Goal: Transaction & Acquisition: Obtain resource

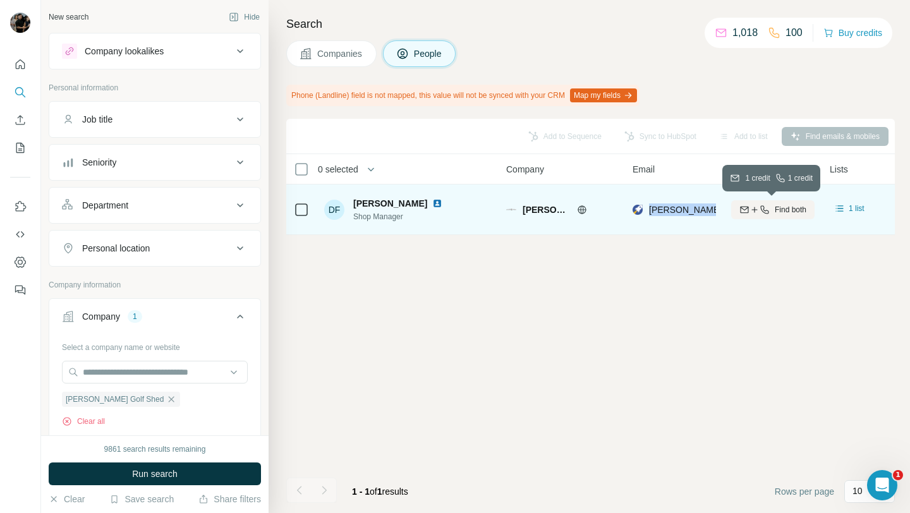
drag, startPoint x: 647, startPoint y: 209, endPoint x: 748, endPoint y: 214, distance: 101.2
click at [0, 0] on tr "DF [PERSON_NAME] Shop Manager [PERSON_NAME] Golf Shed [PERSON_NAME][EMAIL_ADDRE…" at bounding box center [0, 0] width 0 height 0
copy tr "[PERSON_NAME][EMAIL_ADDRESS][DOMAIN_NAME]"
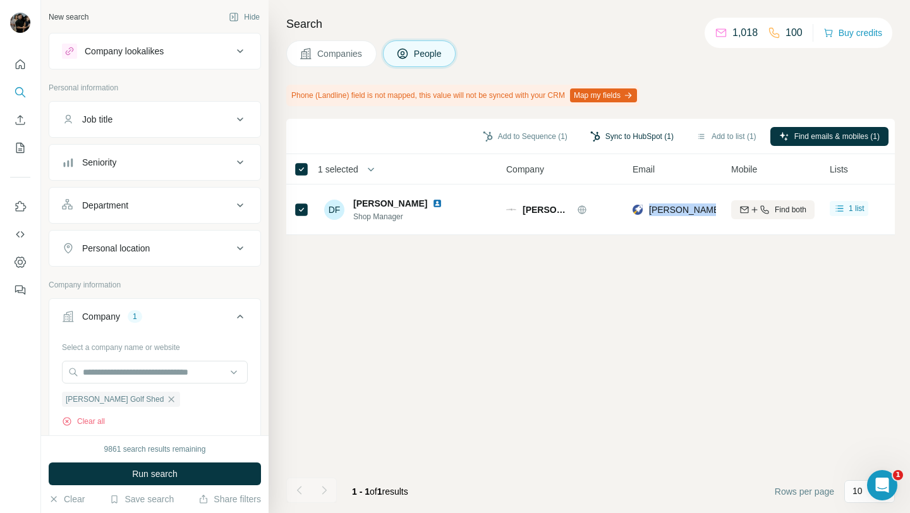
click at [614, 138] on button "Sync to HubSpot (1)" at bounding box center [631, 136] width 101 height 19
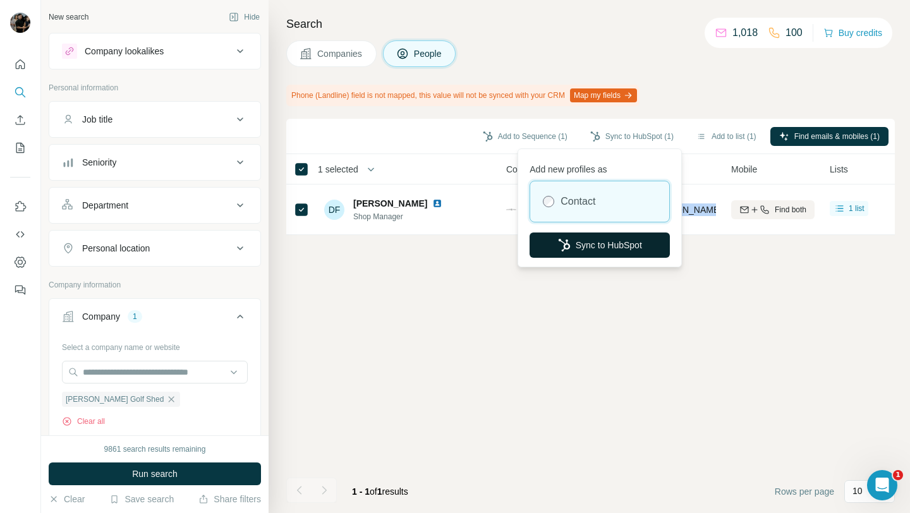
click at [605, 250] on button "Sync to HubSpot" at bounding box center [599, 245] width 140 height 25
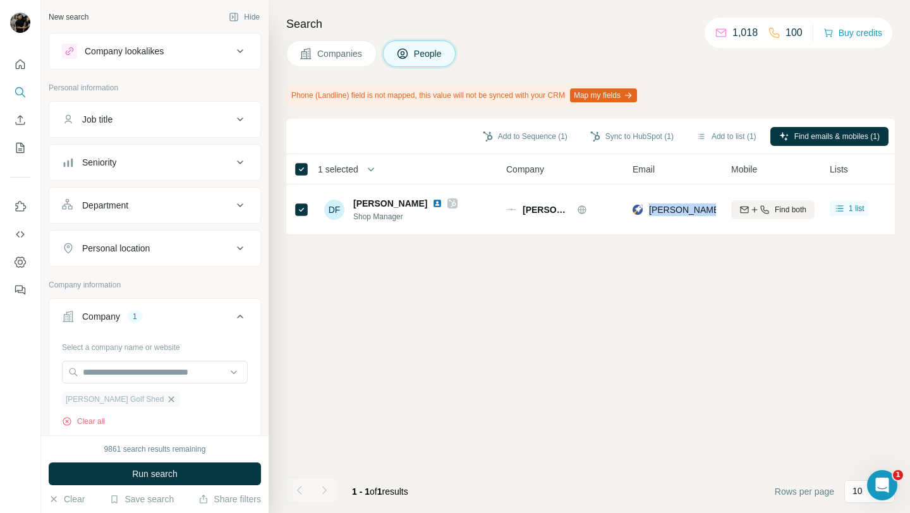
click at [166, 402] on icon "button" at bounding box center [171, 399] width 10 height 10
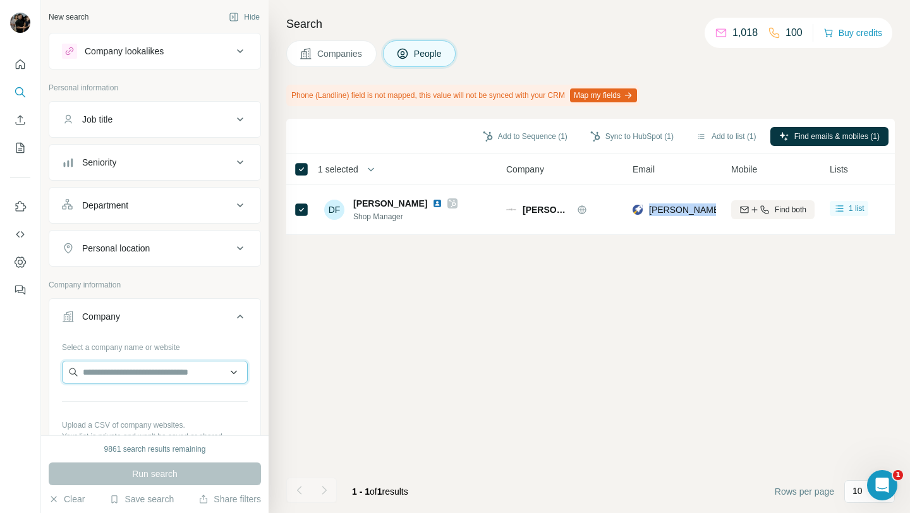
click at [151, 370] on input "text" at bounding box center [155, 372] width 186 height 23
paste input "**********"
type input "**********"
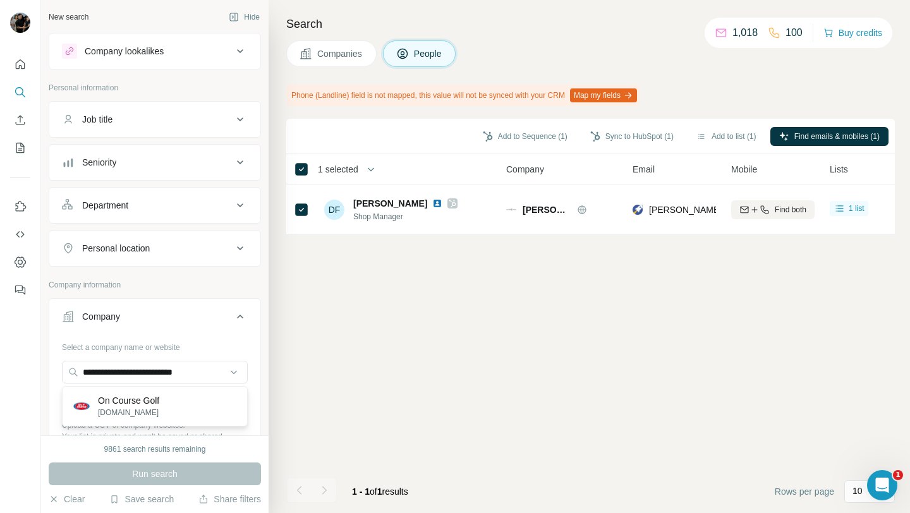
click at [159, 398] on p "On Course Golf" at bounding box center [128, 400] width 61 height 13
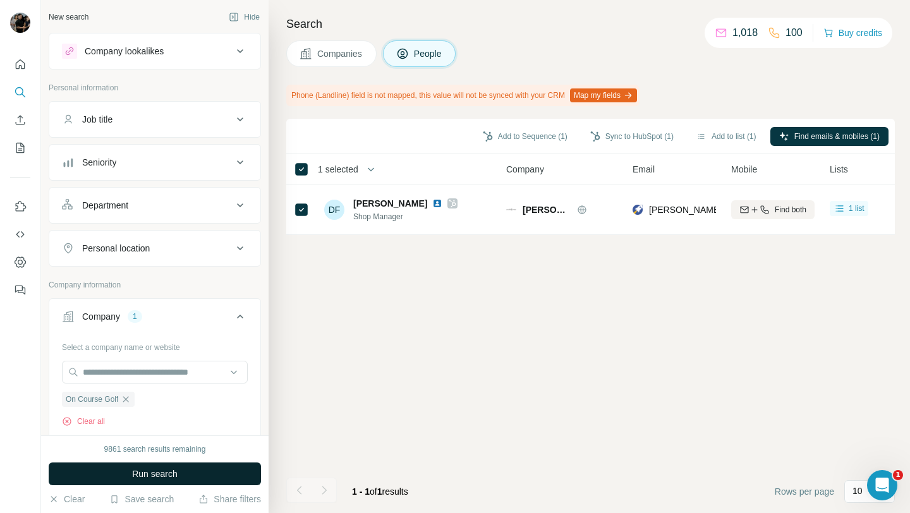
click at [179, 478] on button "Run search" at bounding box center [155, 474] width 212 height 23
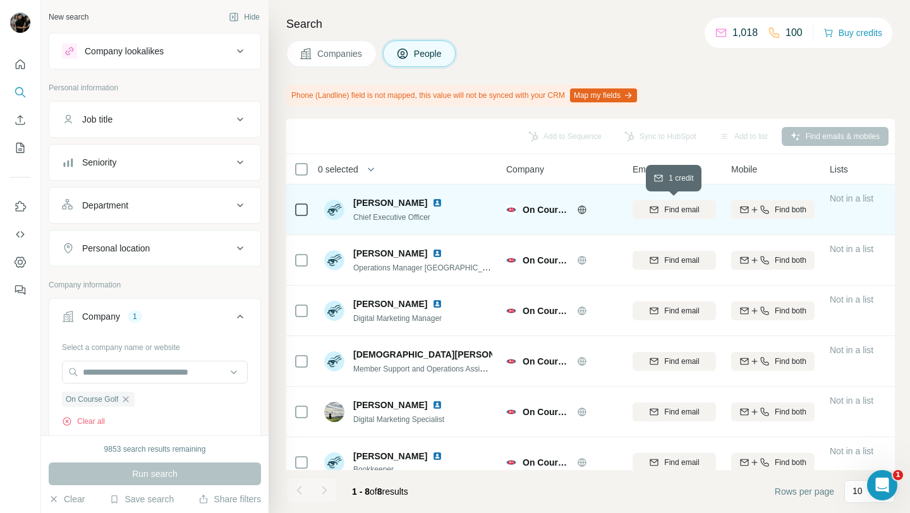
click at [668, 214] on span "Find email" at bounding box center [681, 209] width 35 height 11
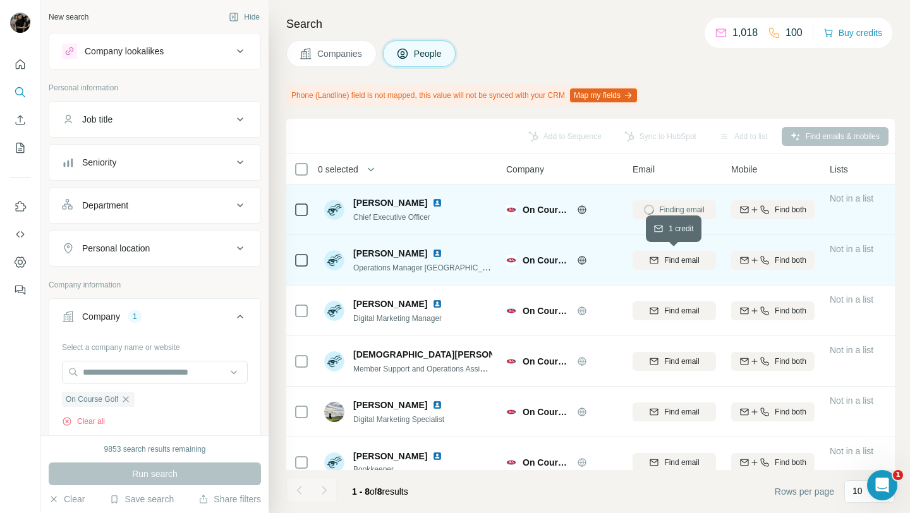
click at [673, 260] on span "Find email" at bounding box center [681, 260] width 35 height 11
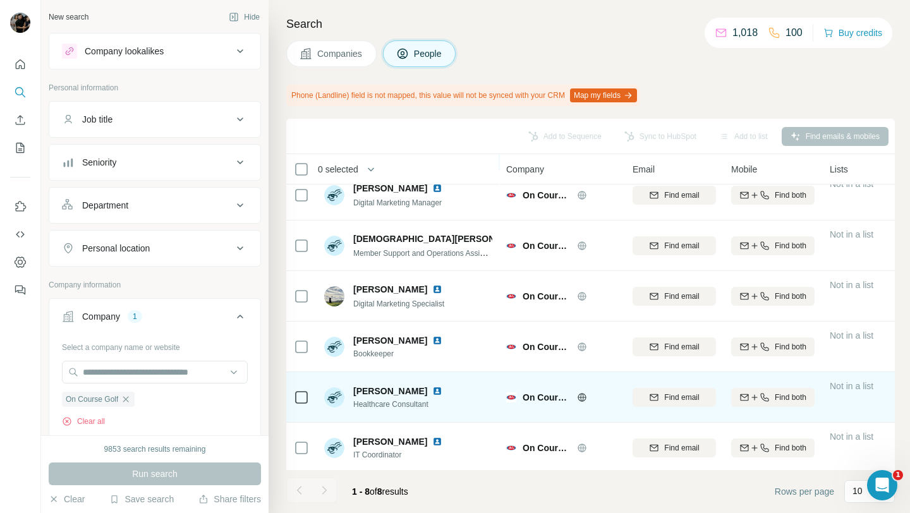
scroll to position [119, 0]
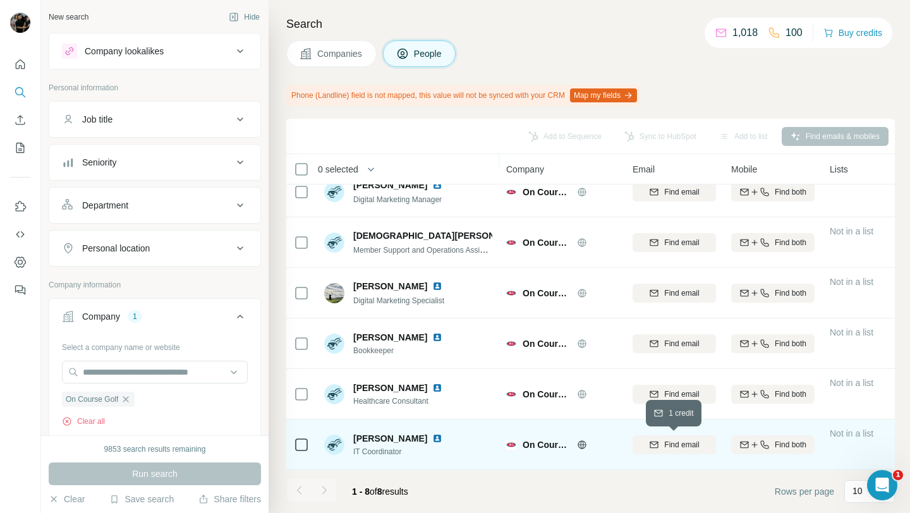
click at [676, 448] on span "Find email" at bounding box center [681, 444] width 35 height 11
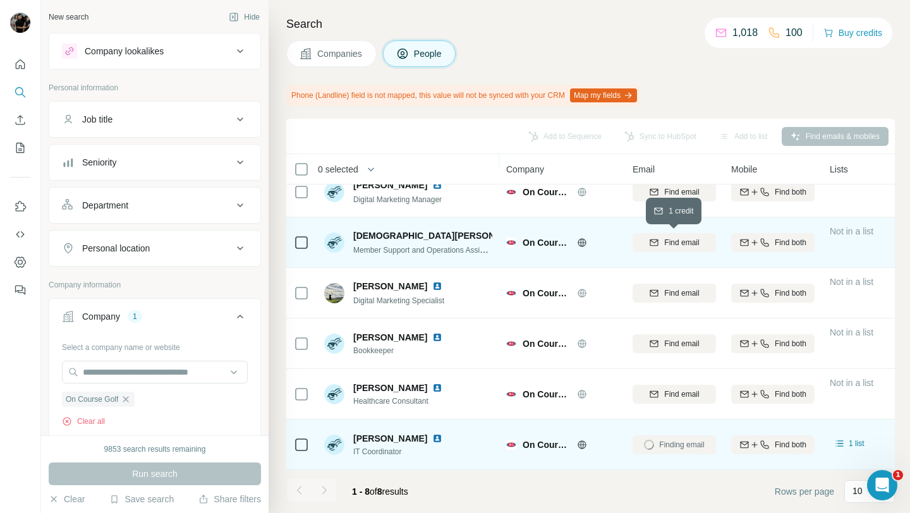
click at [675, 243] on span "Find email" at bounding box center [681, 242] width 35 height 11
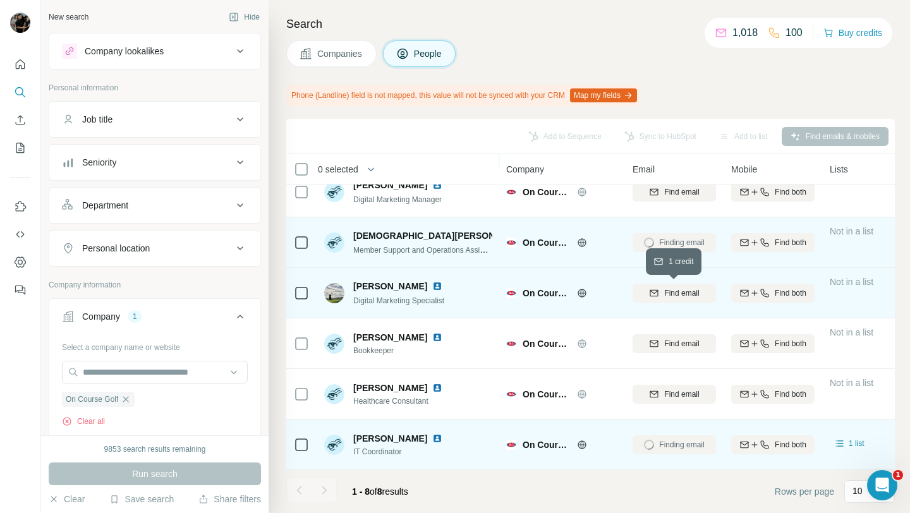
click at [675, 288] on span "Find email" at bounding box center [681, 292] width 35 height 11
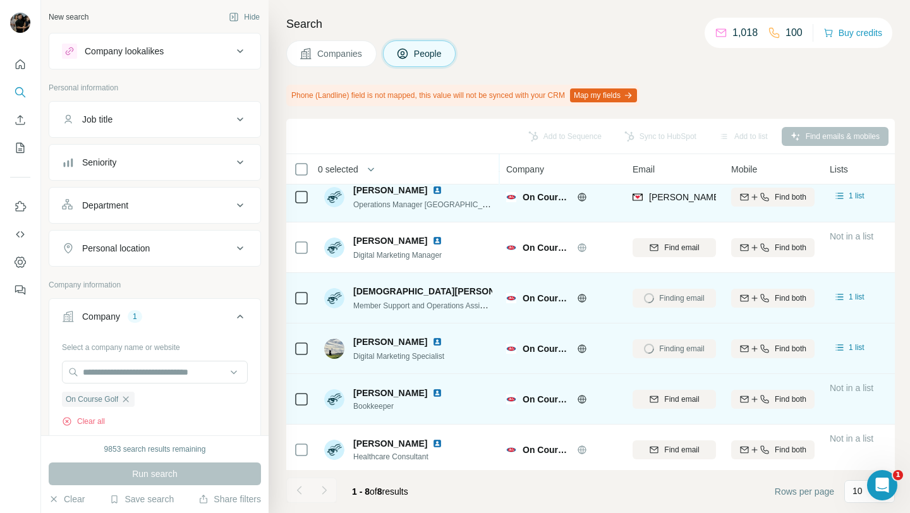
scroll to position [33, 0]
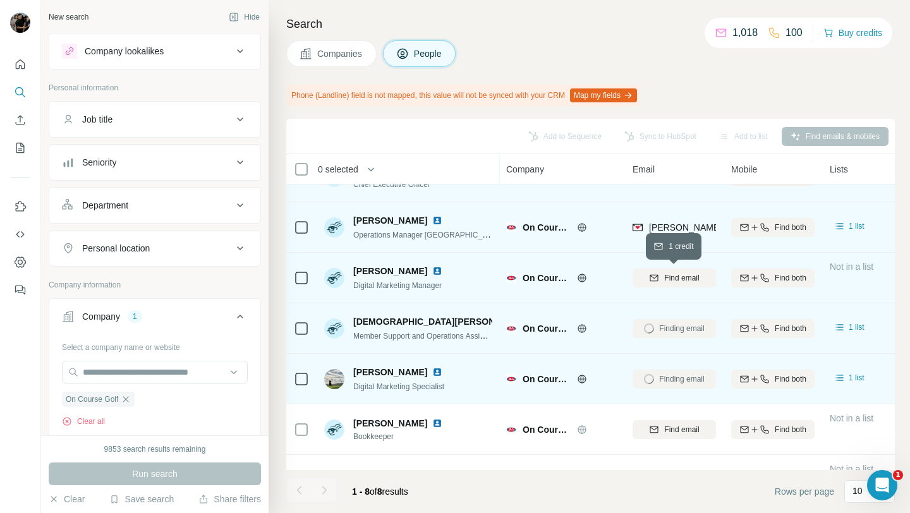
click at [682, 273] on span "Find email" at bounding box center [681, 277] width 35 height 11
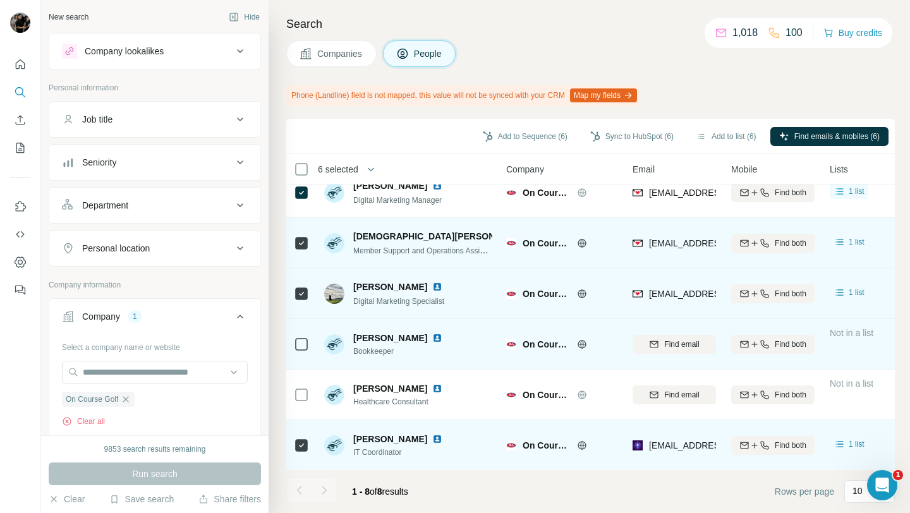
scroll to position [0, 0]
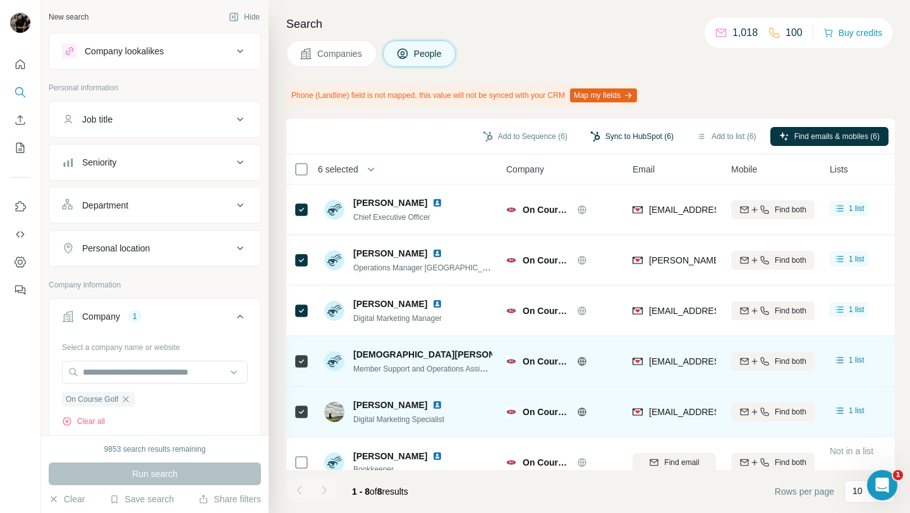
click at [605, 131] on button "Sync to HubSpot (6)" at bounding box center [631, 136] width 101 height 19
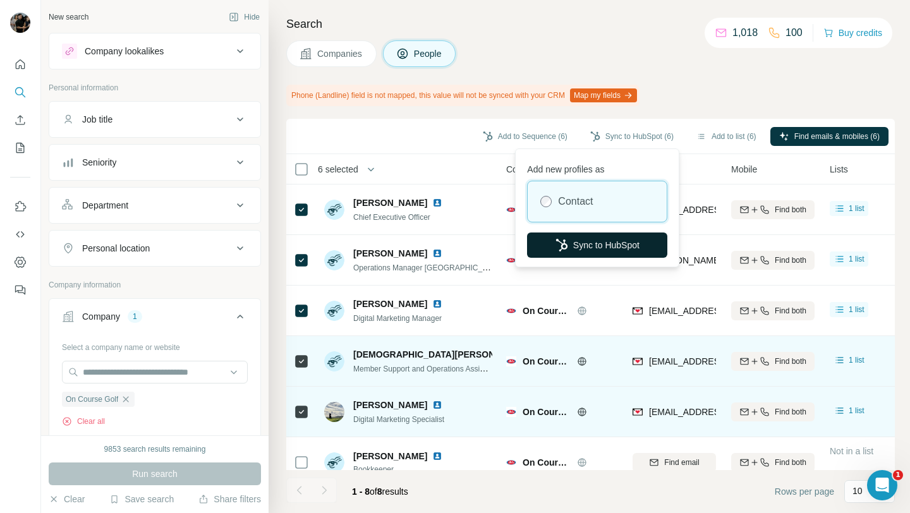
click at [602, 250] on button "Sync to HubSpot" at bounding box center [597, 245] width 140 height 25
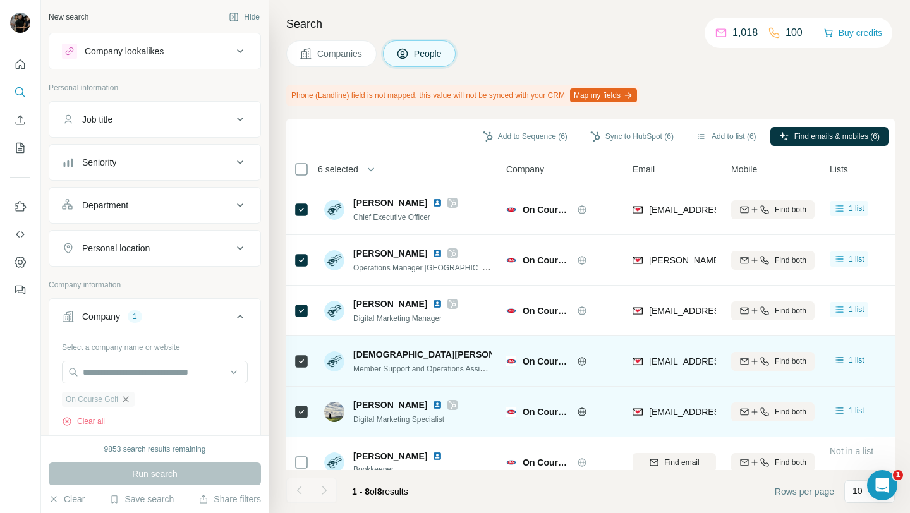
click at [126, 399] on icon "button" at bounding box center [126, 399] width 6 height 6
click at [138, 372] on input "text" at bounding box center [155, 372] width 186 height 23
paste input "**********"
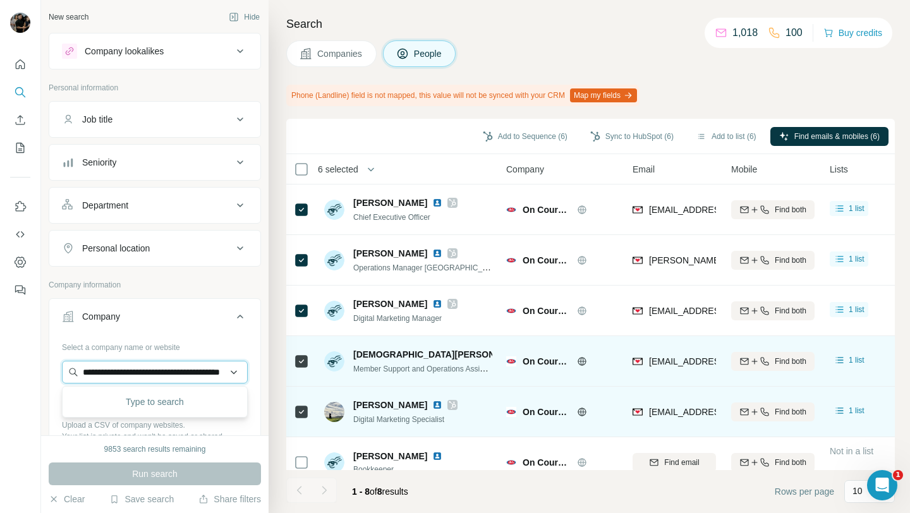
scroll to position [0, 39]
type input "**********"
click at [142, 411] on p "[DOMAIN_NAME]" at bounding box center [134, 412] width 73 height 11
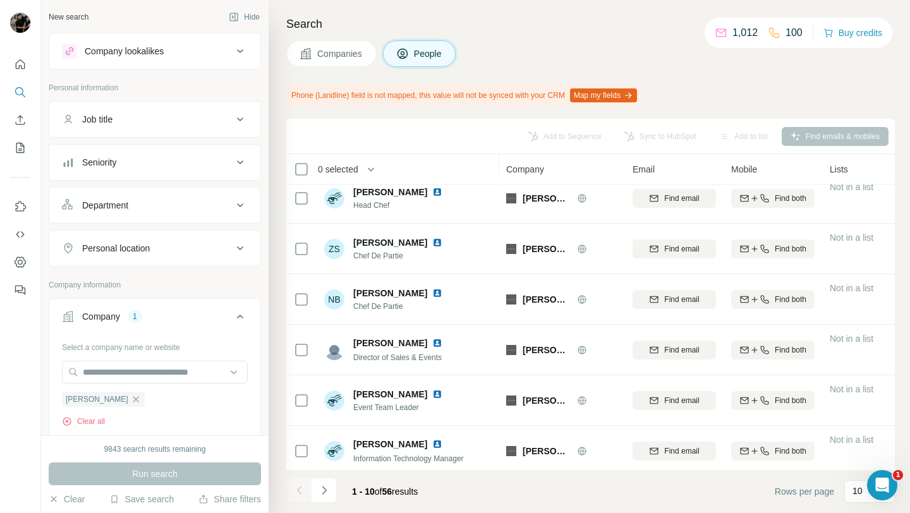
scroll to position [220, 0]
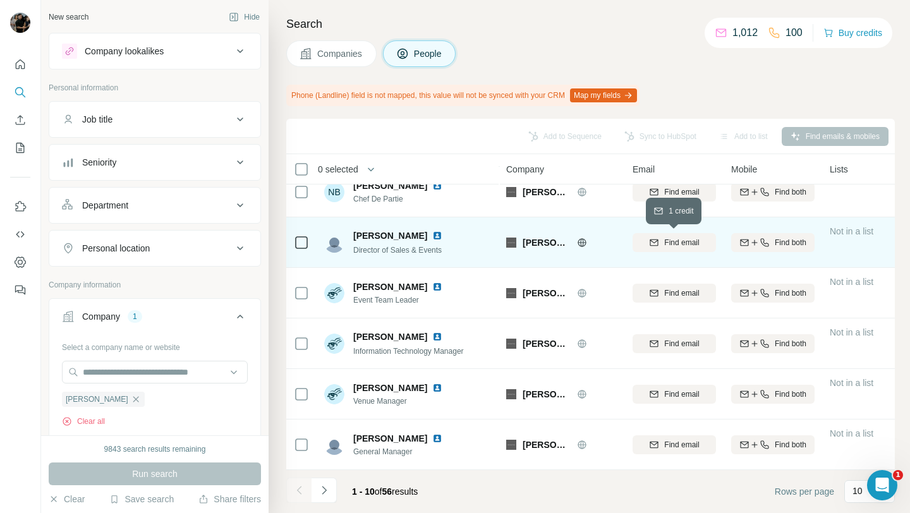
click at [677, 247] on span "Find email" at bounding box center [681, 242] width 35 height 11
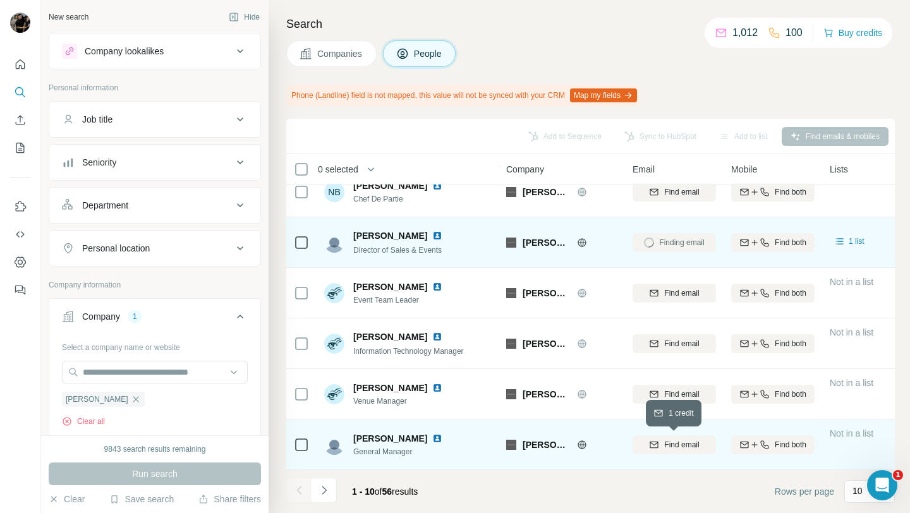
click at [650, 447] on icon "button" at bounding box center [654, 444] width 8 height 6
click at [318, 486] on icon "Navigate to next page" at bounding box center [324, 490] width 13 height 13
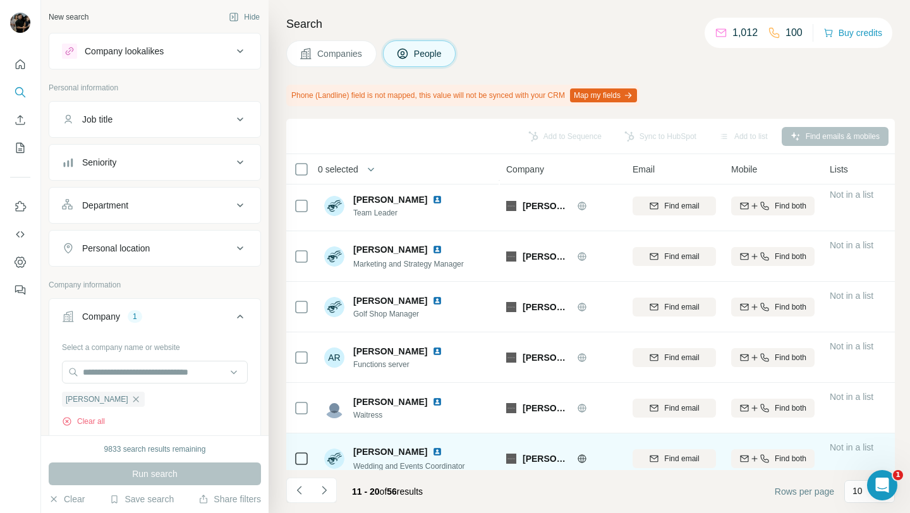
scroll to position [0, 0]
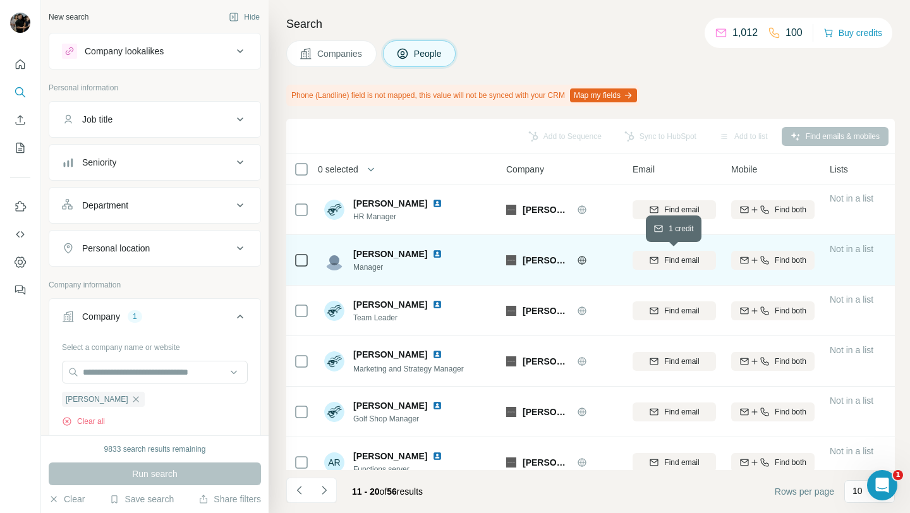
click at [667, 262] on span "Find email" at bounding box center [681, 260] width 35 height 11
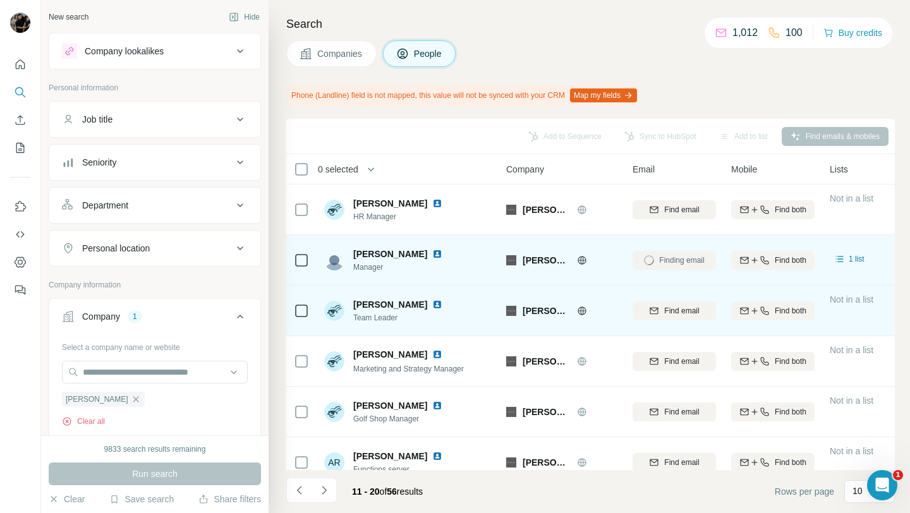
scroll to position [9, 0]
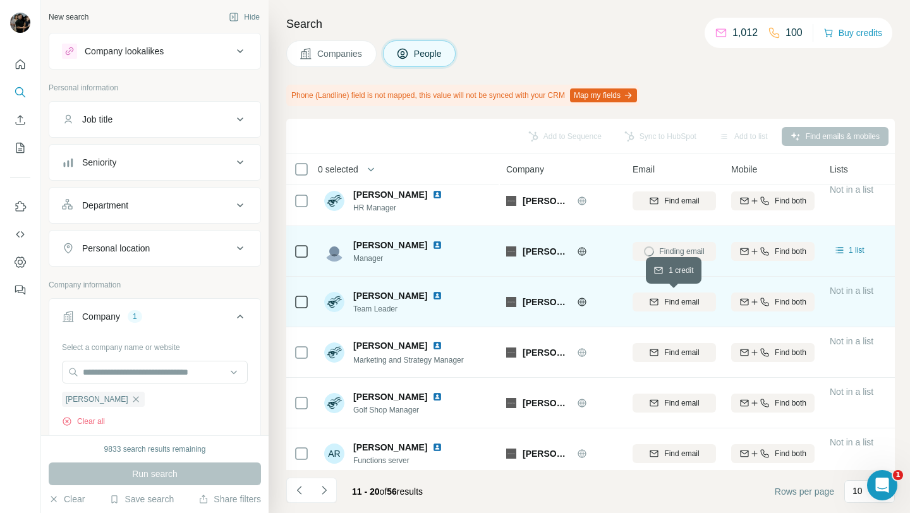
click at [667, 297] on span "Find email" at bounding box center [681, 301] width 35 height 11
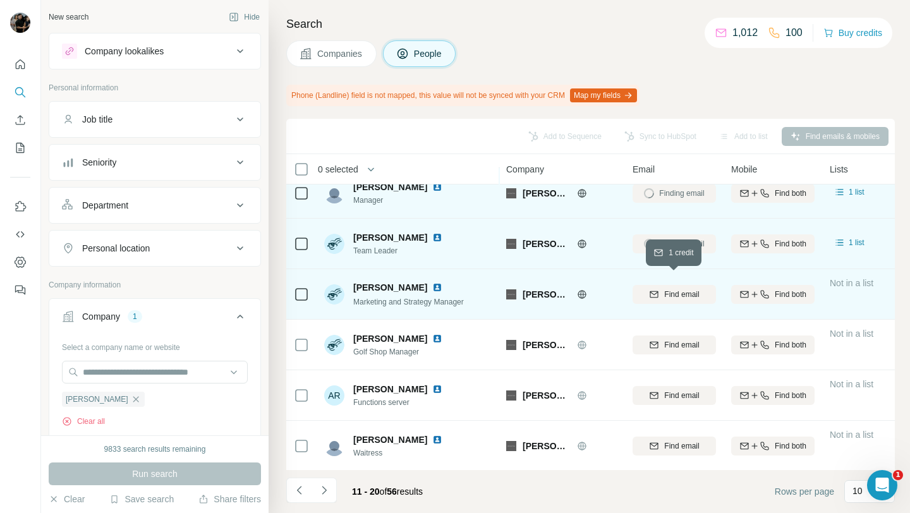
scroll to position [83, 0]
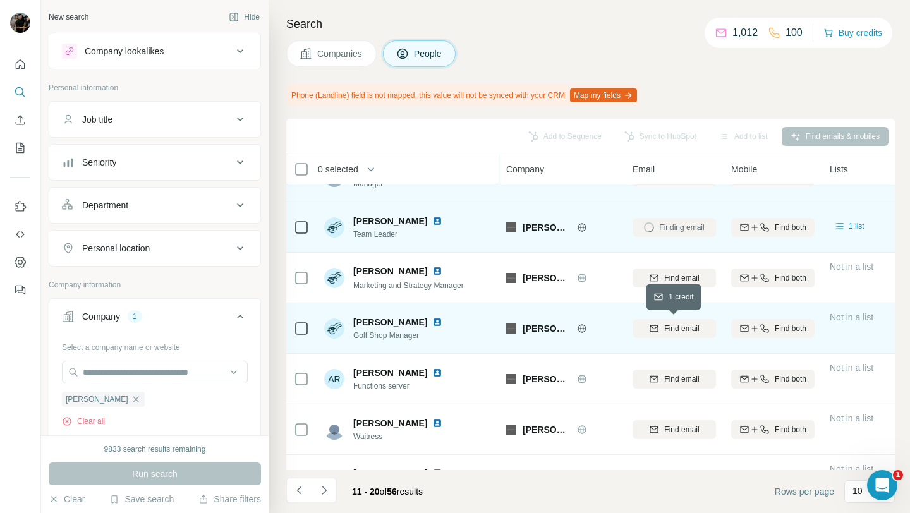
click at [660, 324] on div "Find email" at bounding box center [673, 328] width 83 height 11
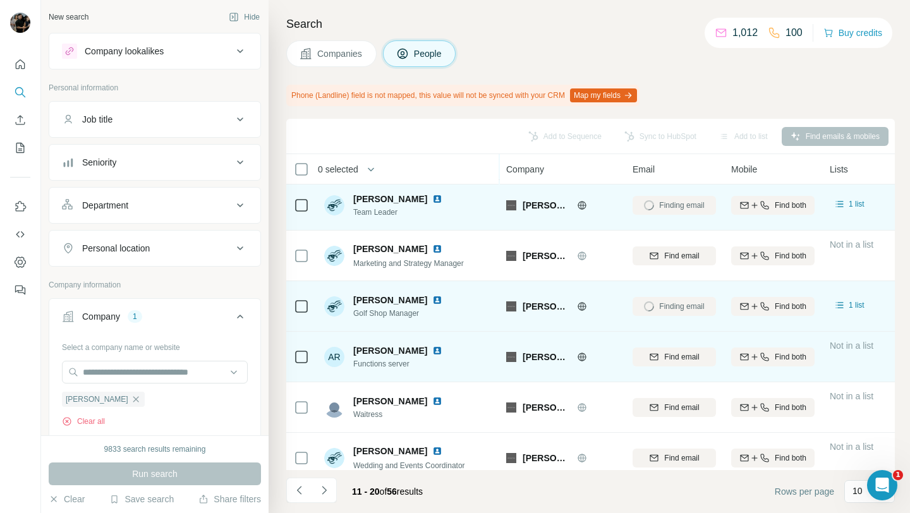
scroll to position [103, 0]
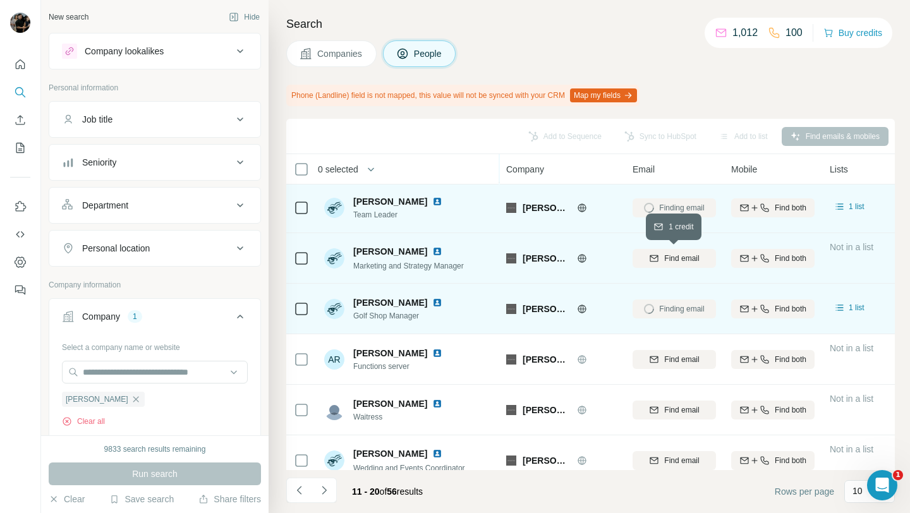
click at [683, 259] on span "Find email" at bounding box center [681, 258] width 35 height 11
click at [325, 492] on icon "Navigate to next page" at bounding box center [324, 490] width 13 height 13
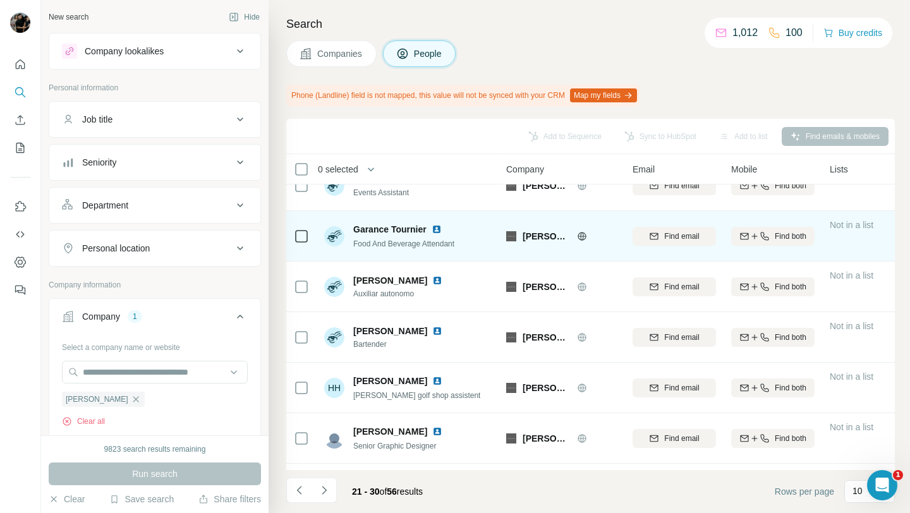
scroll to position [220, 0]
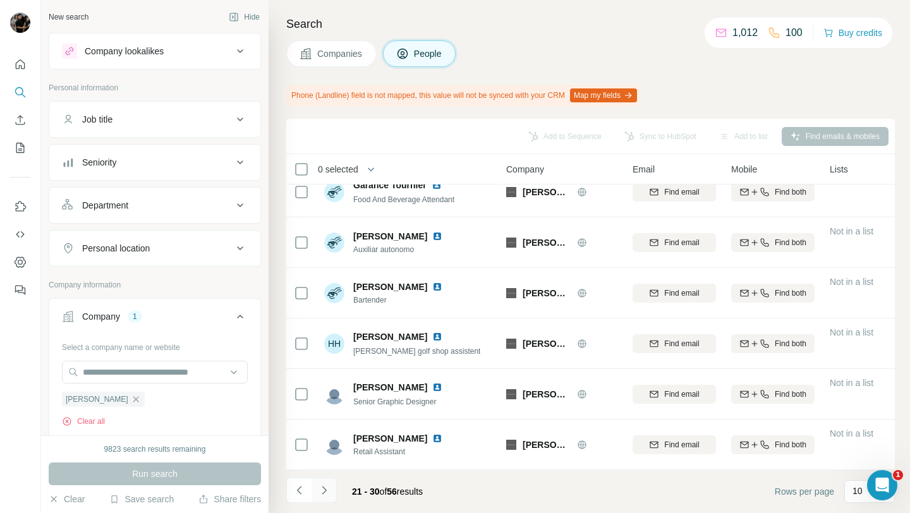
click at [325, 493] on icon "Navigate to next page" at bounding box center [324, 490] width 13 height 13
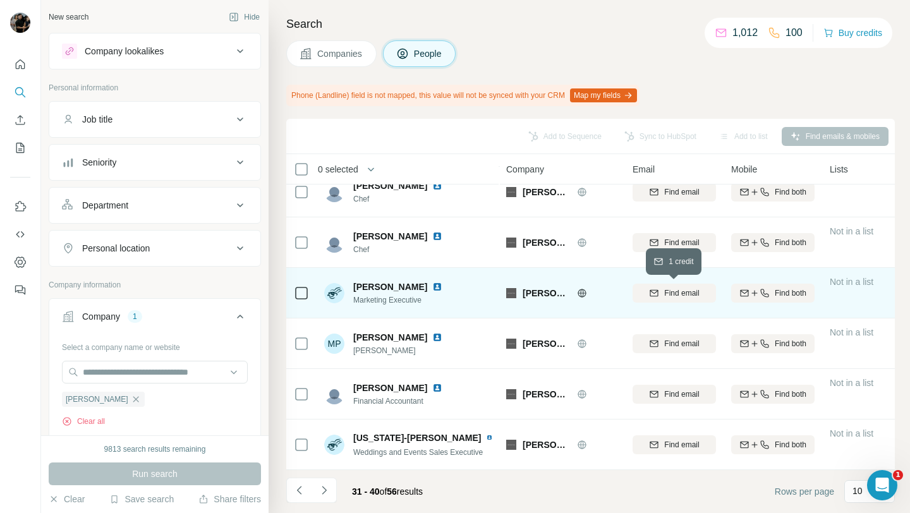
click at [669, 291] on span "Find email" at bounding box center [681, 292] width 35 height 11
click at [298, 488] on icon "Navigate to previous page" at bounding box center [299, 490] width 13 height 13
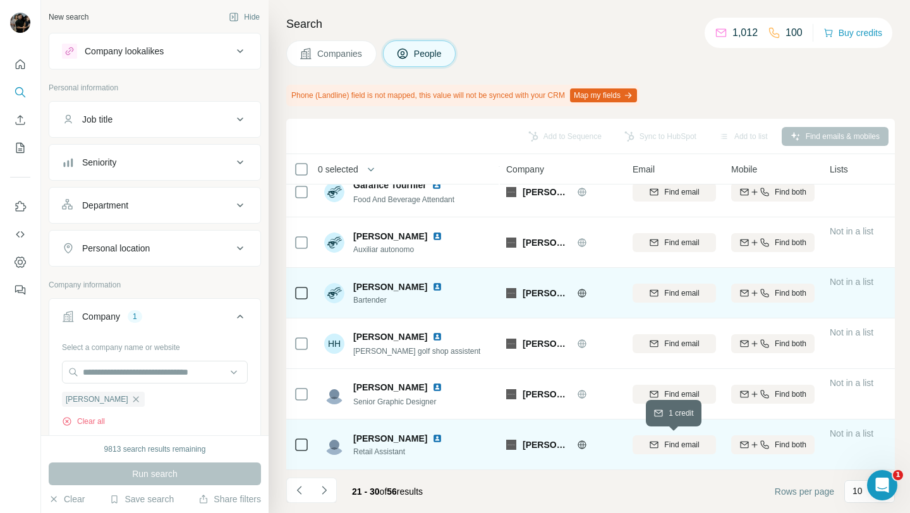
click at [656, 444] on icon "button" at bounding box center [654, 445] width 10 height 10
click at [315, 490] on button "Navigate to next page" at bounding box center [324, 490] width 25 height 25
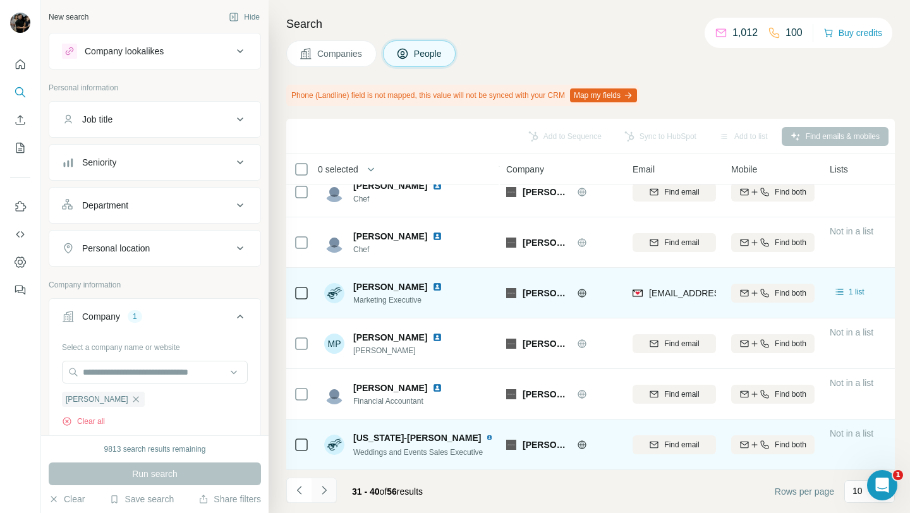
click at [324, 490] on icon "Navigate to next page" at bounding box center [324, 490] width 13 height 13
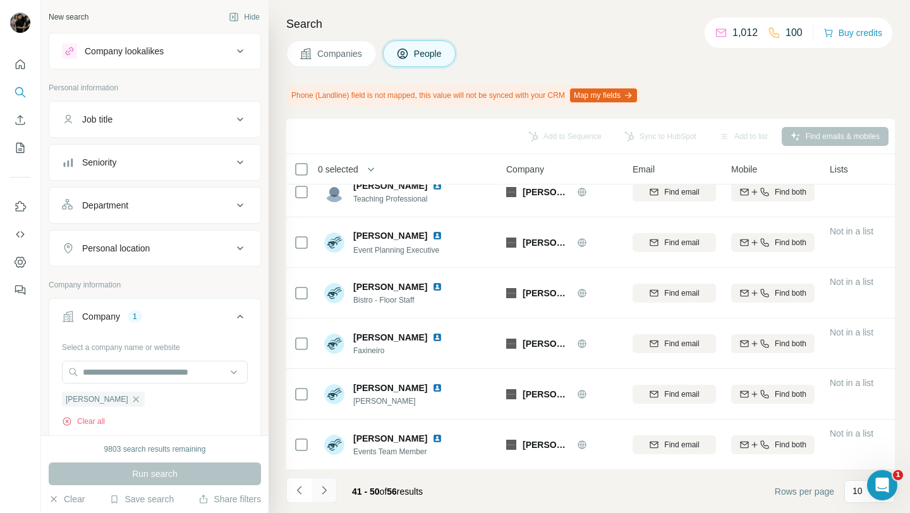
click at [332, 488] on button "Navigate to next page" at bounding box center [324, 490] width 25 height 25
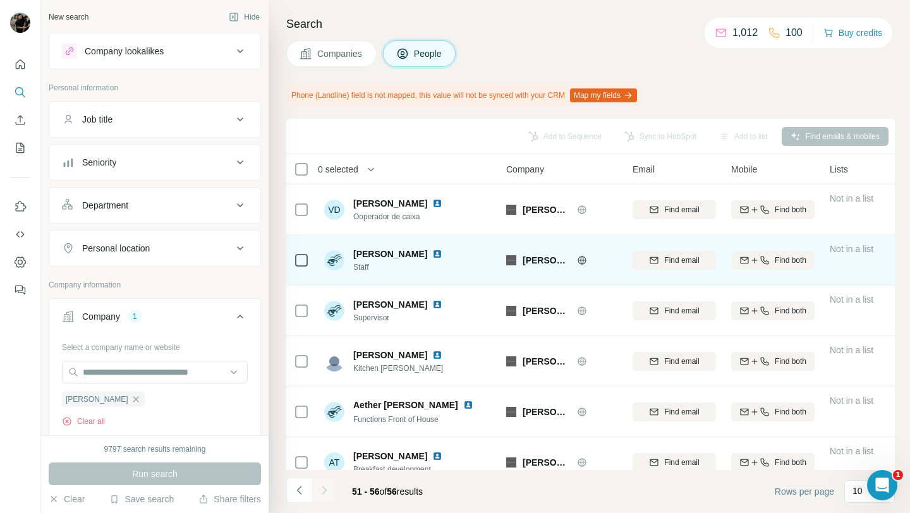
scroll to position [18, 0]
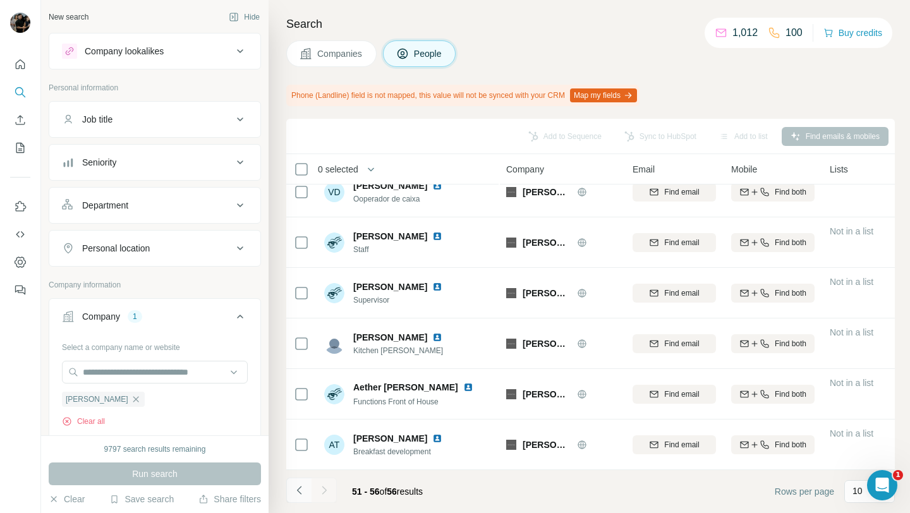
click at [294, 493] on icon "Navigate to previous page" at bounding box center [299, 490] width 13 height 13
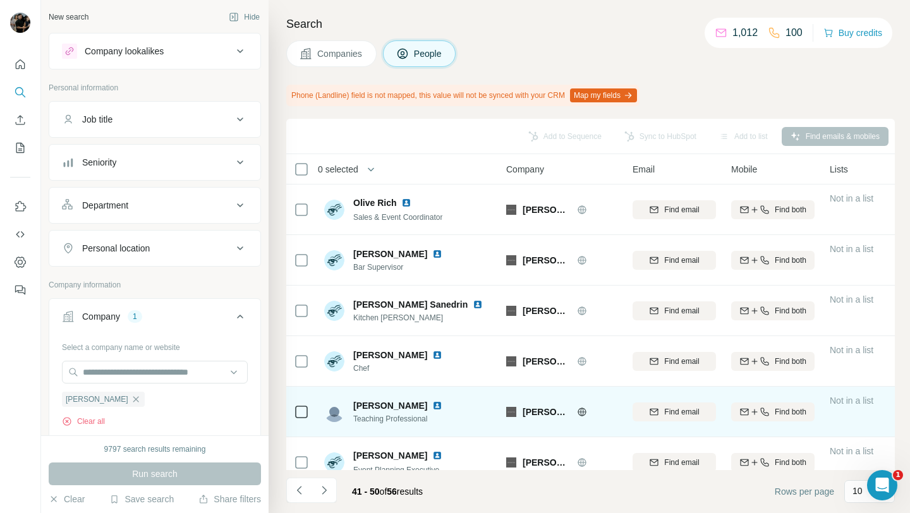
scroll to position [220, 0]
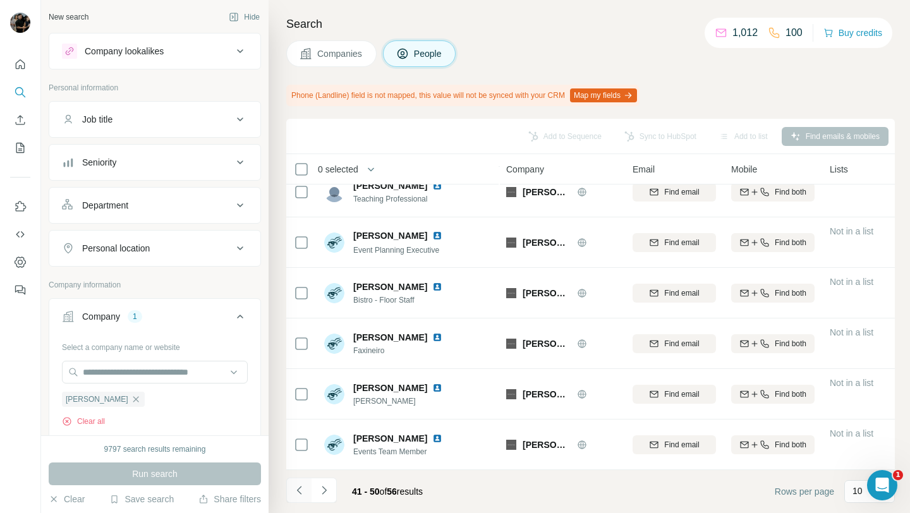
click at [298, 492] on icon "Navigate to previous page" at bounding box center [298, 490] width 4 height 8
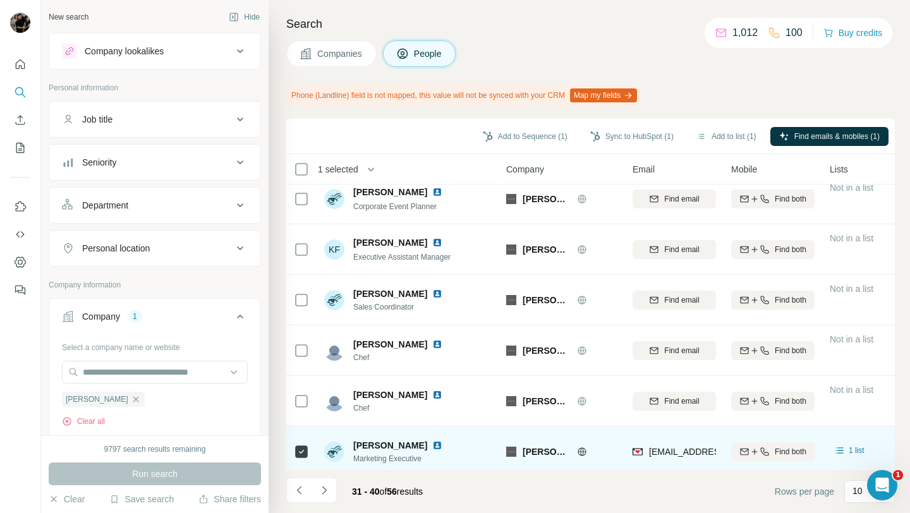
scroll to position [0, 0]
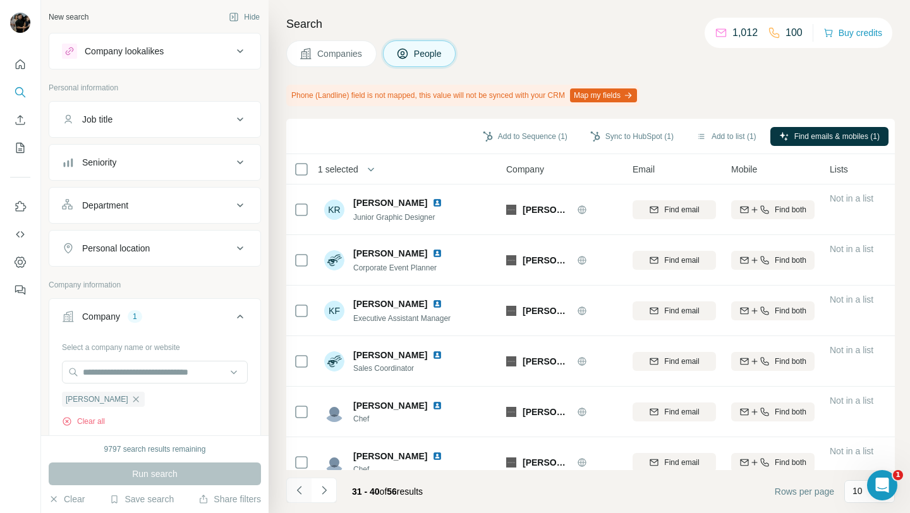
click at [297, 498] on button "Navigate to previous page" at bounding box center [298, 490] width 25 height 25
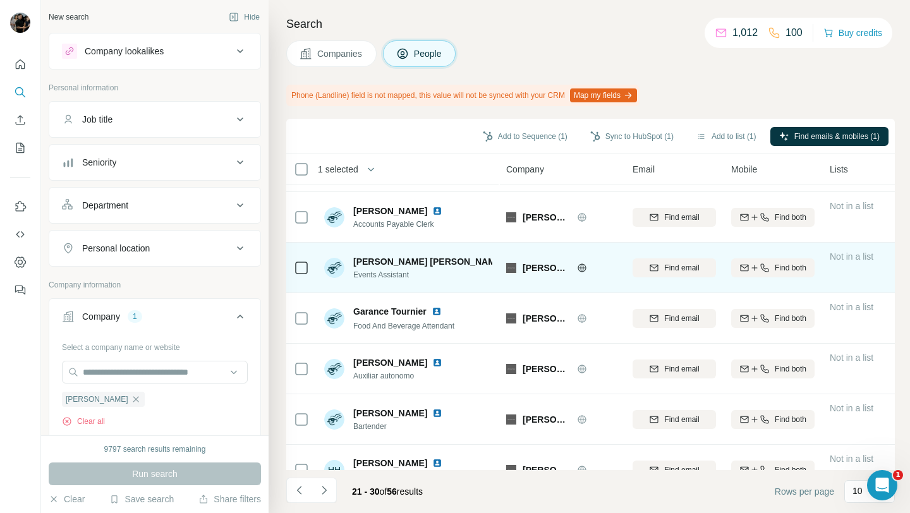
scroll to position [220, 0]
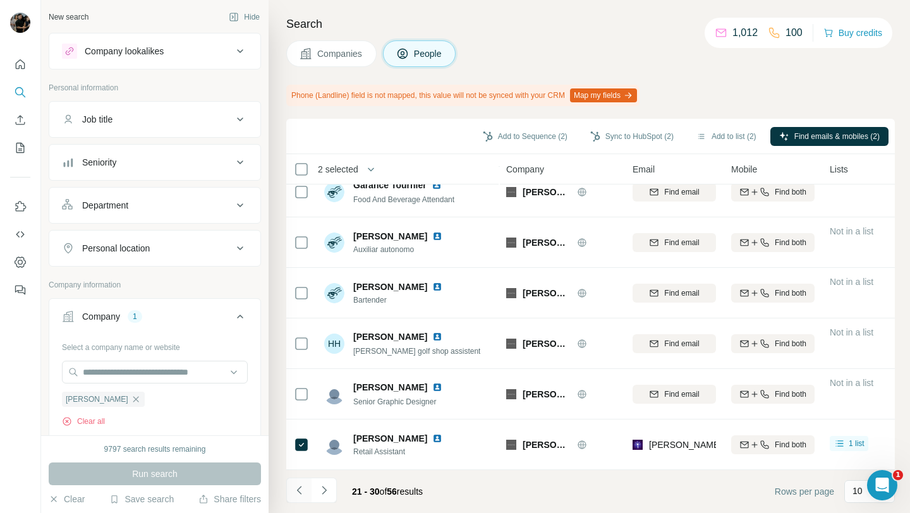
click at [298, 491] on icon "Navigate to previous page" at bounding box center [298, 490] width 4 height 8
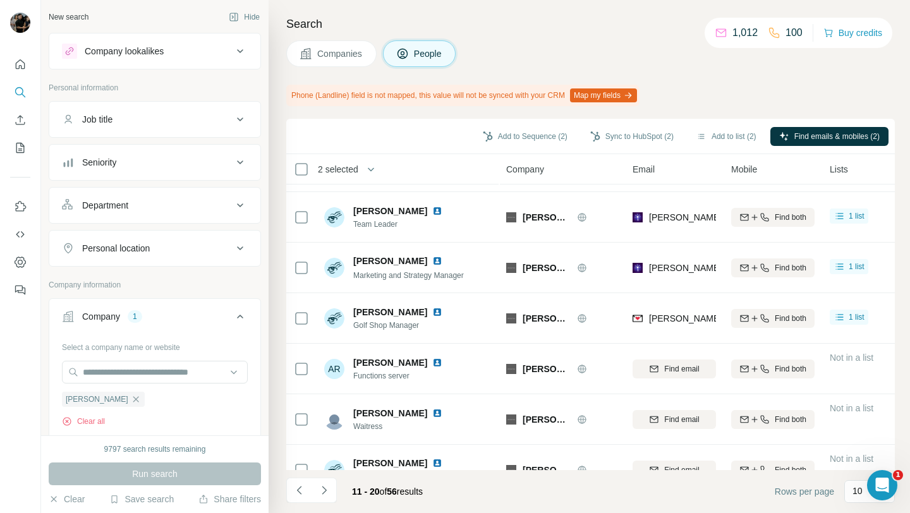
scroll to position [0, 0]
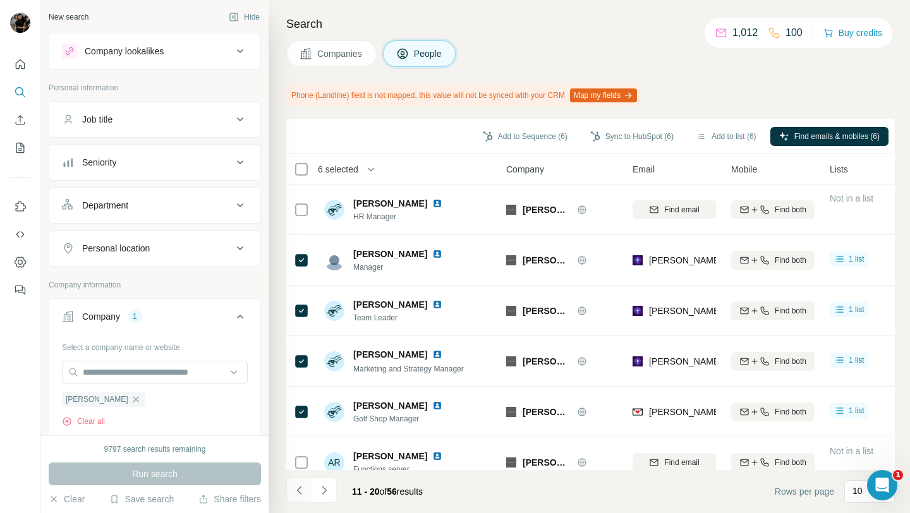
click at [302, 492] on icon "Navigate to previous page" at bounding box center [299, 490] width 13 height 13
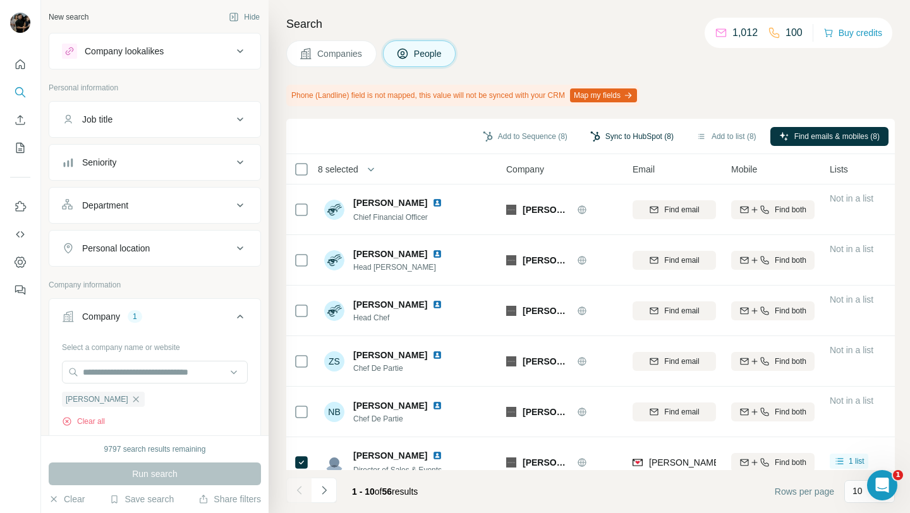
click at [603, 138] on button "Sync to HubSpot (8)" at bounding box center [631, 136] width 101 height 19
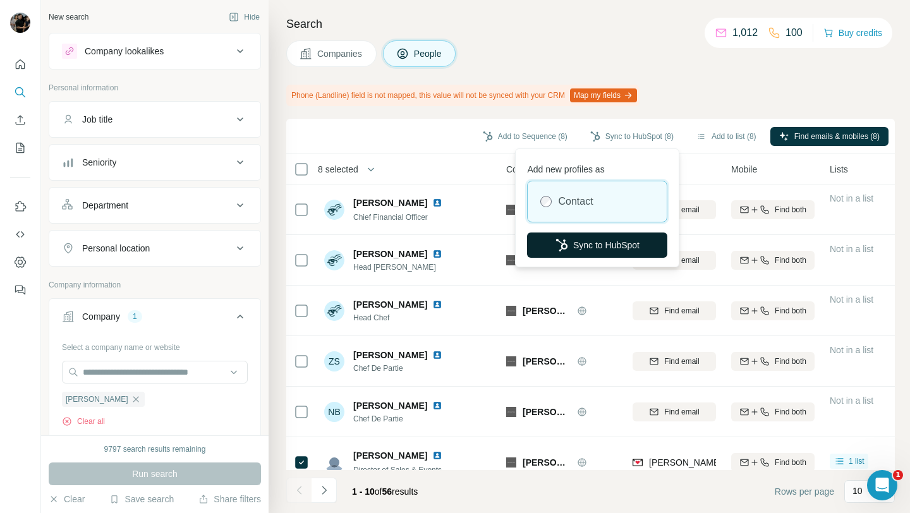
click at [596, 248] on button "Sync to HubSpot" at bounding box center [597, 245] width 140 height 25
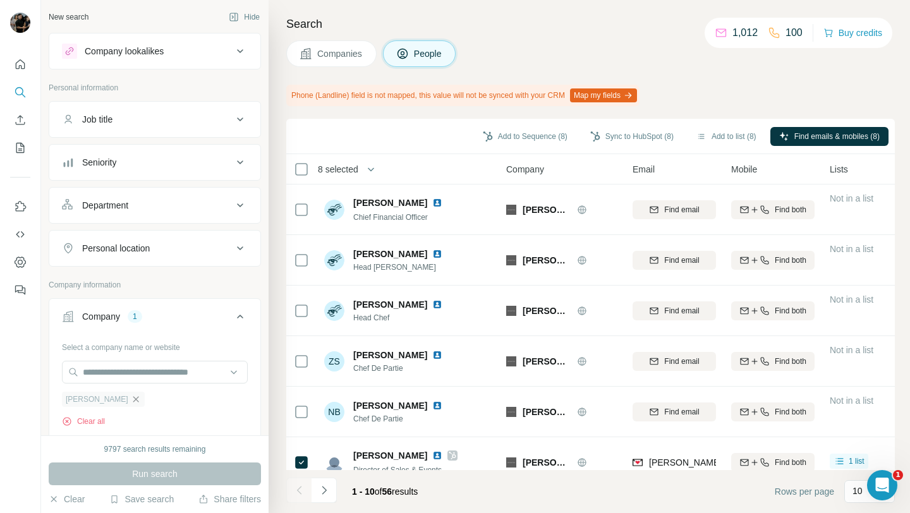
click at [131, 402] on icon "button" at bounding box center [136, 399] width 10 height 10
click at [138, 378] on input "text" at bounding box center [155, 372] width 186 height 23
paste input "**********"
type input "**********"
paste input "**********"
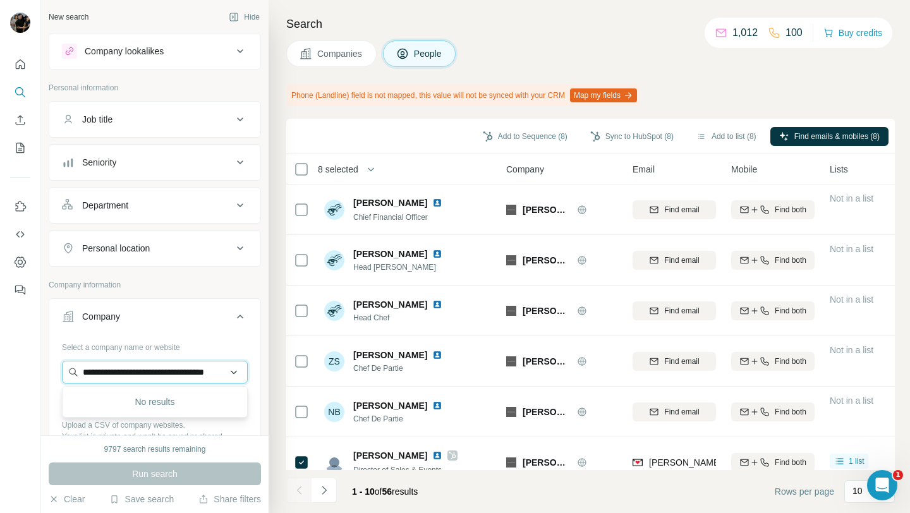
click at [202, 373] on input "**********" at bounding box center [155, 372] width 186 height 23
paste input "text"
paste input "*****"
type input "**********"
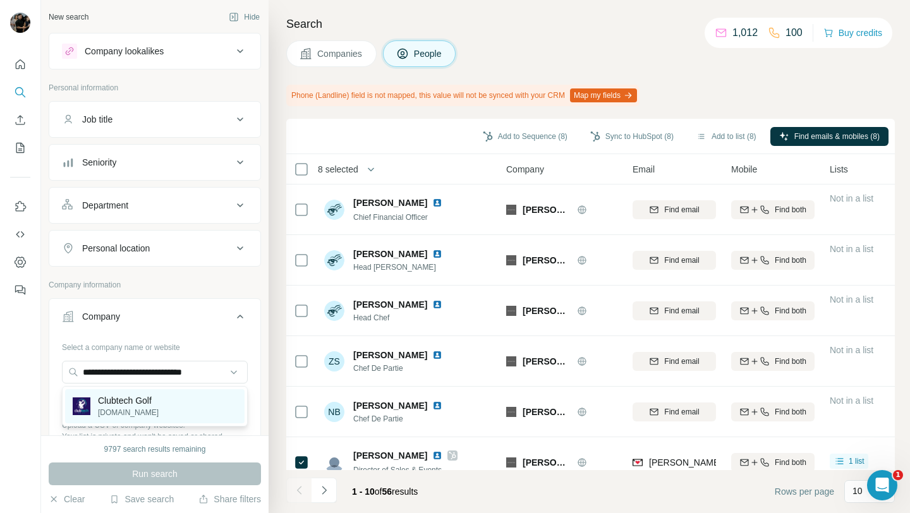
click at [185, 399] on div "Clubtech Golf [DOMAIN_NAME]" at bounding box center [154, 406] width 179 height 34
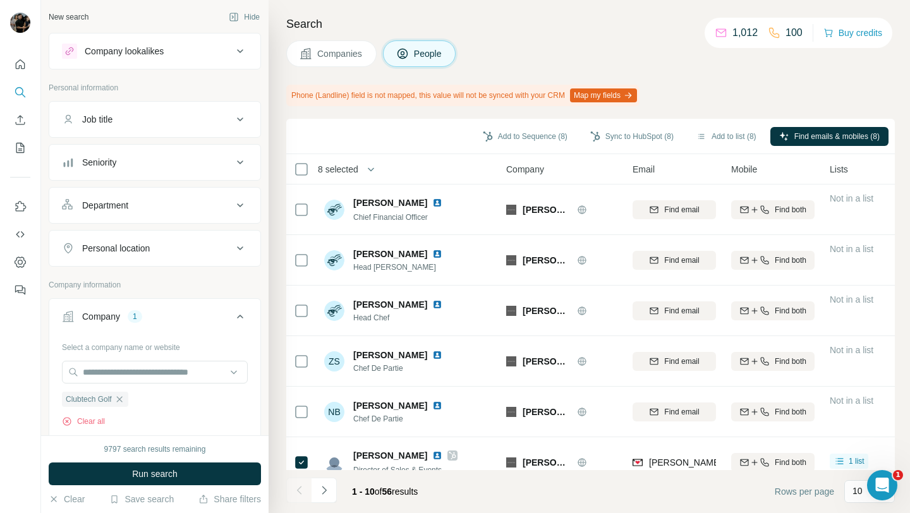
scroll to position [77, 0]
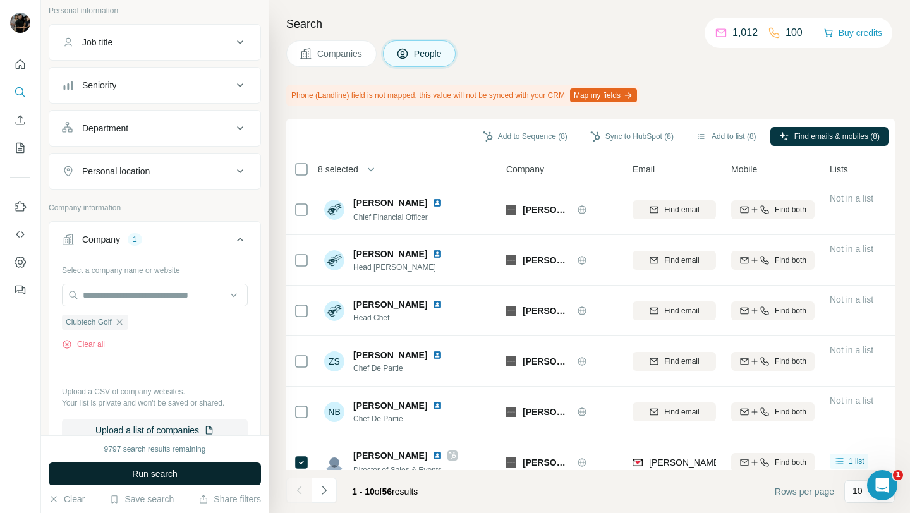
click at [156, 474] on span "Run search" at bounding box center [154, 474] width 45 height 13
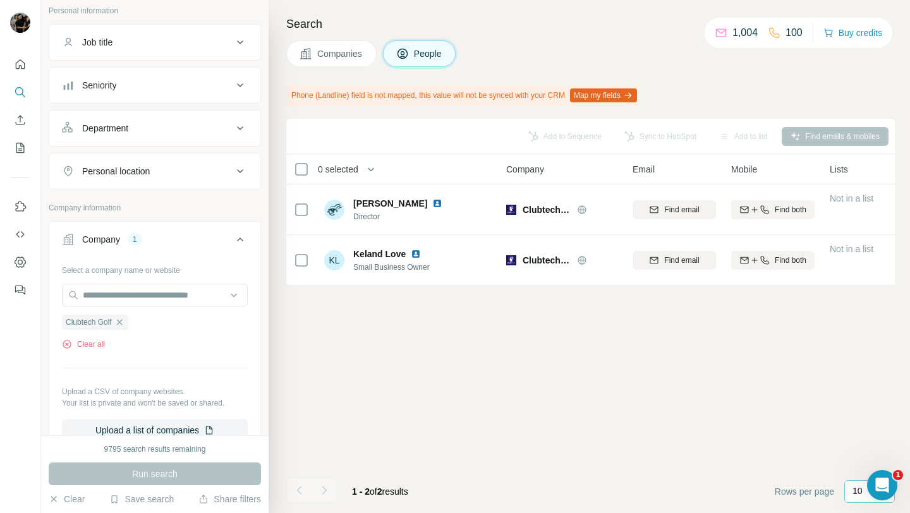
click at [851, 489] on div "10" at bounding box center [869, 491] width 51 height 23
click at [865, 399] on p "60" at bounding box center [860, 395] width 10 height 13
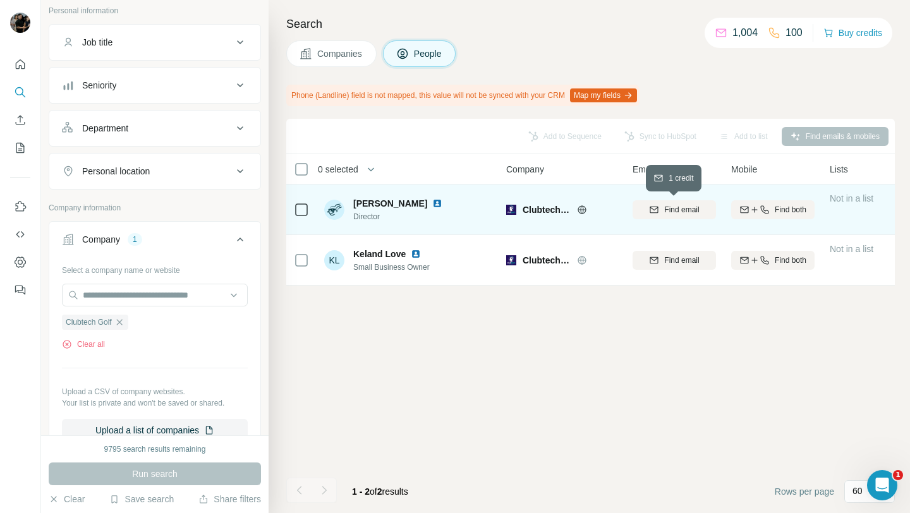
click at [687, 206] on span "Find email" at bounding box center [681, 209] width 35 height 11
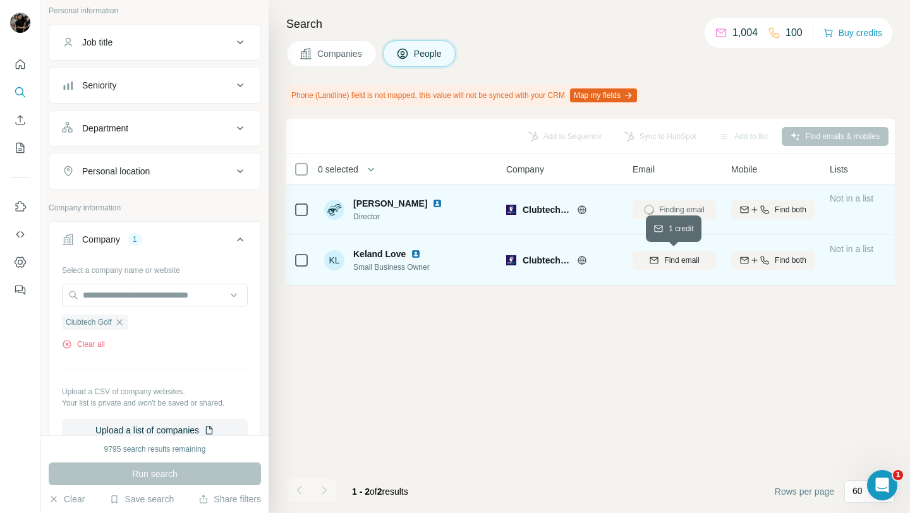
click at [662, 257] on div "Find email" at bounding box center [673, 260] width 83 height 11
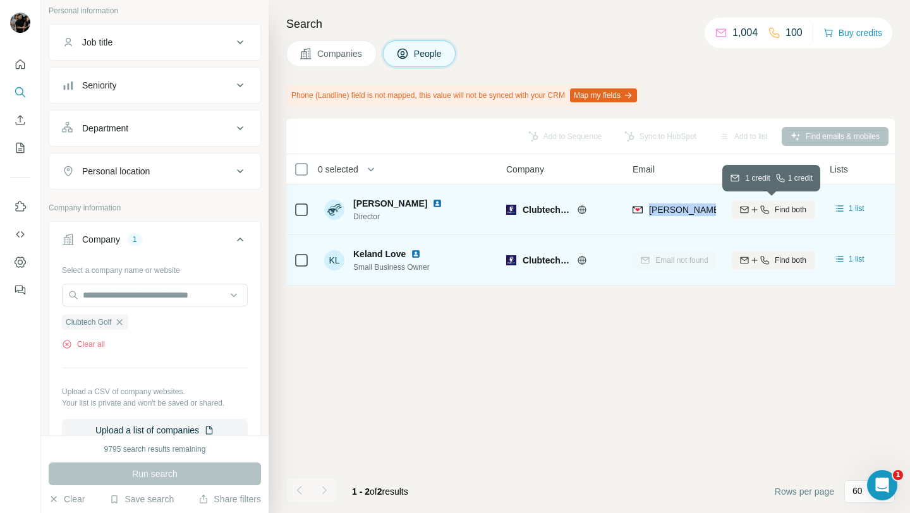
drag, startPoint x: 650, startPoint y: 211, endPoint x: 541, endPoint y: 214, distance: 108.7
click at [0, 0] on tr "[PERSON_NAME] Director Clubtech Golf [PERSON_NAME][EMAIL_ADDRESS][DOMAIN_NAME] …" at bounding box center [0, 0] width 0 height 0
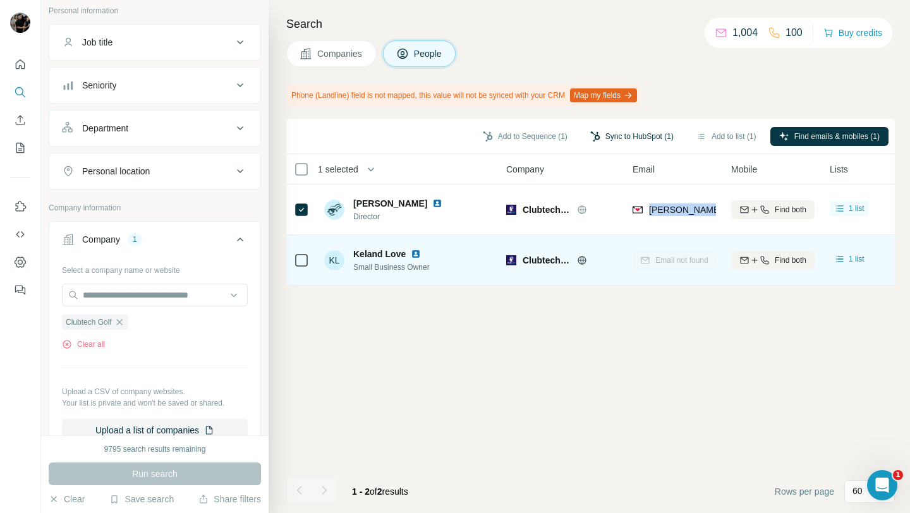
click at [600, 132] on button "Sync to HubSpot (1)" at bounding box center [631, 136] width 101 height 19
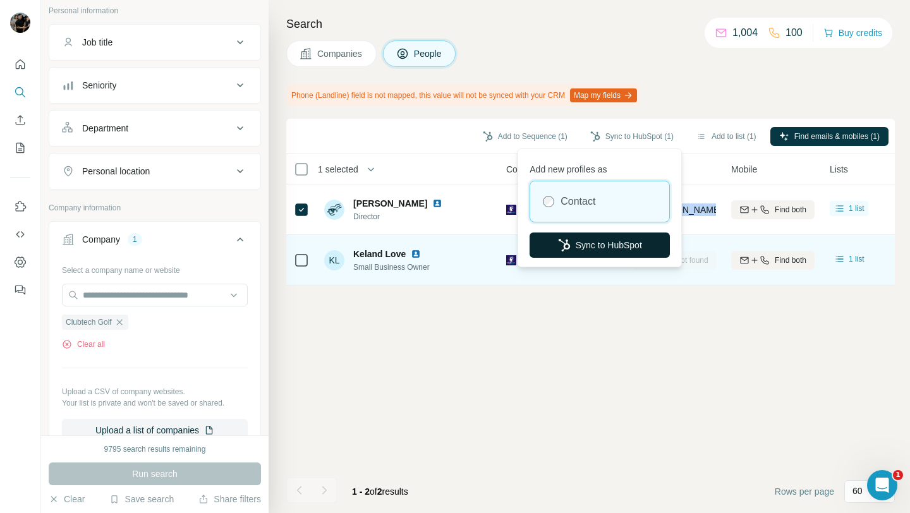
click at [608, 234] on button "Sync to HubSpot" at bounding box center [599, 245] width 140 height 25
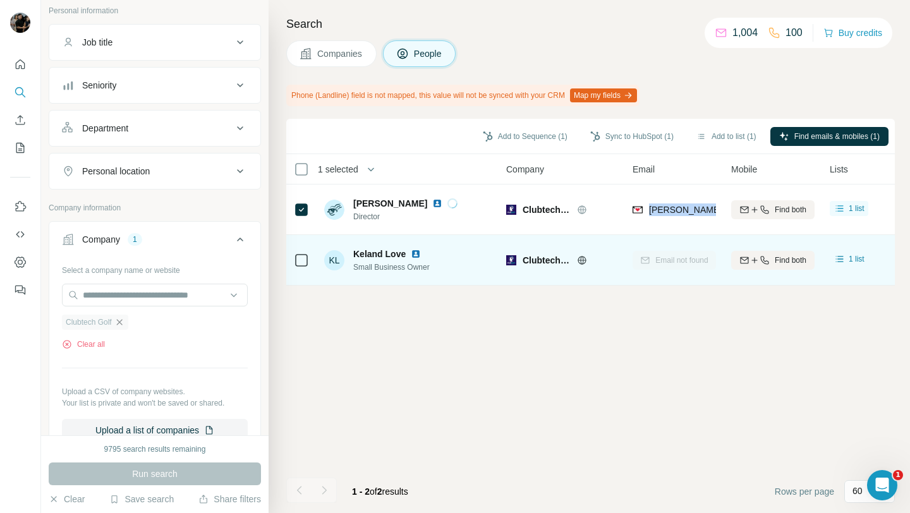
click at [122, 322] on icon "button" at bounding box center [119, 322] width 6 height 6
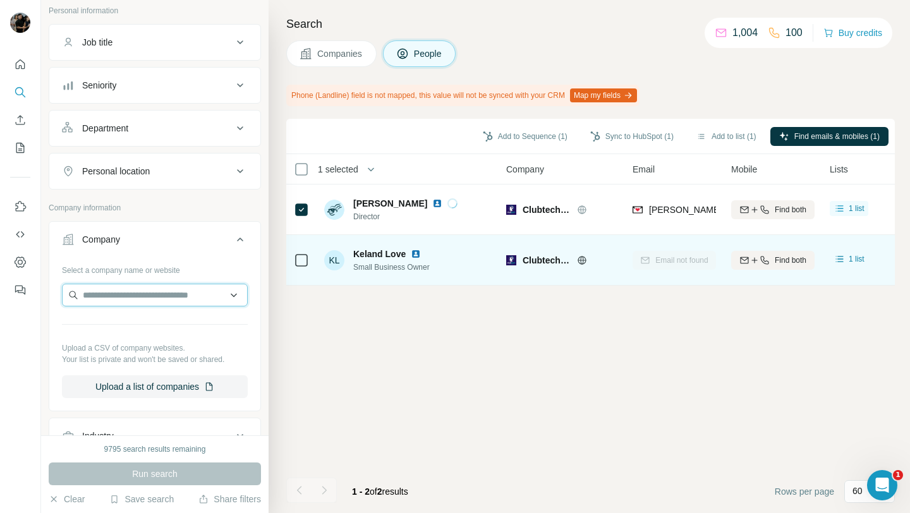
click at [145, 301] on input "text" at bounding box center [155, 295] width 186 height 23
paste input "**********"
paste input "*****"
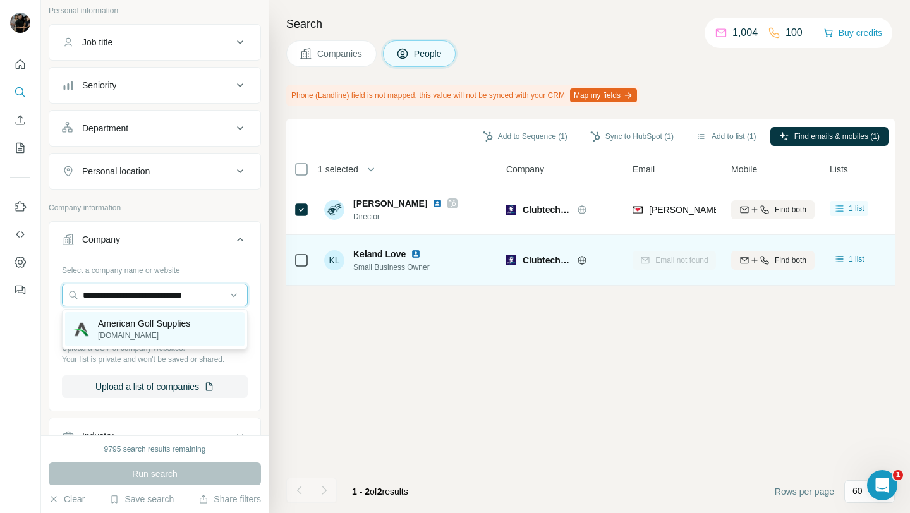
type input "**********"
click at [166, 325] on p "American Golf Supplies" at bounding box center [144, 323] width 92 height 13
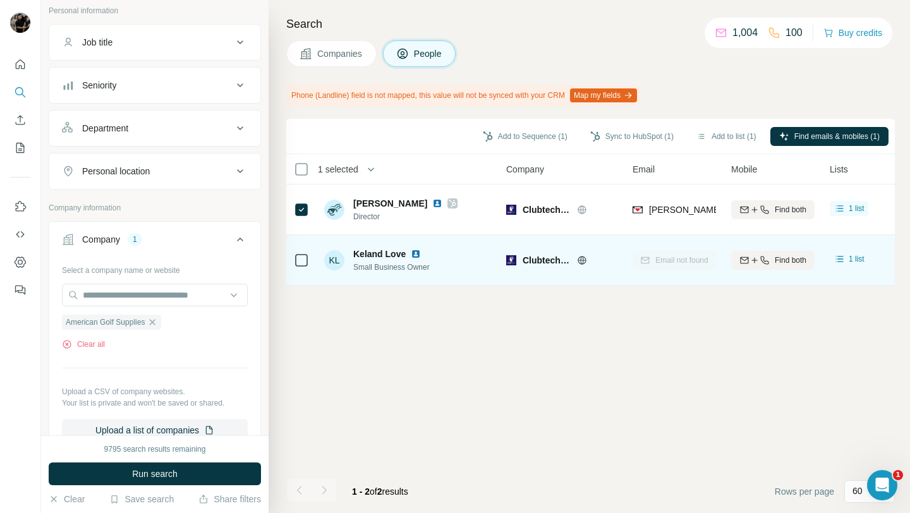
scroll to position [0, 0]
click at [164, 482] on button "Run search" at bounding box center [155, 474] width 212 height 23
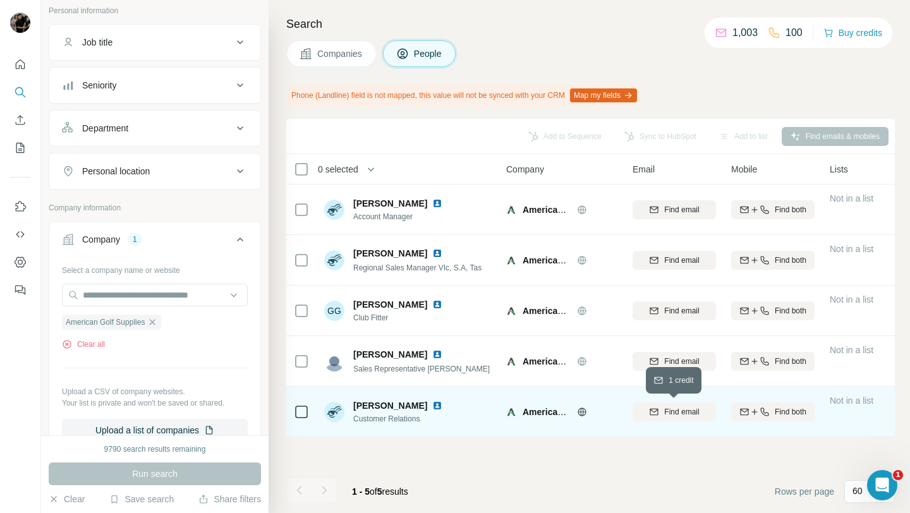
click at [685, 413] on span "Find email" at bounding box center [681, 411] width 35 height 11
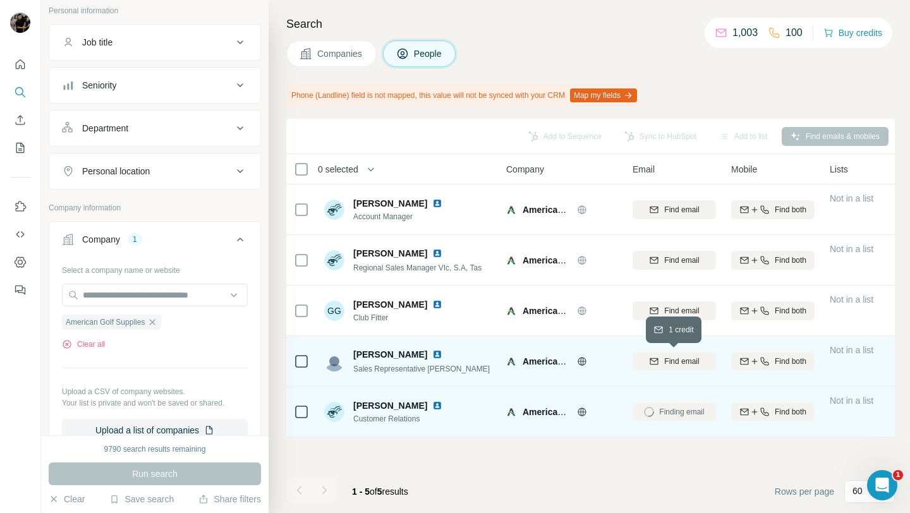
click at [681, 358] on span "Find email" at bounding box center [681, 361] width 35 height 11
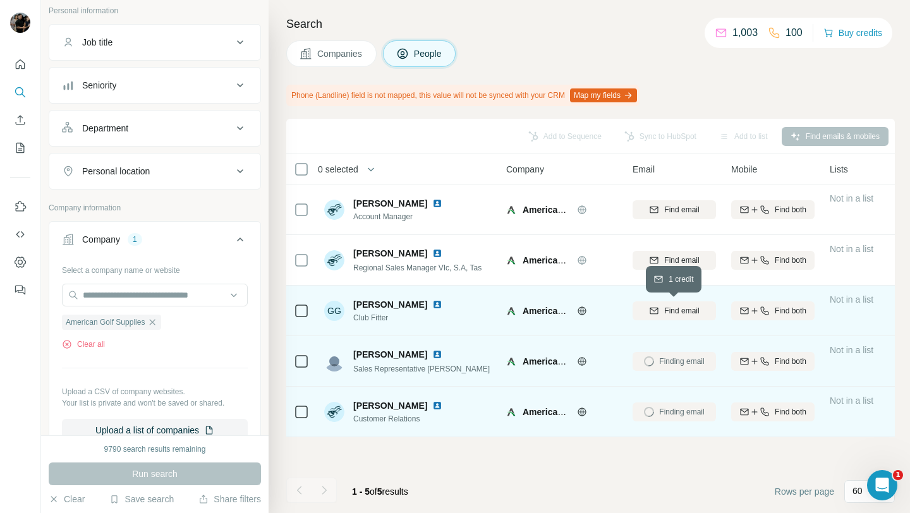
click at [672, 309] on span "Find email" at bounding box center [681, 310] width 35 height 11
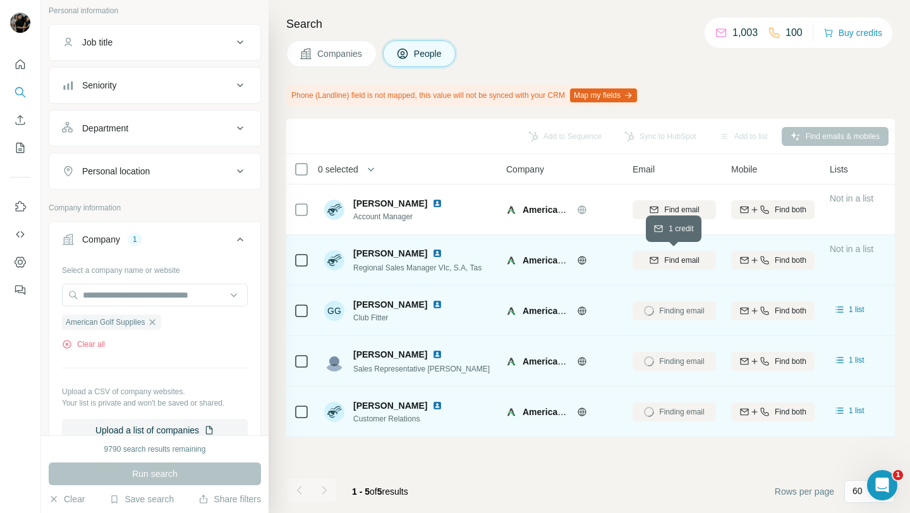
click at [670, 255] on span "Find email" at bounding box center [681, 260] width 35 height 11
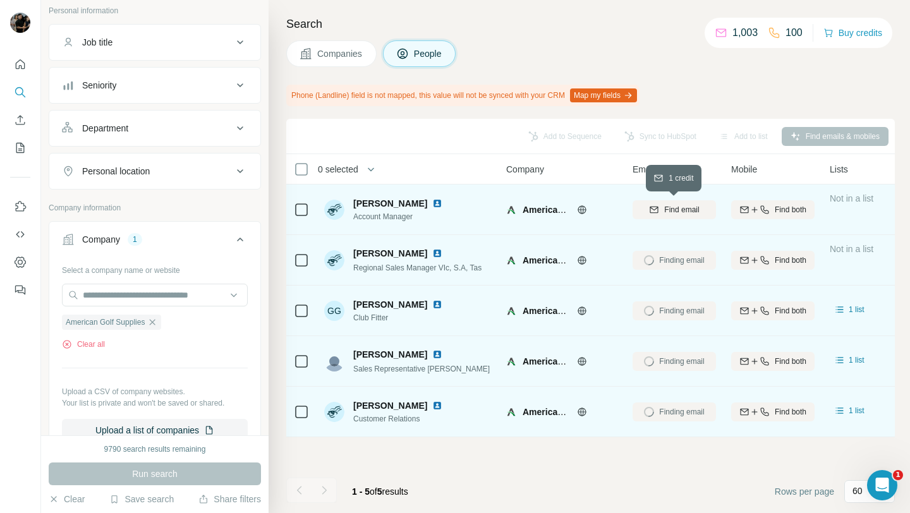
click at [678, 212] on span "Find email" at bounding box center [681, 209] width 35 height 11
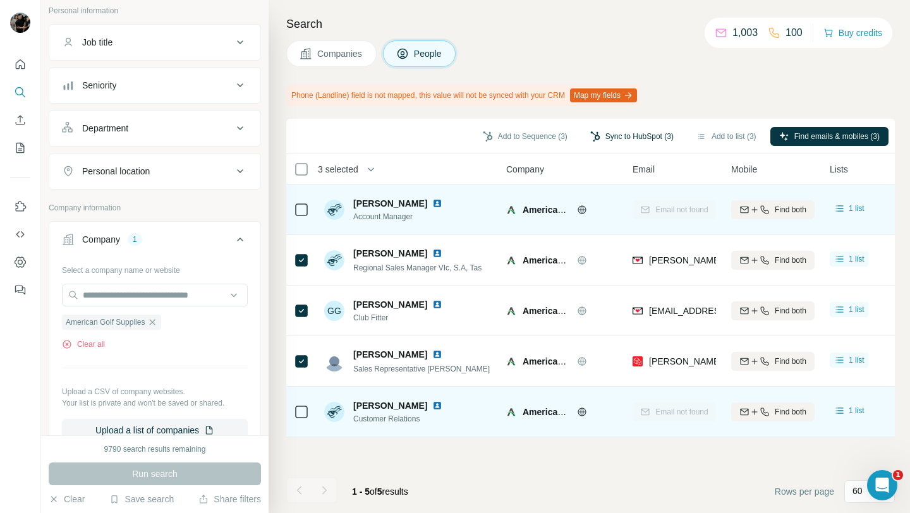
click at [615, 127] on button "Sync to HubSpot (3)" at bounding box center [631, 136] width 101 height 19
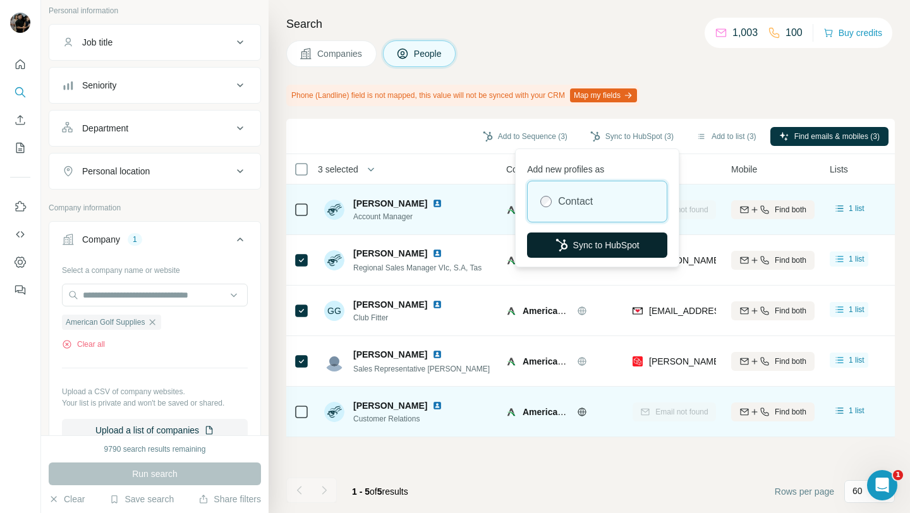
click at [602, 243] on button "Sync to HubSpot" at bounding box center [597, 245] width 140 height 25
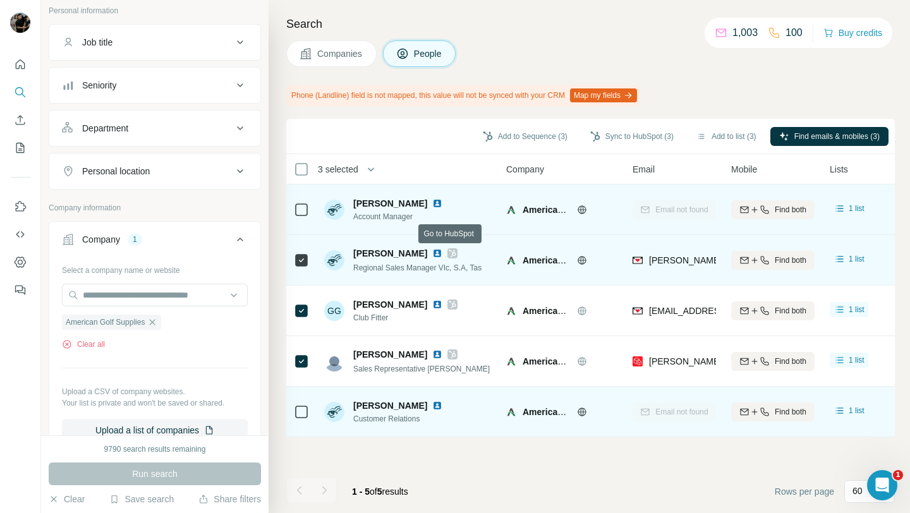
click at [454, 252] on icon at bounding box center [453, 253] width 8 height 10
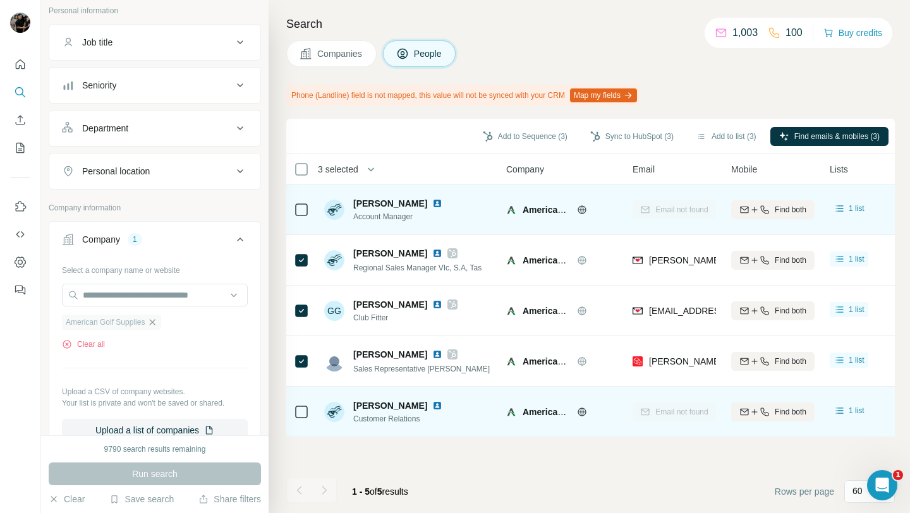
click at [157, 322] on icon "button" at bounding box center [152, 322] width 10 height 10
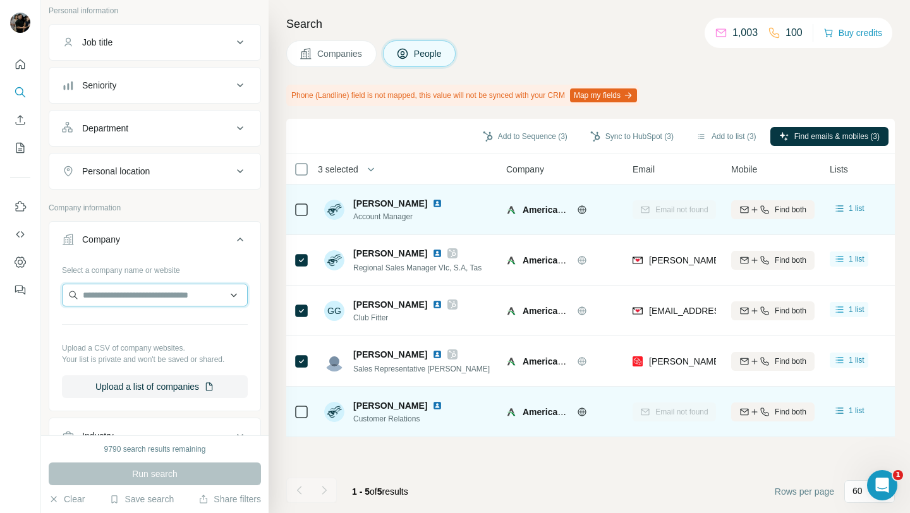
click at [175, 292] on input "text" at bounding box center [155, 295] width 186 height 23
paste input "**********"
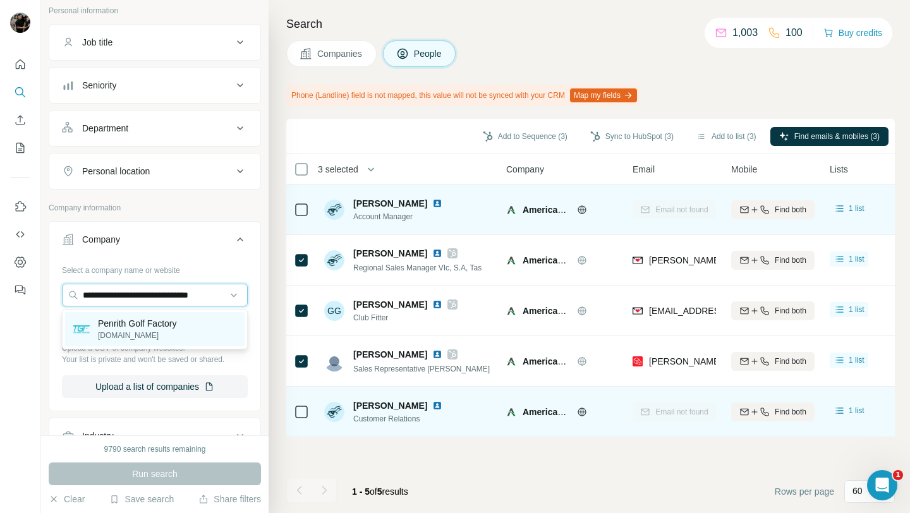
type input "**********"
click at [145, 339] on p "[DOMAIN_NAME]" at bounding box center [137, 335] width 79 height 11
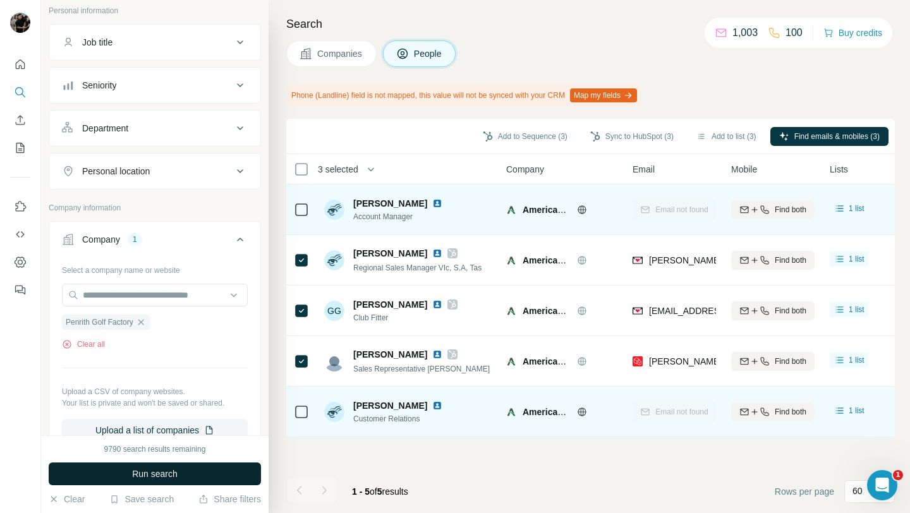
click at [159, 471] on span "Run search" at bounding box center [154, 474] width 45 height 13
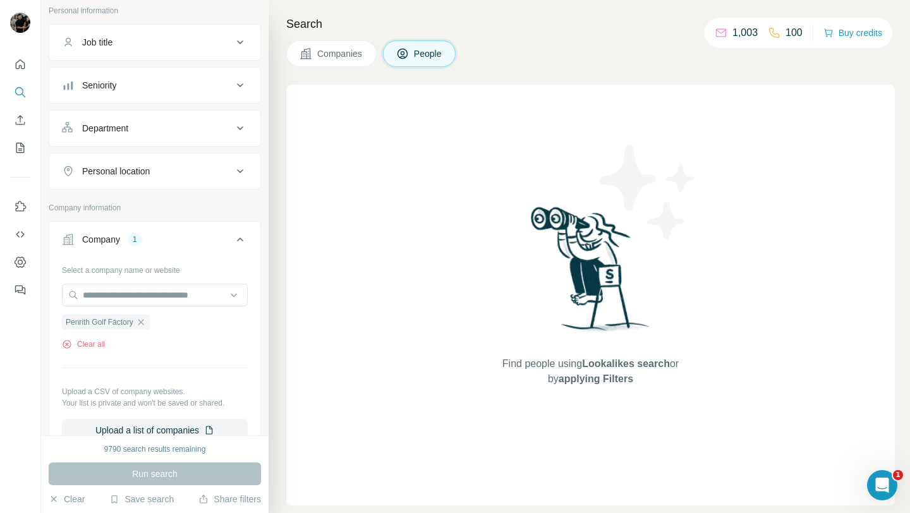
click at [359, 49] on span "Companies" at bounding box center [340, 53] width 46 height 13
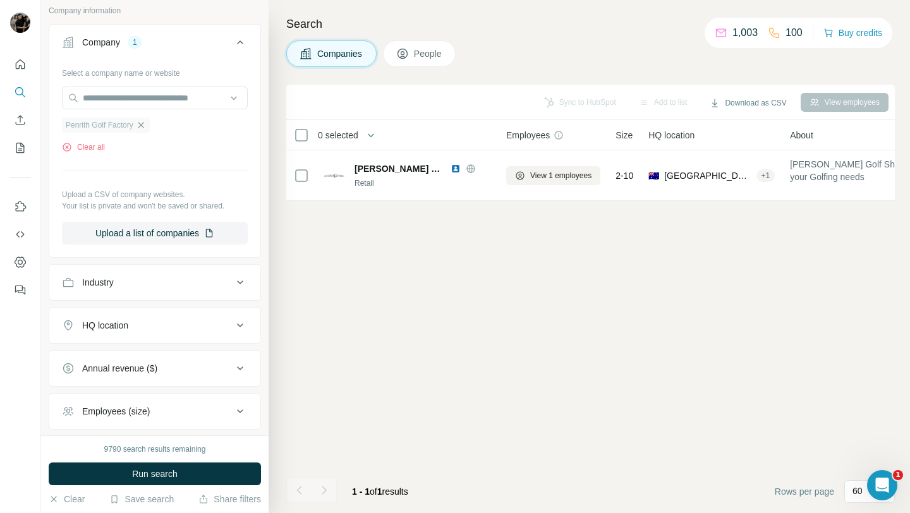
click at [143, 126] on icon "button" at bounding box center [141, 125] width 10 height 10
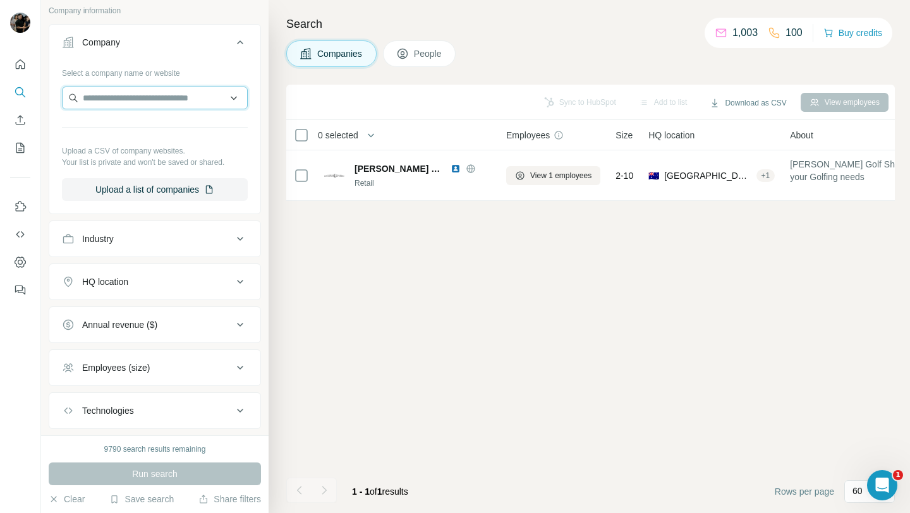
click at [160, 105] on input "text" at bounding box center [155, 98] width 186 height 23
paste input "**********"
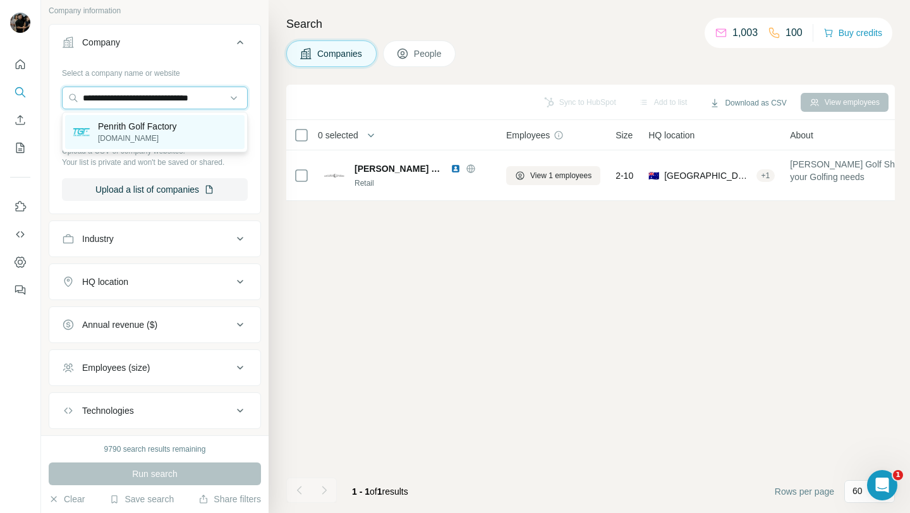
type input "**********"
click at [164, 133] on p "[DOMAIN_NAME]" at bounding box center [137, 138] width 79 height 11
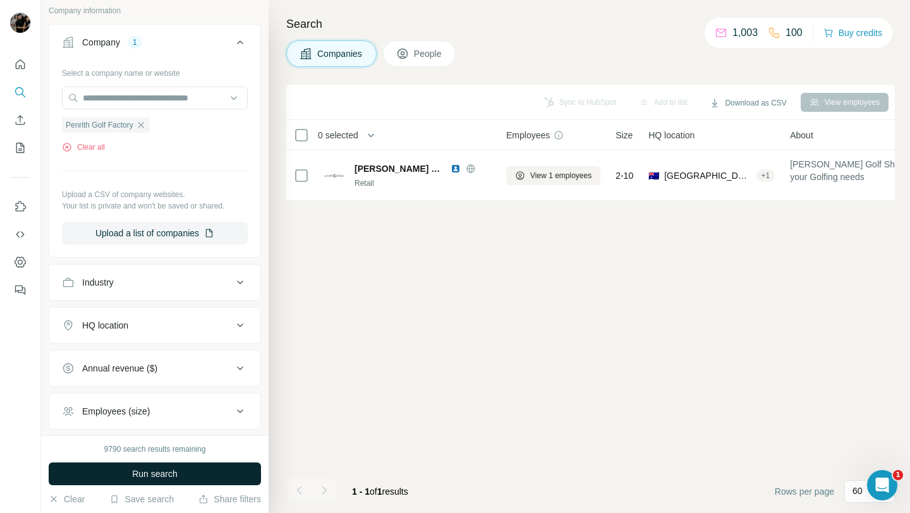
click at [155, 471] on span "Run search" at bounding box center [154, 474] width 45 height 13
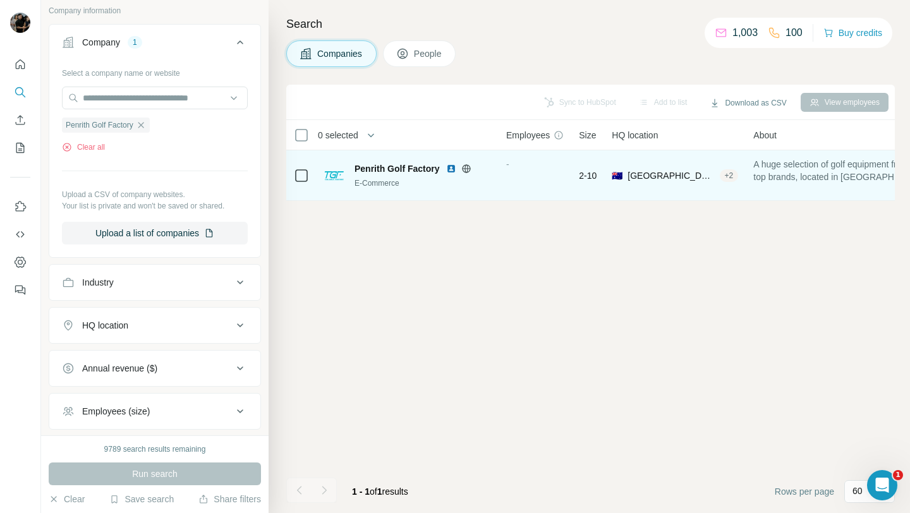
click at [452, 165] on img at bounding box center [451, 169] width 10 height 10
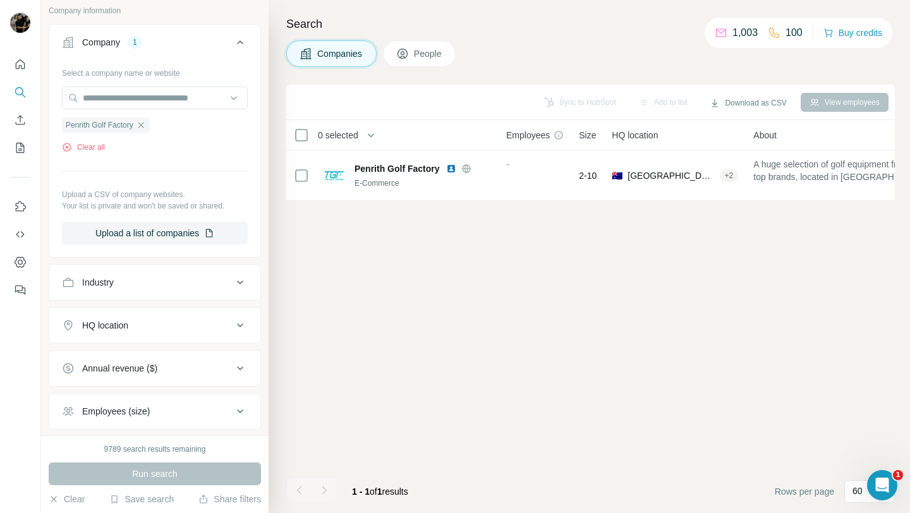
click at [528, 251] on div "Sync to HubSpot Add to list Download as CSV View employees 0 selected Companies…" at bounding box center [590, 299] width 608 height 428
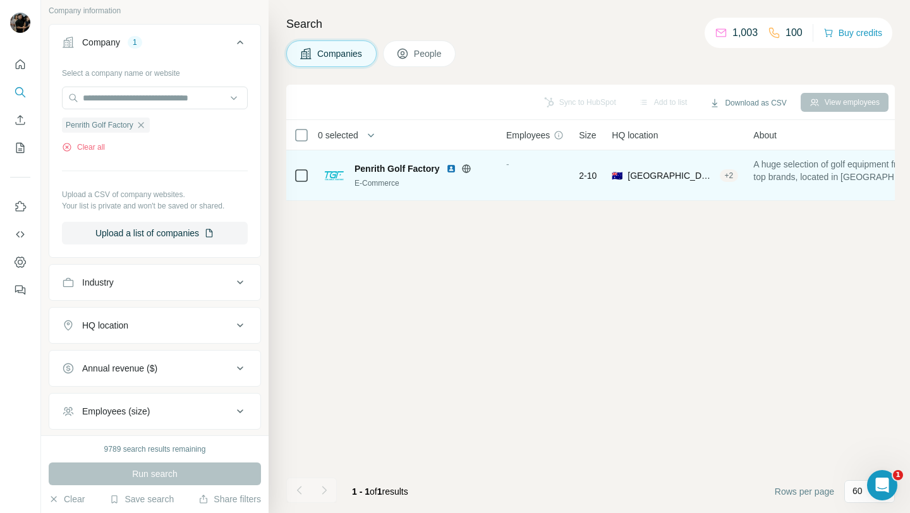
click at [449, 166] on img at bounding box center [451, 169] width 10 height 10
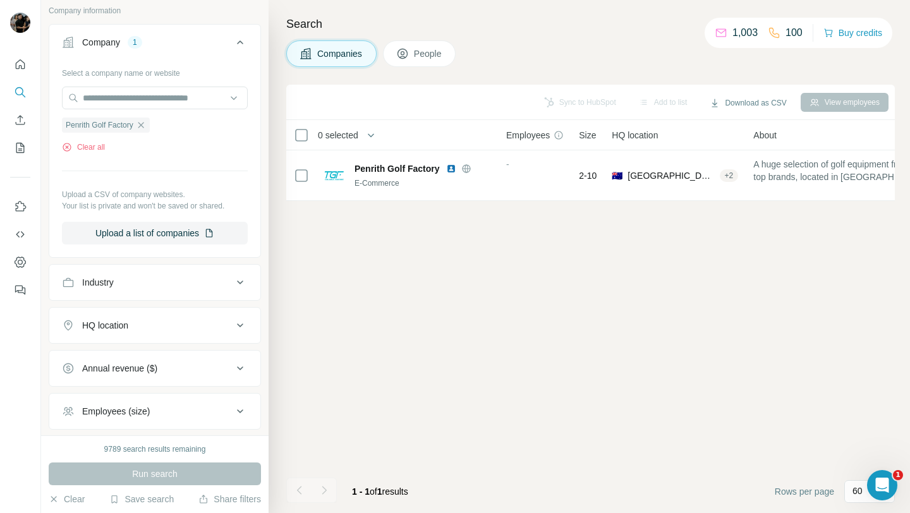
click at [289, 14] on div "Search Companies People Sync to HubSpot Add to list Download as CSV View employ…" at bounding box center [589, 256] width 641 height 513
click at [364, 25] on h4 "Search" at bounding box center [590, 24] width 608 height 18
click at [146, 123] on icon "button" at bounding box center [141, 125] width 10 height 10
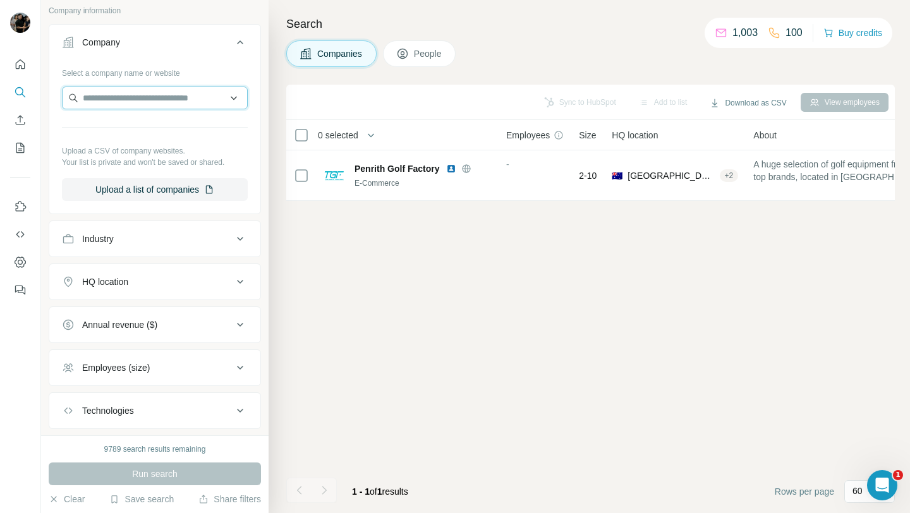
click at [169, 102] on input "text" at bounding box center [155, 98] width 186 height 23
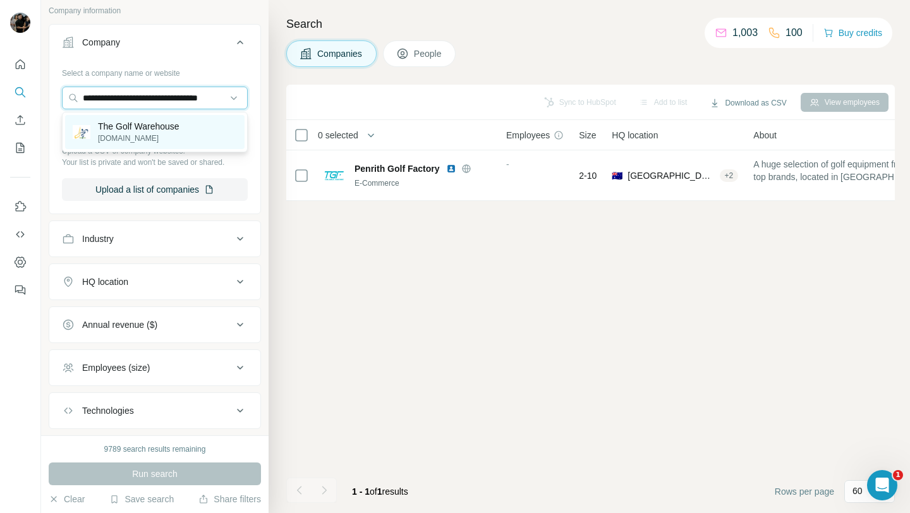
type input "**********"
click at [162, 127] on p "The Golf Warehouse" at bounding box center [139, 126] width 82 height 13
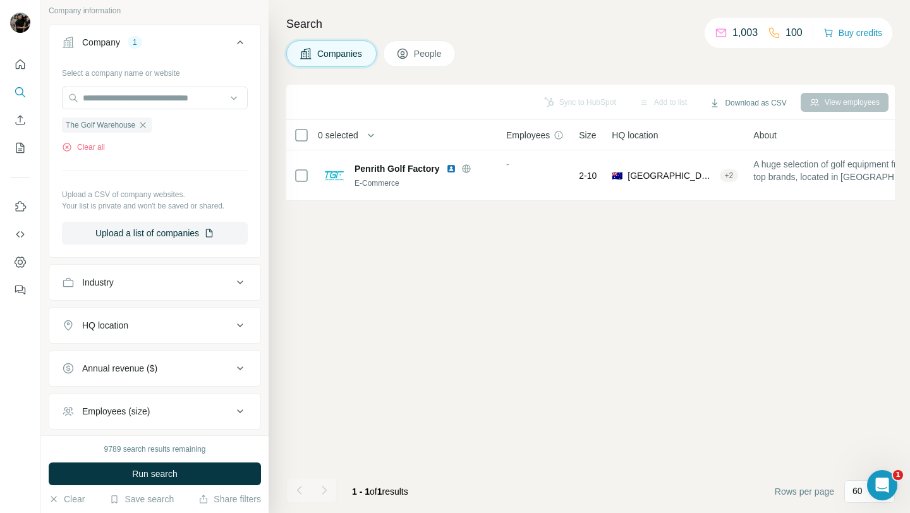
scroll to position [0, 0]
click at [147, 477] on span "Run search" at bounding box center [154, 474] width 45 height 13
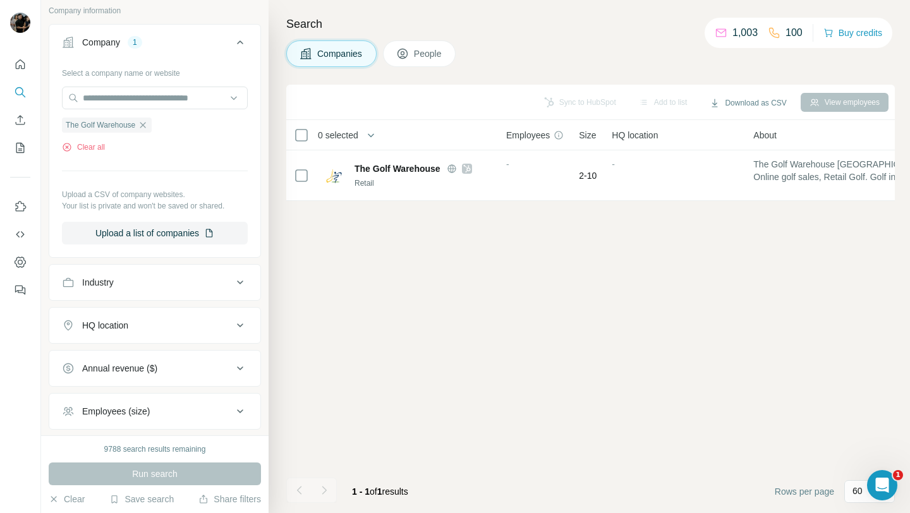
click at [437, 44] on button "People" at bounding box center [419, 53] width 73 height 27
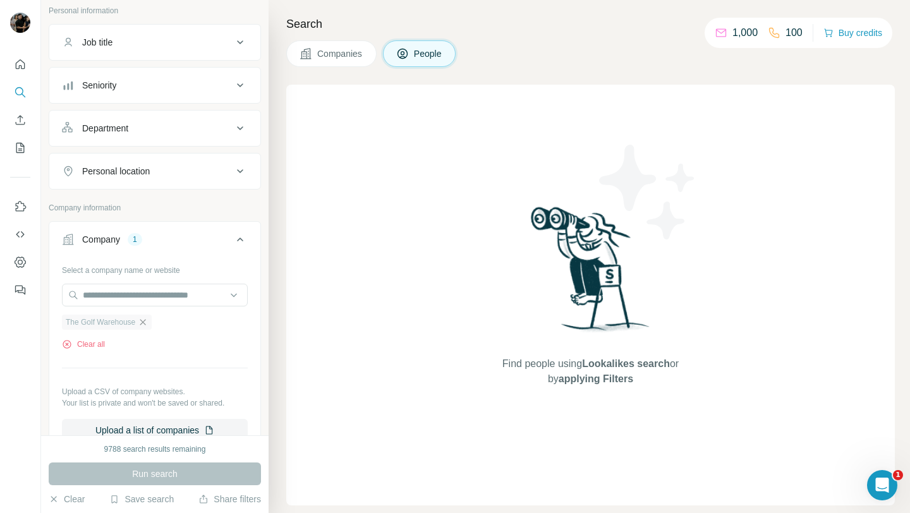
click at [146, 324] on icon "button" at bounding box center [143, 322] width 6 height 6
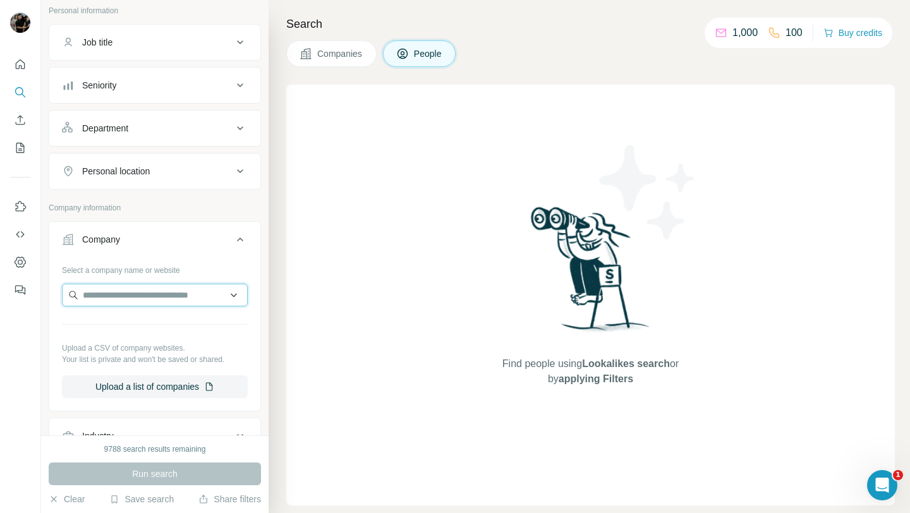
click at [163, 295] on input "text" at bounding box center [155, 295] width 186 height 23
paste input "**********"
click at [165, 295] on input "**********" at bounding box center [155, 295] width 186 height 23
paste input "text"
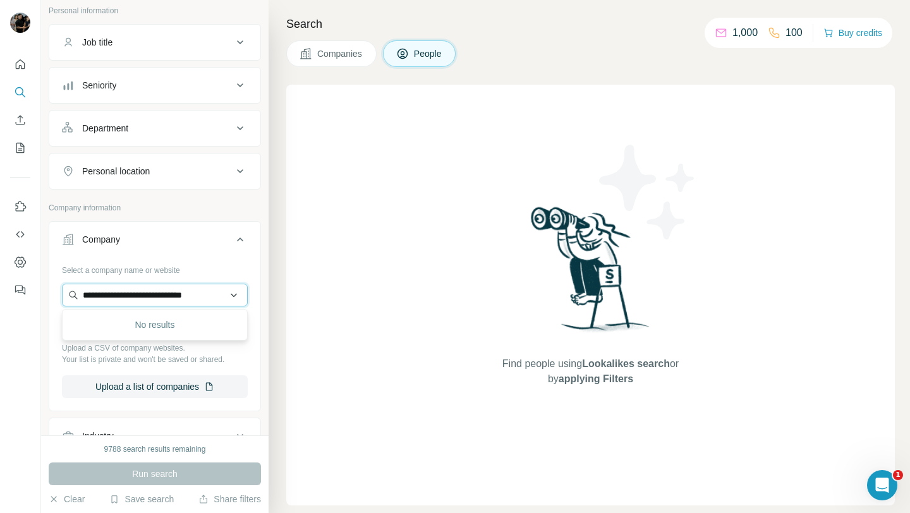
click at [185, 293] on input "**********" at bounding box center [155, 295] width 186 height 23
paste input "text"
type input "**********"
click at [189, 320] on div "Golf Galaxy [DOMAIN_NAME]" at bounding box center [154, 329] width 179 height 34
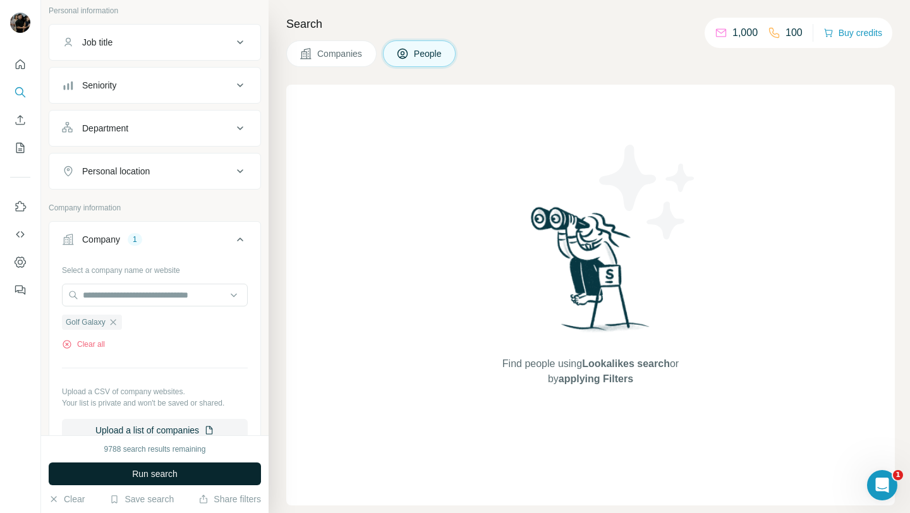
click at [174, 475] on span "Run search" at bounding box center [154, 474] width 45 height 13
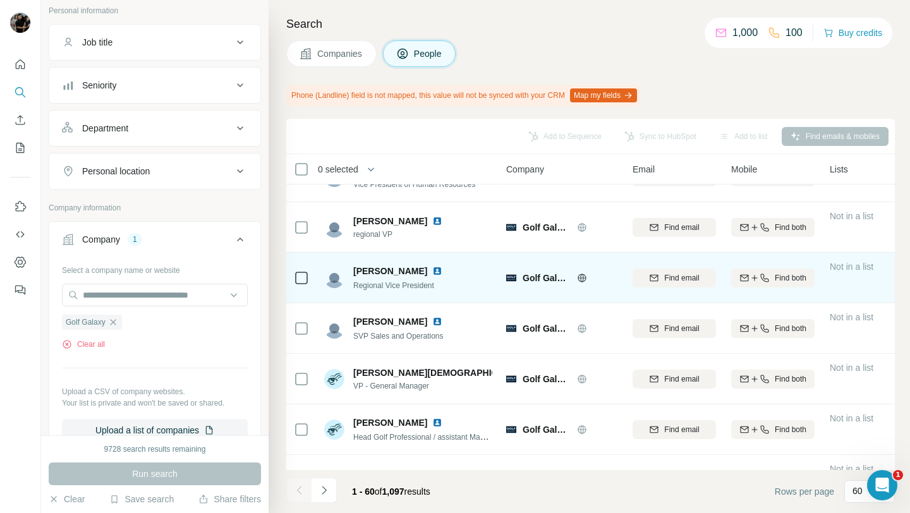
scroll to position [195, 0]
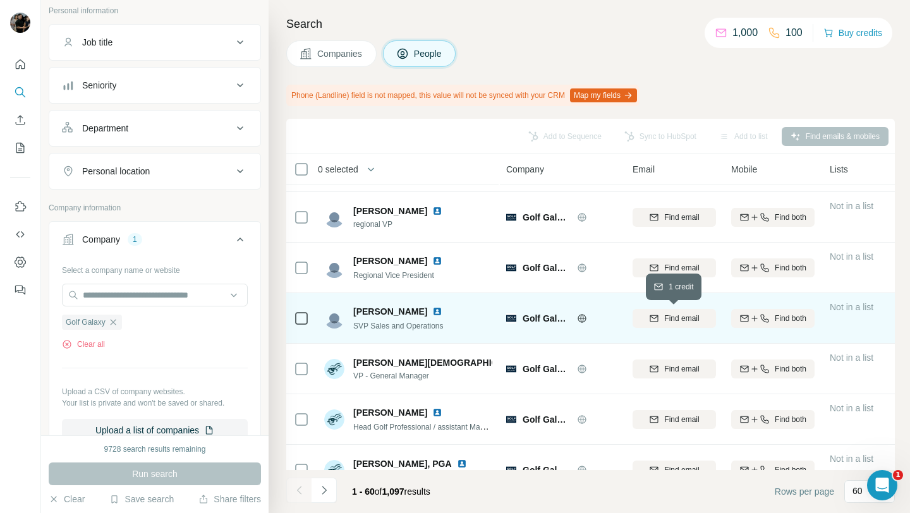
click at [687, 320] on span "Find email" at bounding box center [681, 318] width 35 height 11
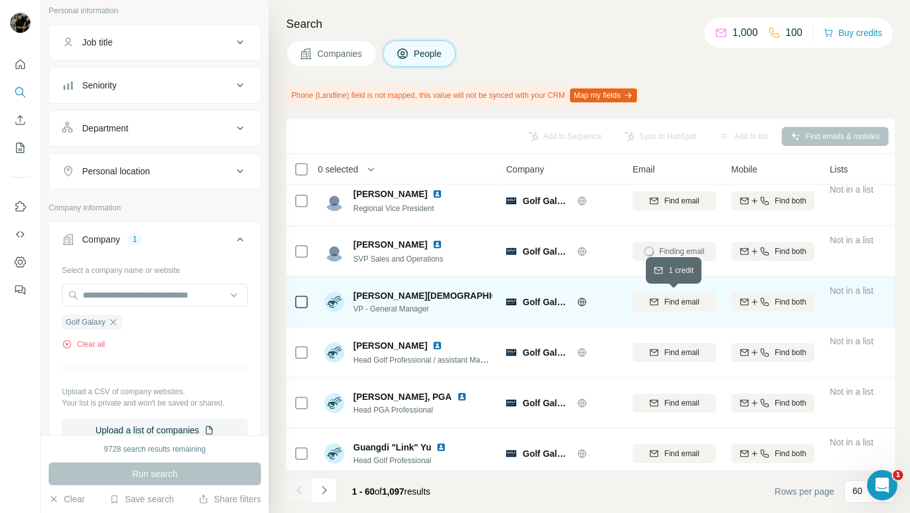
click at [656, 299] on icon "button" at bounding box center [654, 301] width 8 height 4
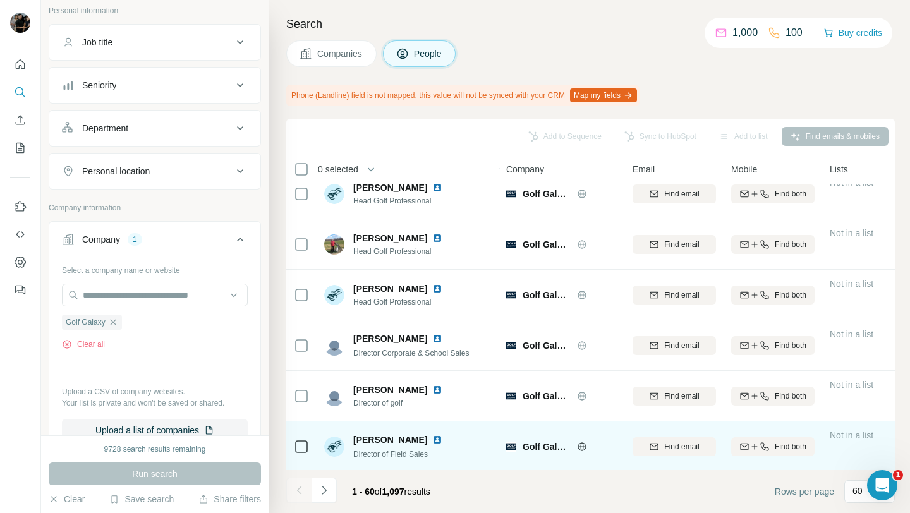
scroll to position [677, 0]
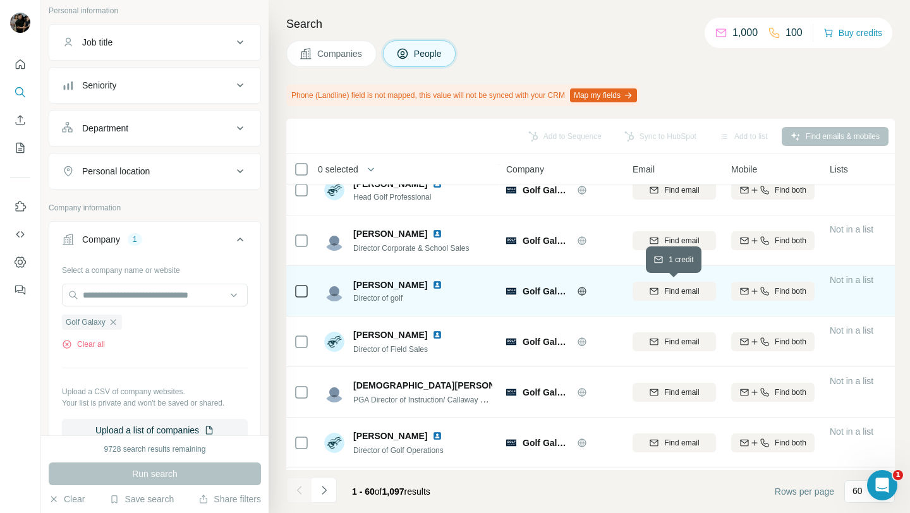
click at [665, 287] on span "Find email" at bounding box center [681, 291] width 35 height 11
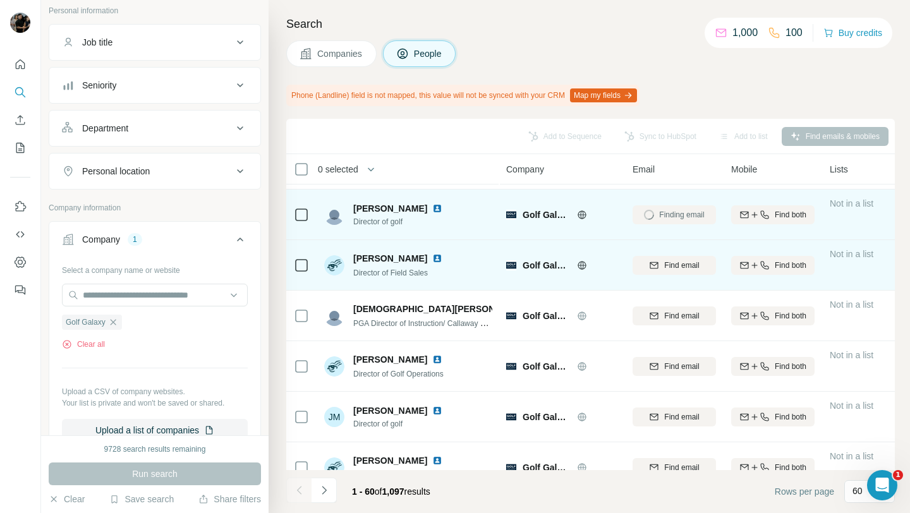
scroll to position [777, 0]
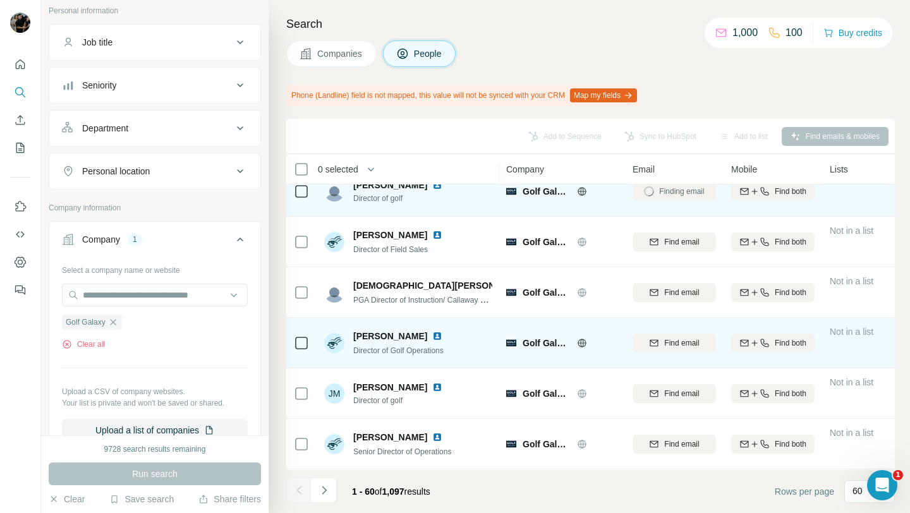
click at [668, 344] on span "Find email" at bounding box center [681, 342] width 35 height 11
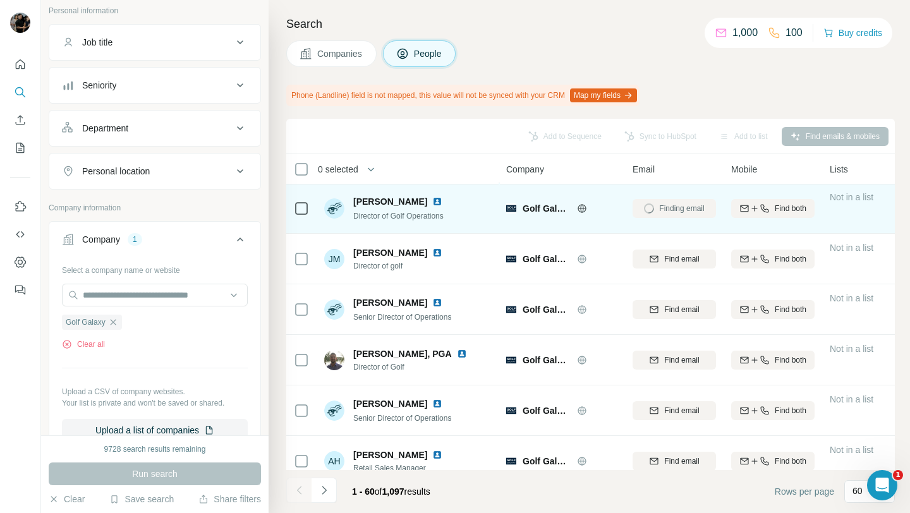
scroll to position [924, 0]
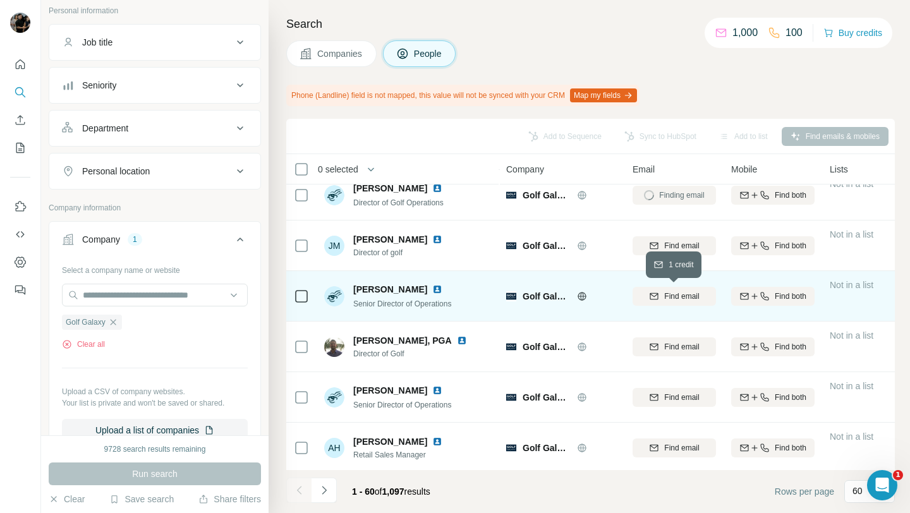
click at [660, 295] on div "Find email" at bounding box center [673, 296] width 83 height 11
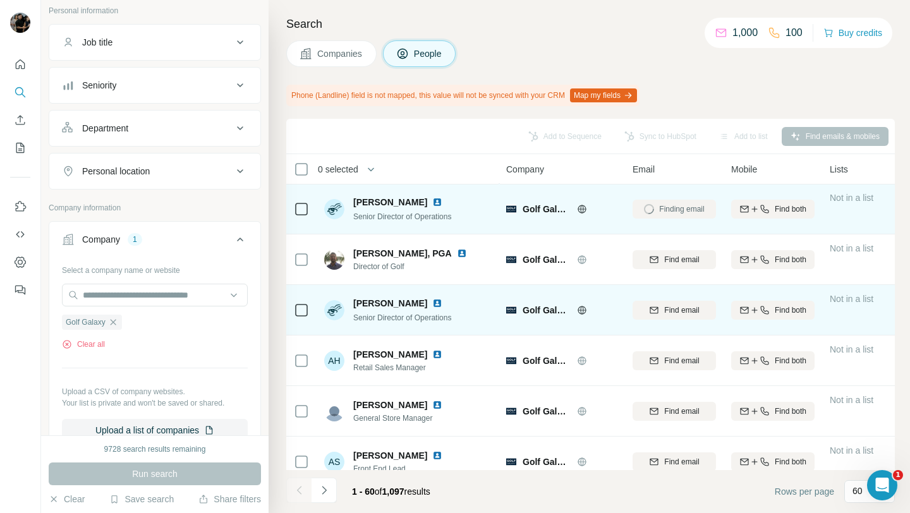
scroll to position [1012, 0]
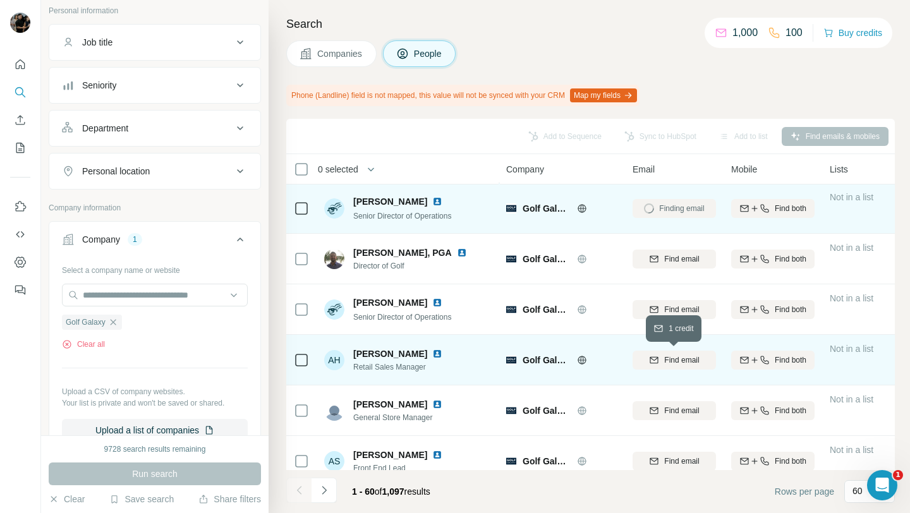
click at [664, 359] on span "Find email" at bounding box center [681, 359] width 35 height 11
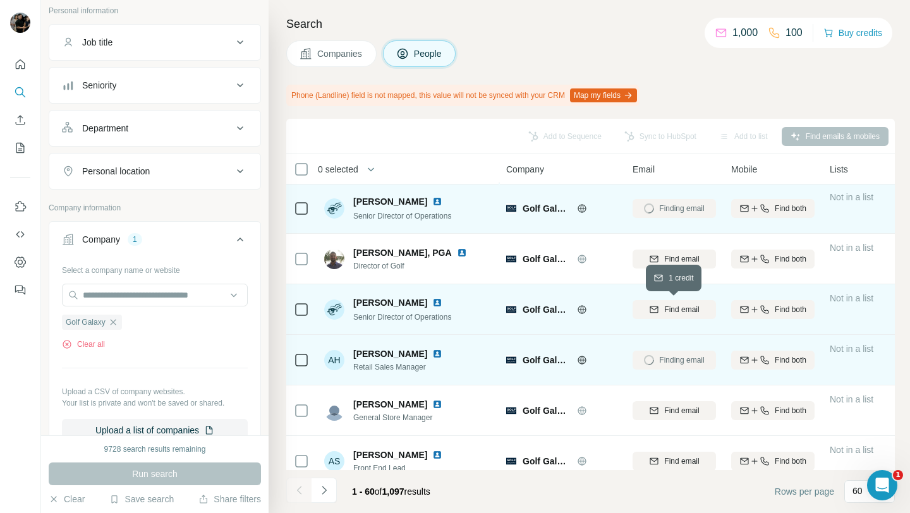
click at [668, 305] on span "Find email" at bounding box center [681, 309] width 35 height 11
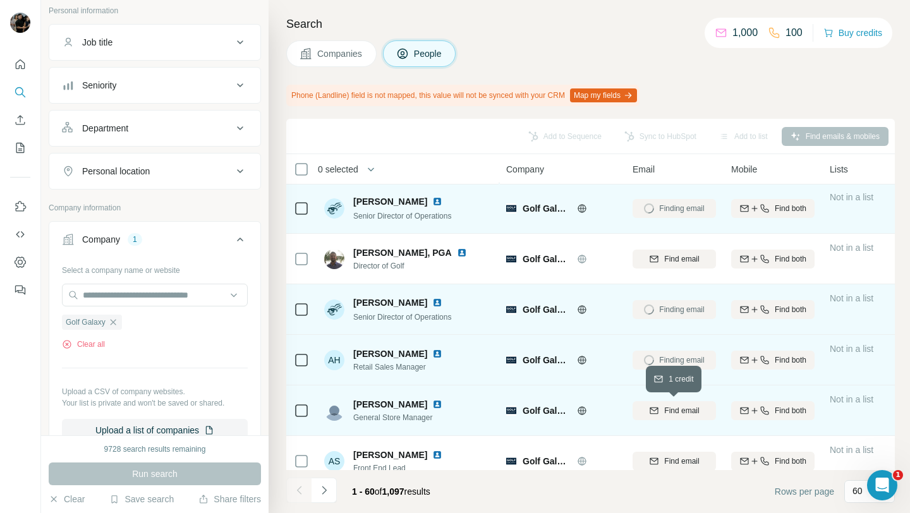
click at [674, 413] on span "Find email" at bounding box center [681, 410] width 35 height 11
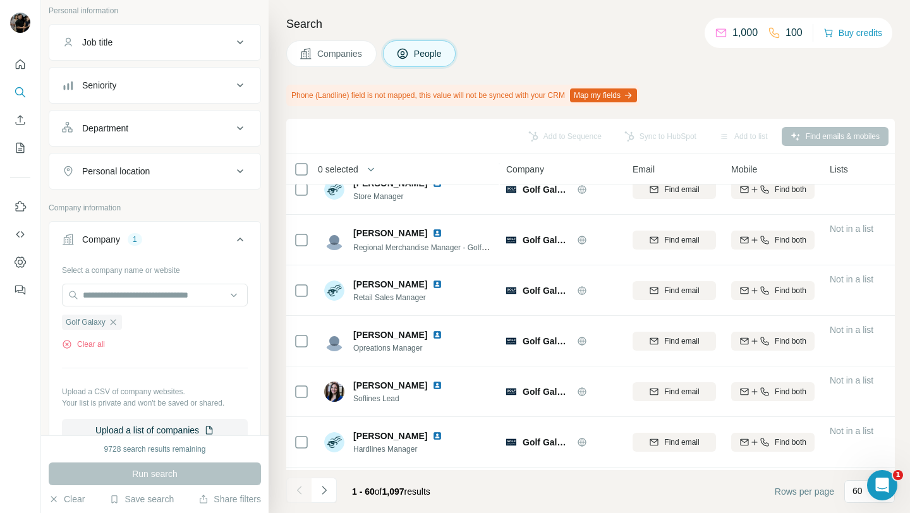
scroll to position [1388, 0]
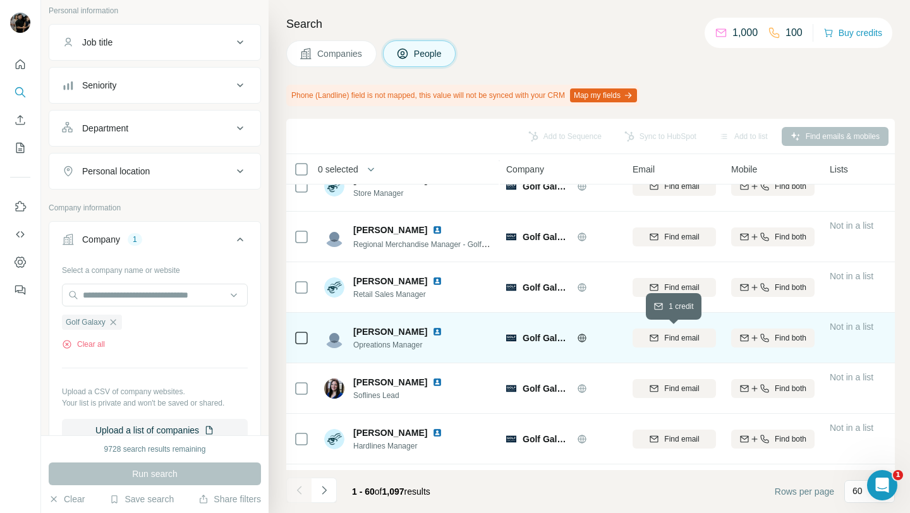
click at [674, 333] on span "Find email" at bounding box center [681, 337] width 35 height 11
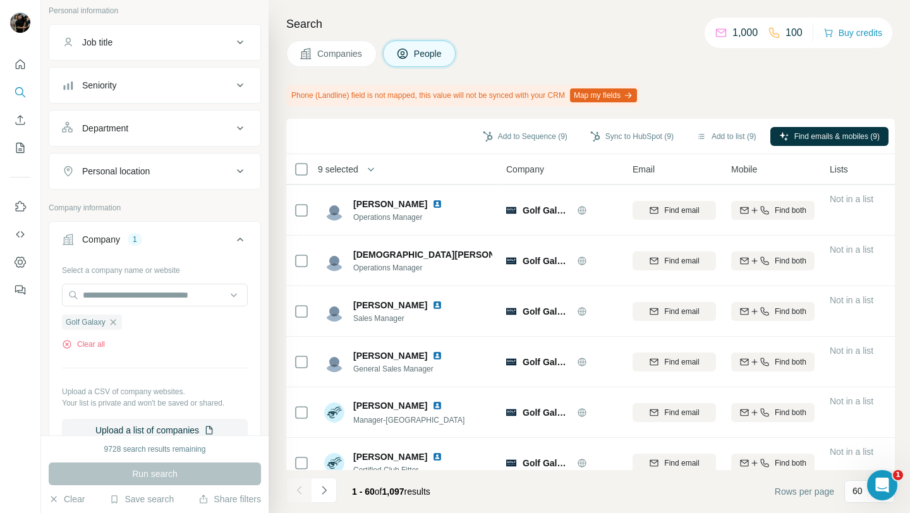
scroll to position [2747, 0]
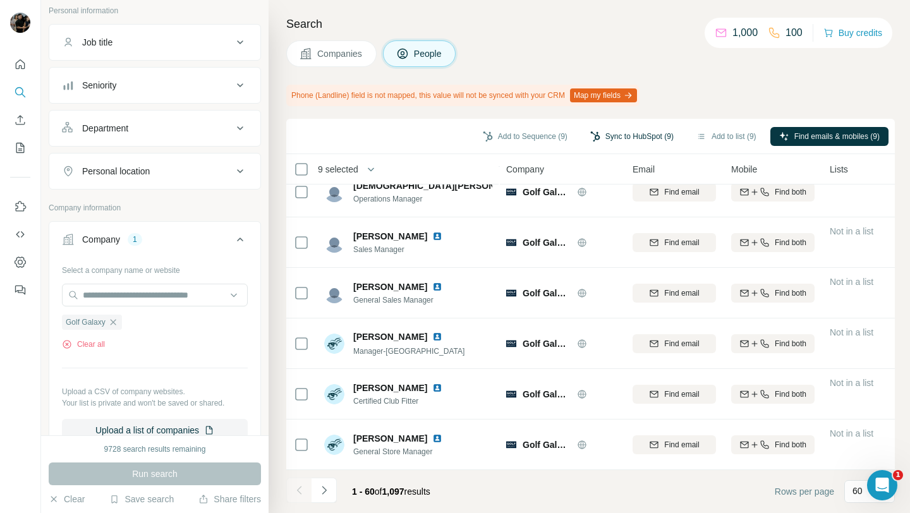
click at [603, 127] on button "Sync to HubSpot (9)" at bounding box center [631, 136] width 101 height 19
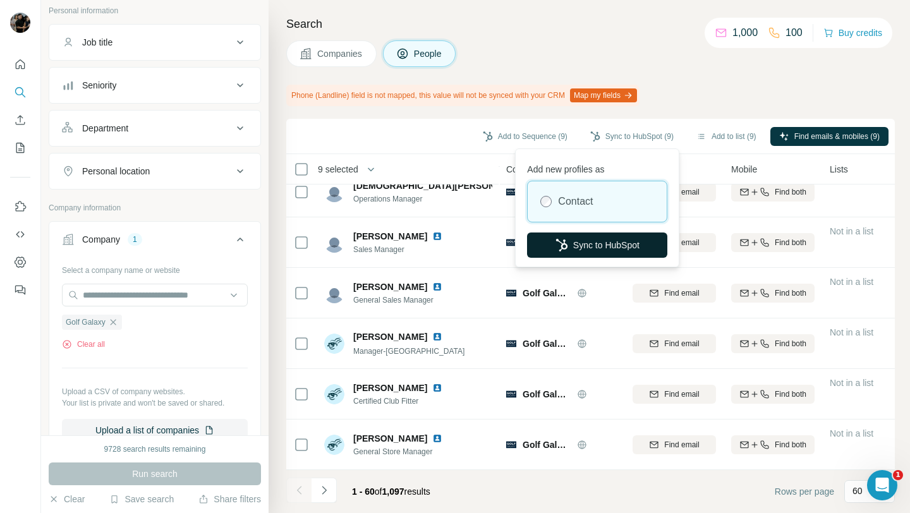
click at [616, 253] on button "Sync to HubSpot" at bounding box center [597, 245] width 140 height 25
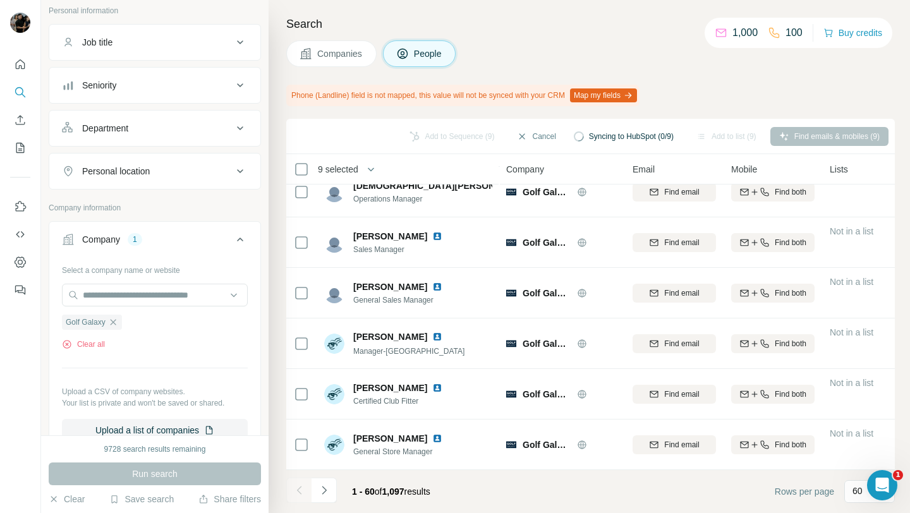
click at [164, 129] on div "Department" at bounding box center [147, 128] width 171 height 13
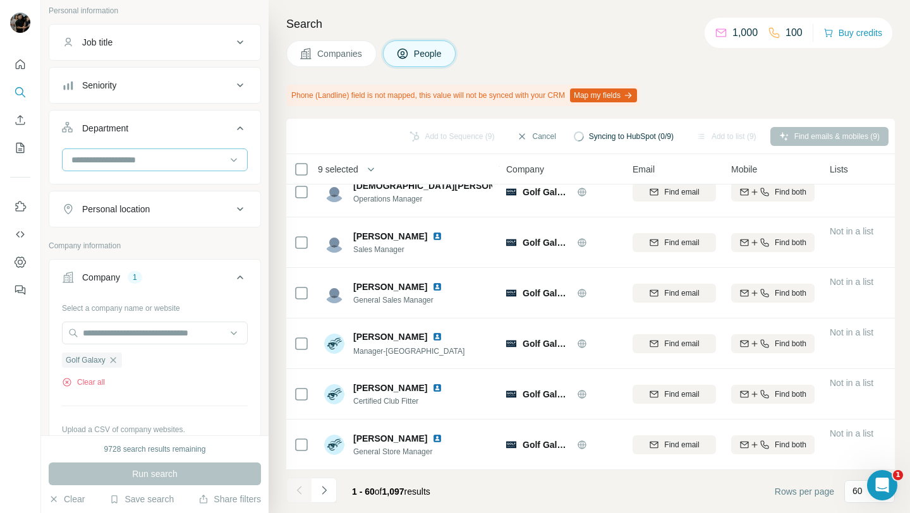
click at [192, 163] on input at bounding box center [148, 160] width 156 height 14
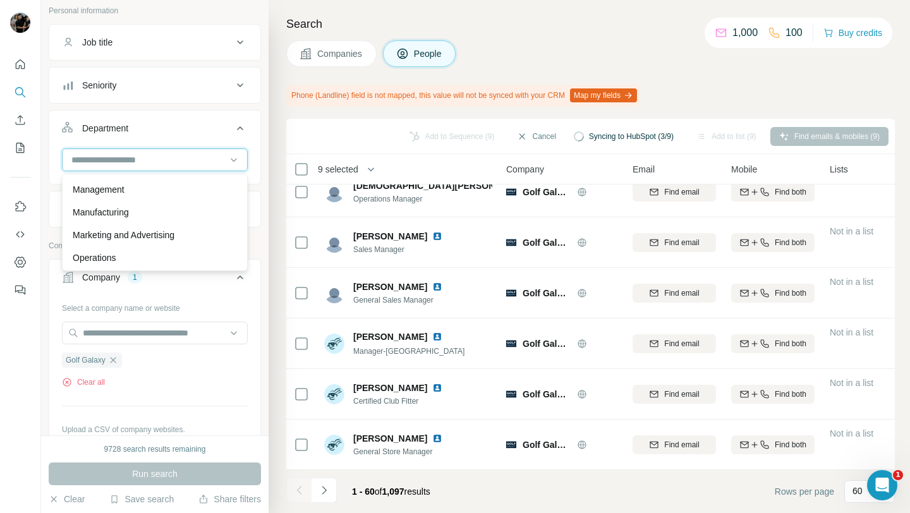
scroll to position [278, 0]
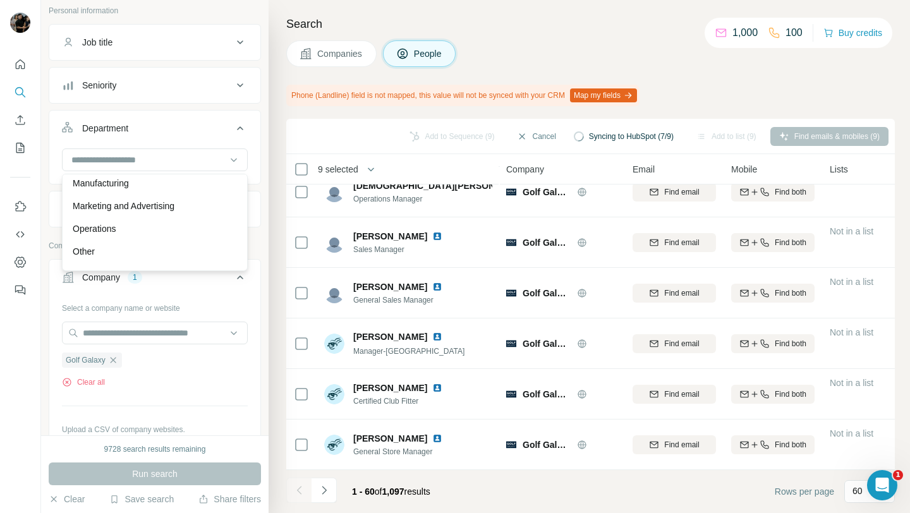
click at [119, 230] on div "Operations" at bounding box center [155, 228] width 164 height 13
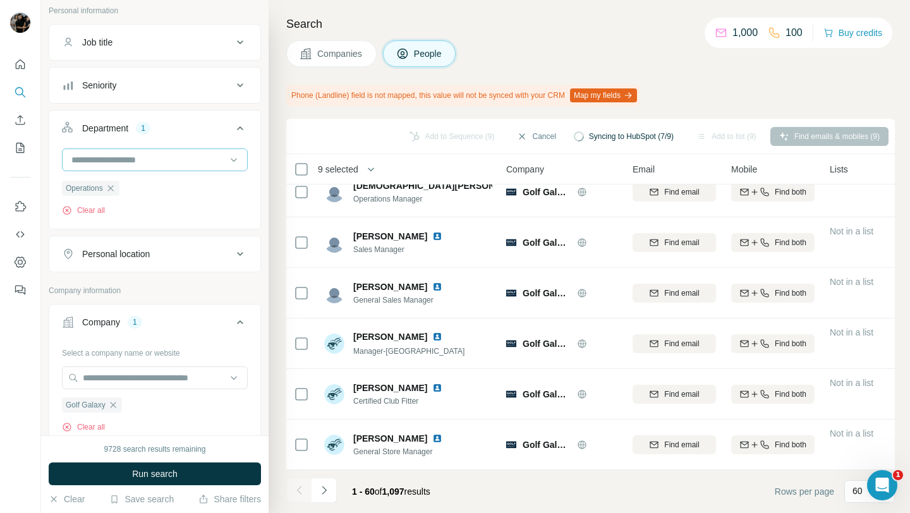
click at [150, 167] on div at bounding box center [148, 159] width 156 height 21
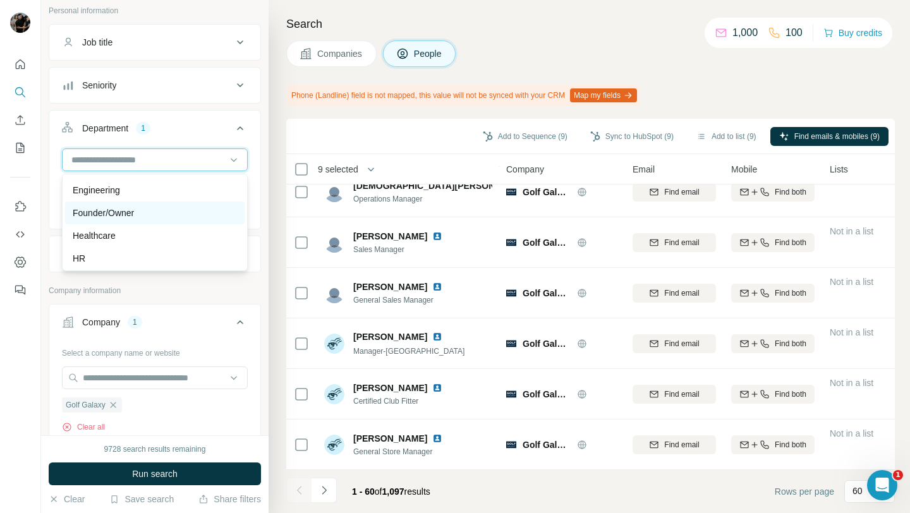
scroll to position [119, 0]
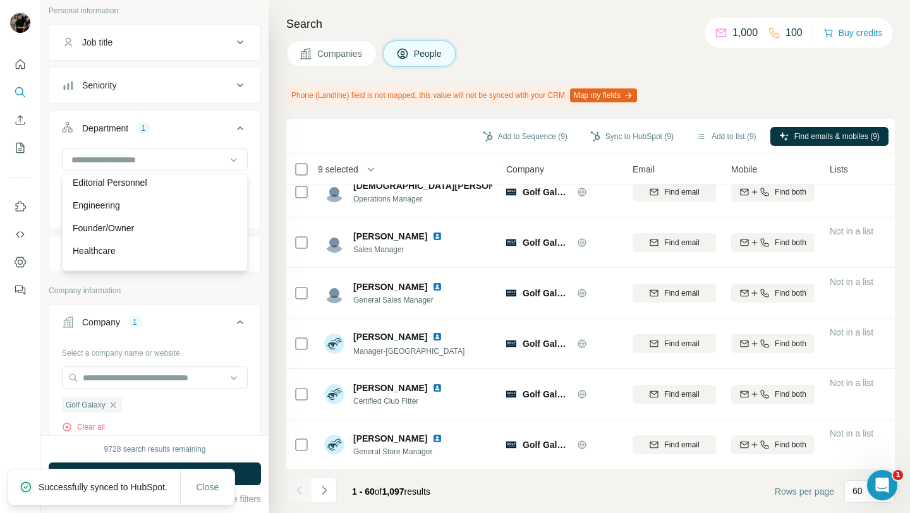
click at [128, 230] on p "Founder/Owner" at bounding box center [103, 228] width 61 height 13
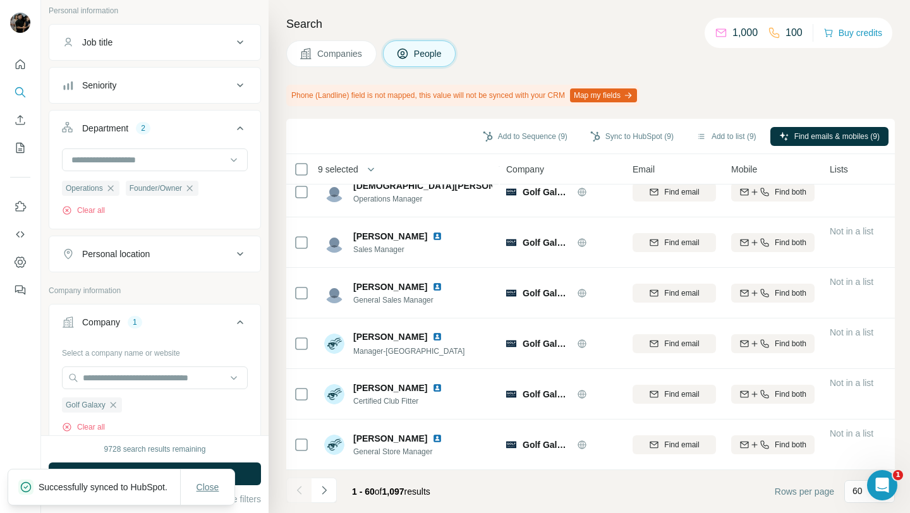
click at [211, 481] on span "Close" at bounding box center [208, 487] width 23 height 13
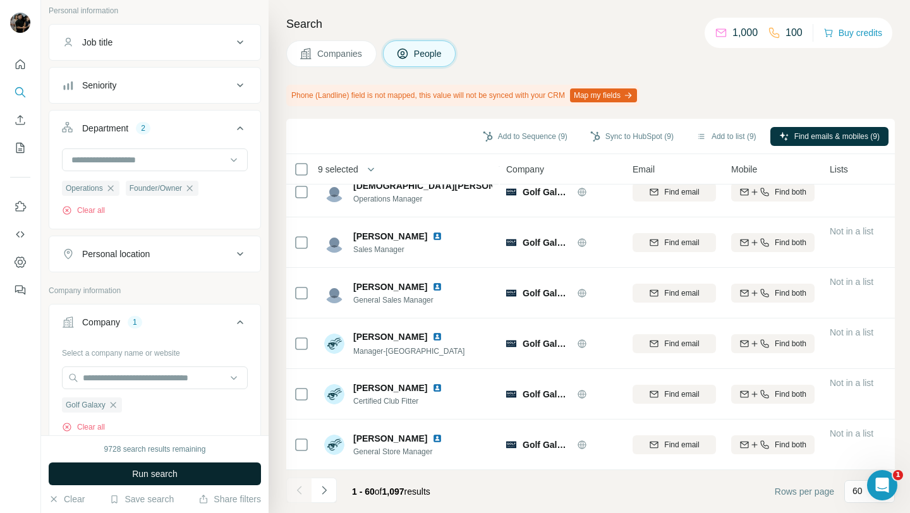
click at [185, 474] on button "Run search" at bounding box center [155, 474] width 212 height 23
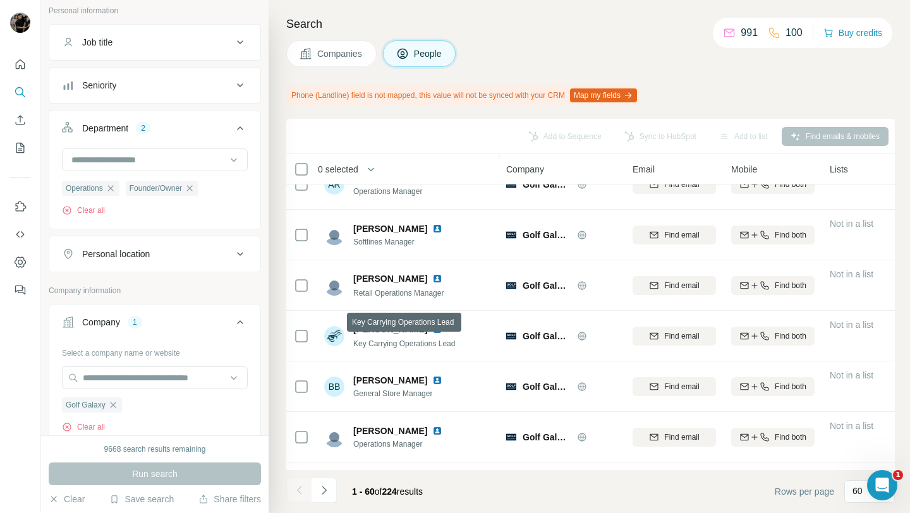
scroll to position [387, 0]
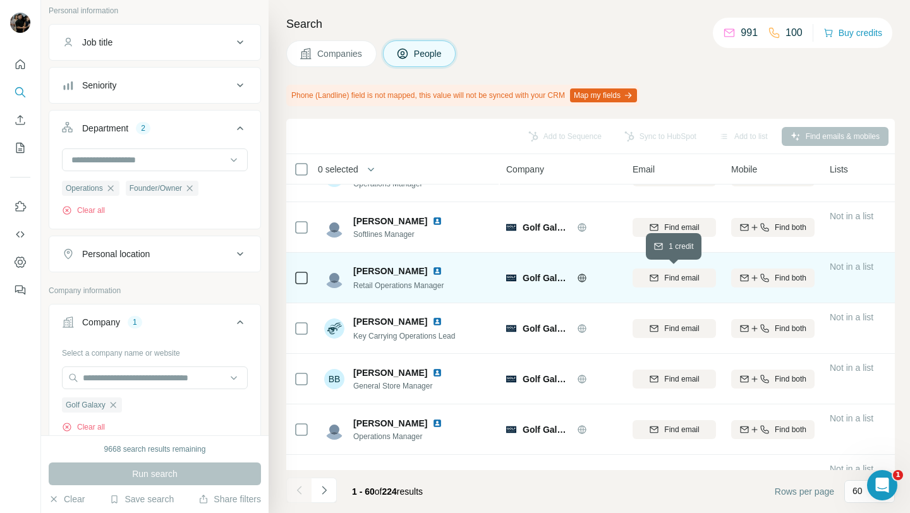
click at [679, 280] on span "Find email" at bounding box center [681, 277] width 35 height 11
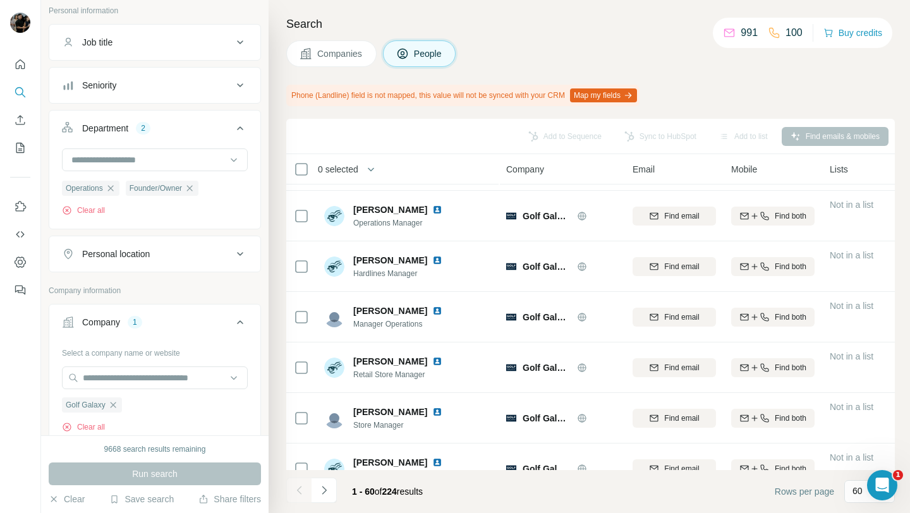
scroll to position [1101, 0]
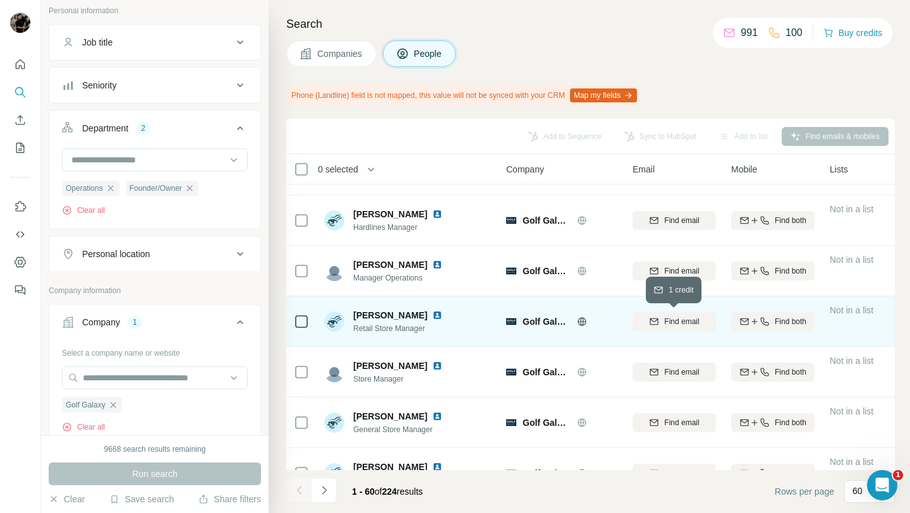
click at [661, 327] on button "Find email" at bounding box center [673, 321] width 83 height 19
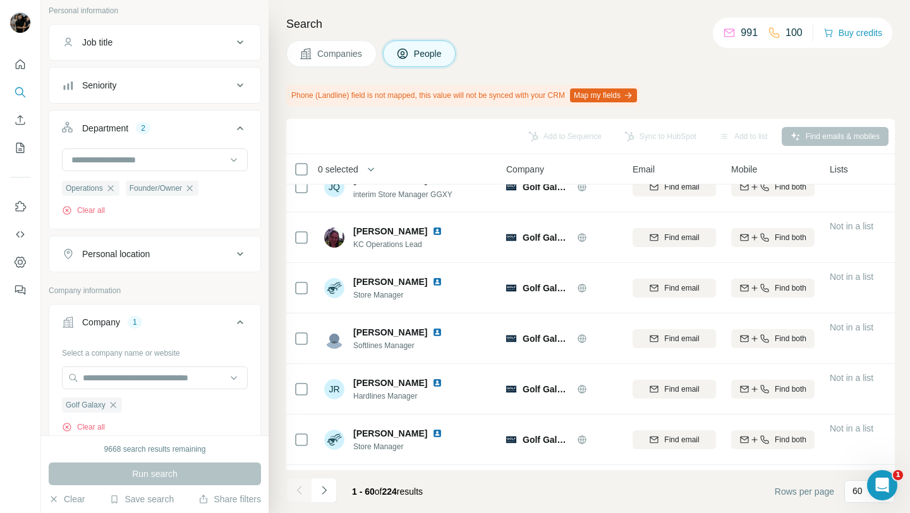
scroll to position [1539, 0]
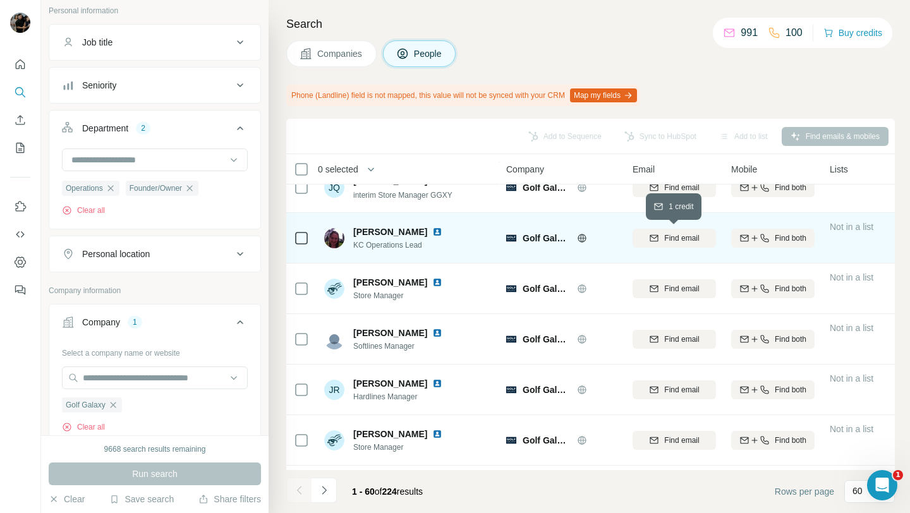
click at [667, 243] on span "Find email" at bounding box center [681, 238] width 35 height 11
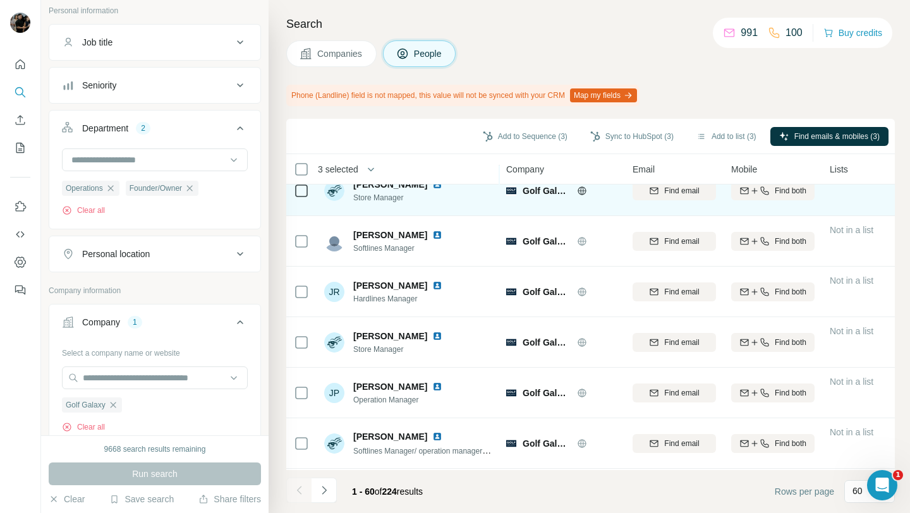
scroll to position [2747, 0]
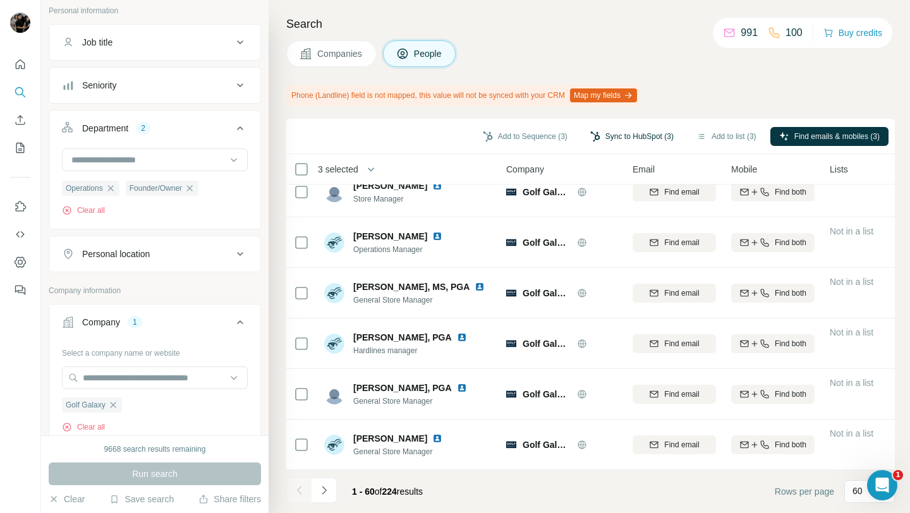
click at [624, 142] on button "Sync to HubSpot (3)" at bounding box center [631, 136] width 101 height 19
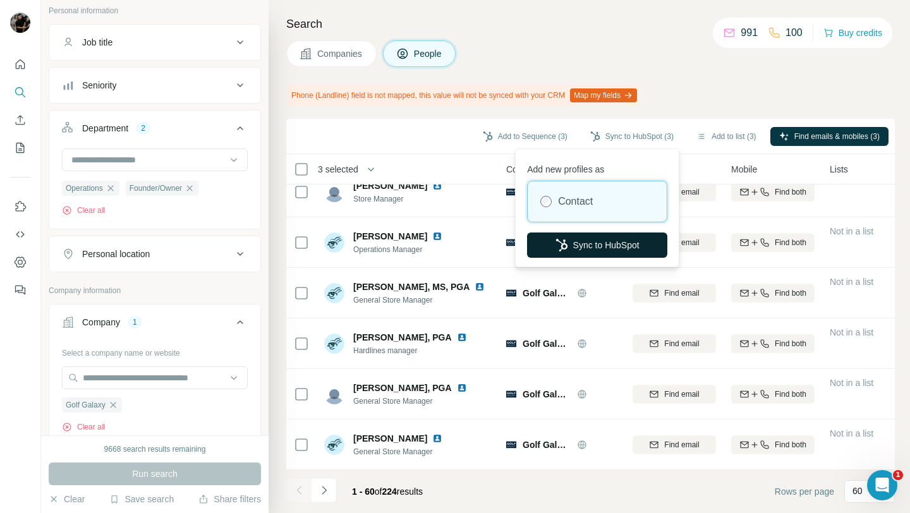
click at [593, 245] on button "Sync to HubSpot" at bounding box center [597, 245] width 140 height 25
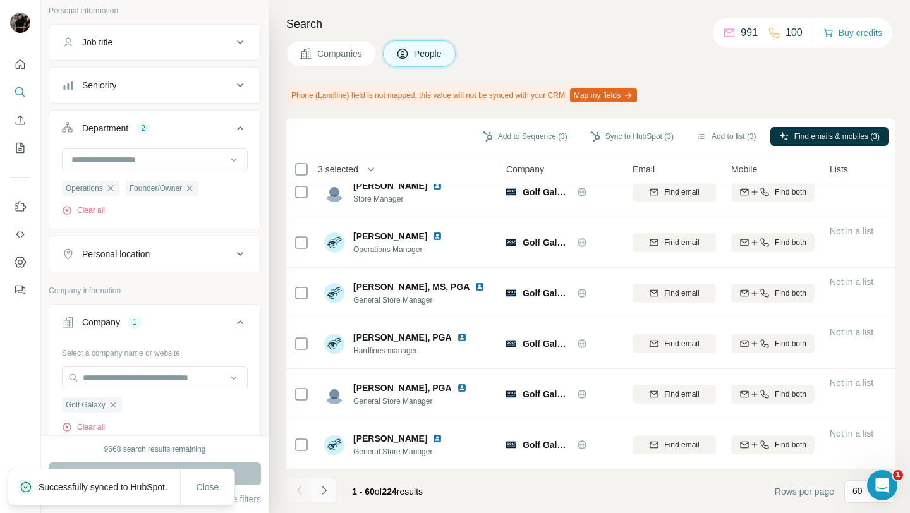
click at [327, 489] on icon "Navigate to next page" at bounding box center [324, 490] width 13 height 13
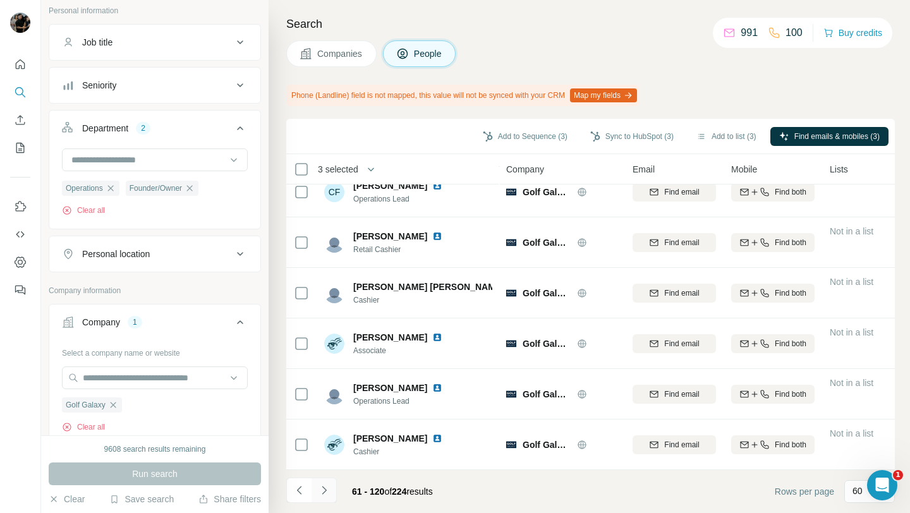
click at [330, 488] on button "Navigate to next page" at bounding box center [324, 490] width 25 height 25
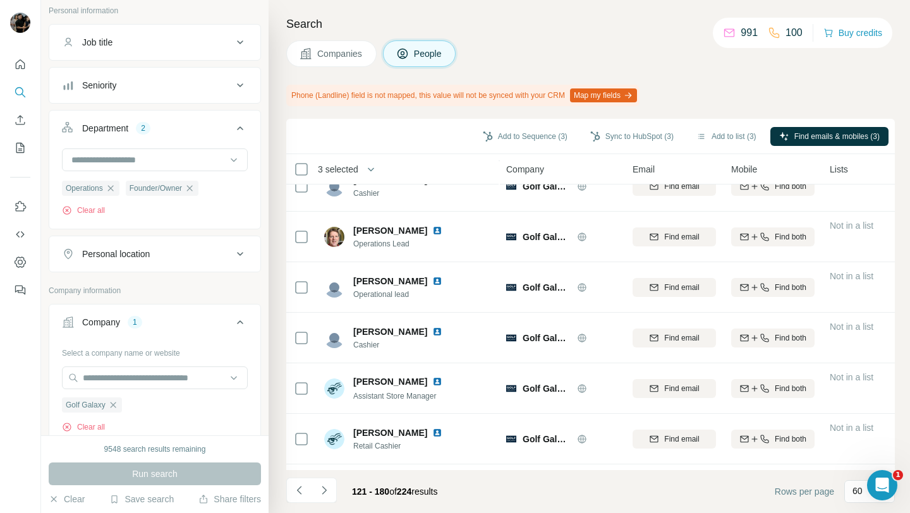
scroll to position [1922, 0]
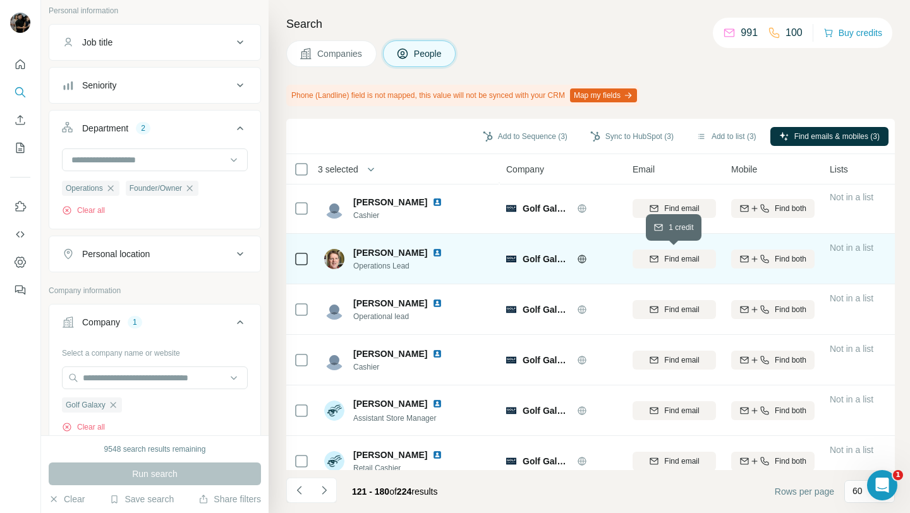
click at [658, 251] on button "Find email" at bounding box center [673, 259] width 83 height 19
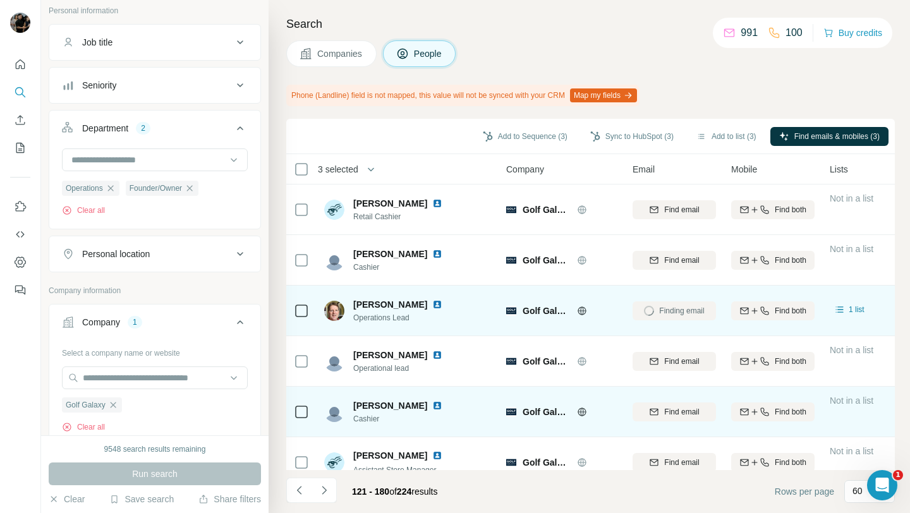
scroll to position [1849, 0]
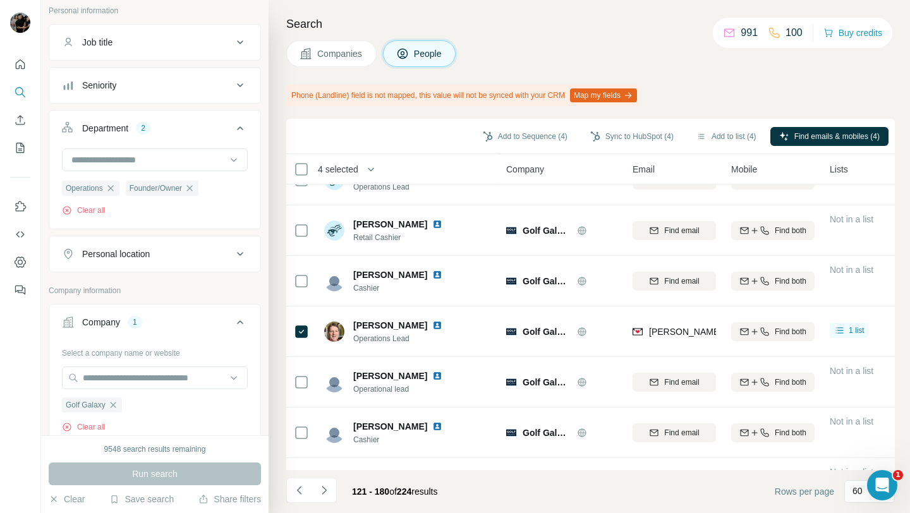
click at [358, 167] on span "4 selected" at bounding box center [338, 169] width 40 height 13
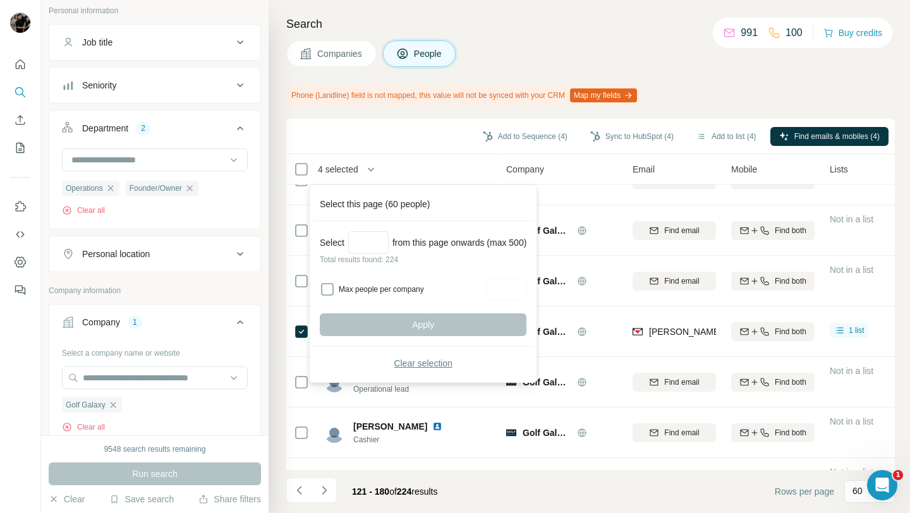
click at [421, 360] on span "Clear selection" at bounding box center [423, 363] width 59 height 13
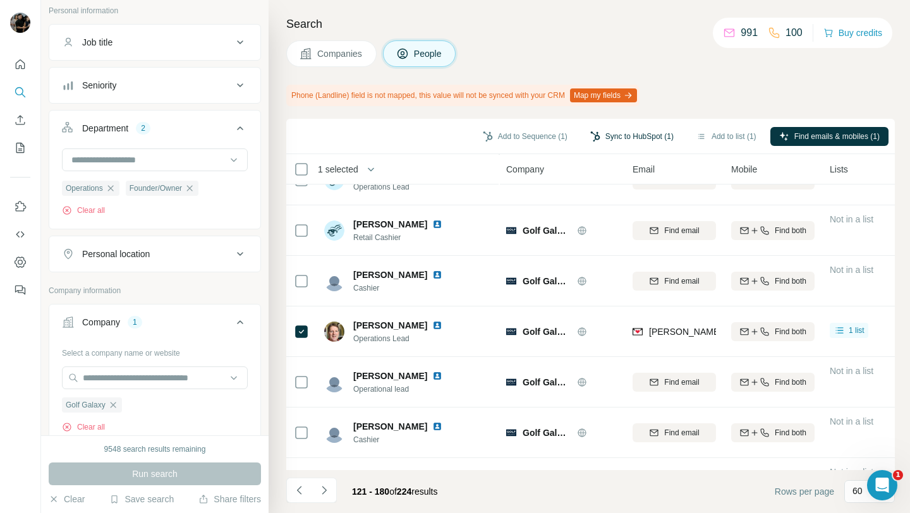
click at [627, 132] on button "Sync to HubSpot (1)" at bounding box center [631, 136] width 101 height 19
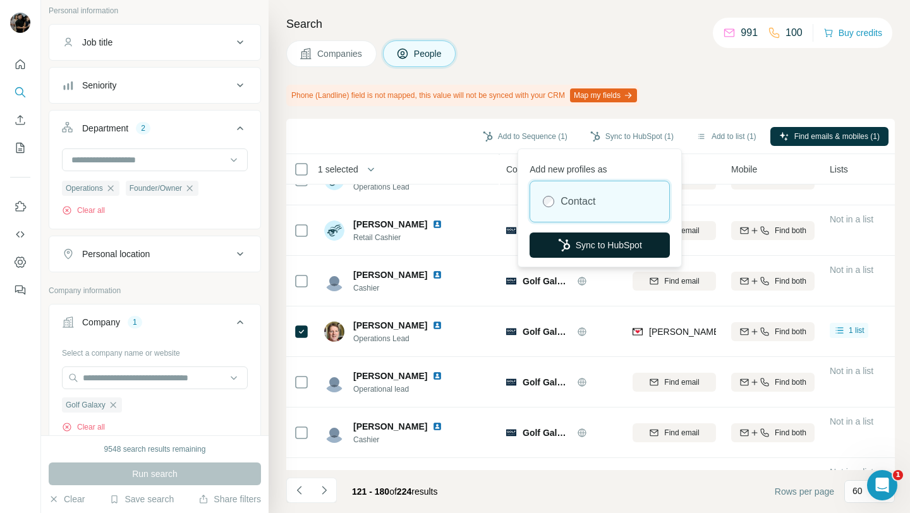
click at [617, 241] on button "Sync to HubSpot" at bounding box center [599, 245] width 140 height 25
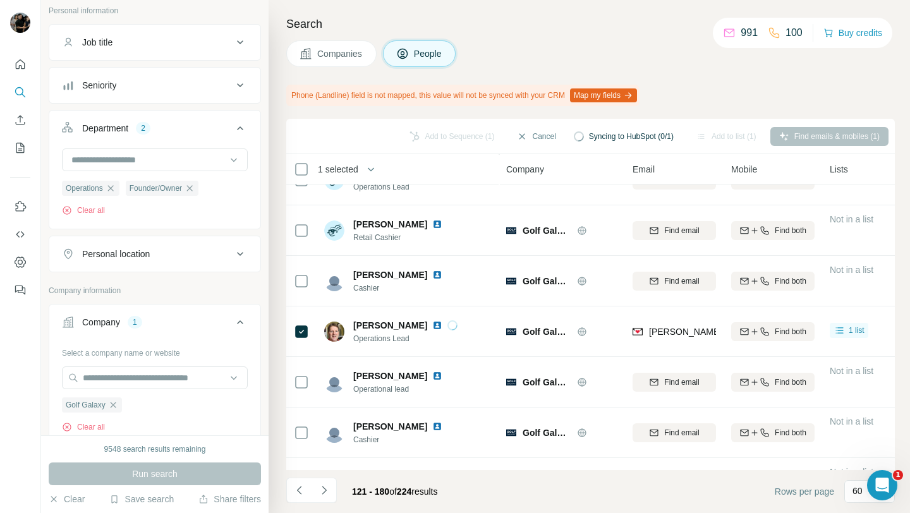
scroll to position [2546, 0]
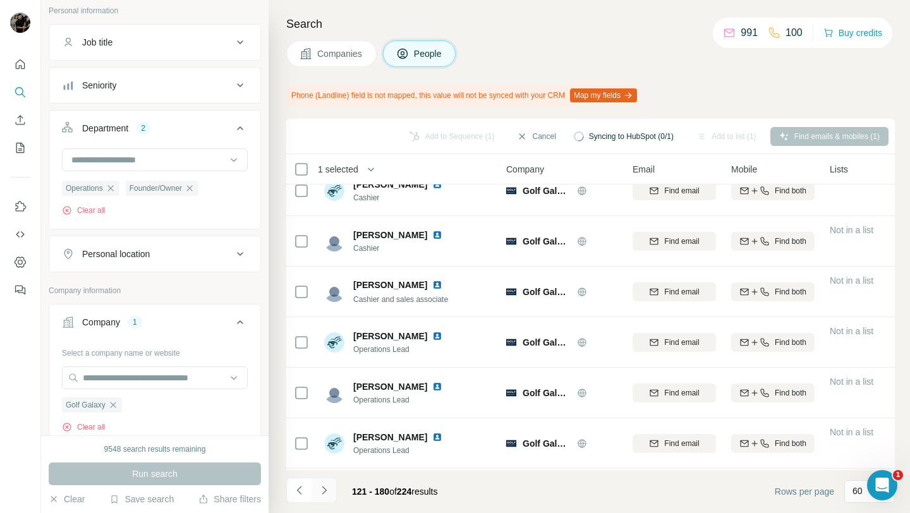
click at [329, 488] on icon "Navigate to next page" at bounding box center [324, 490] width 13 height 13
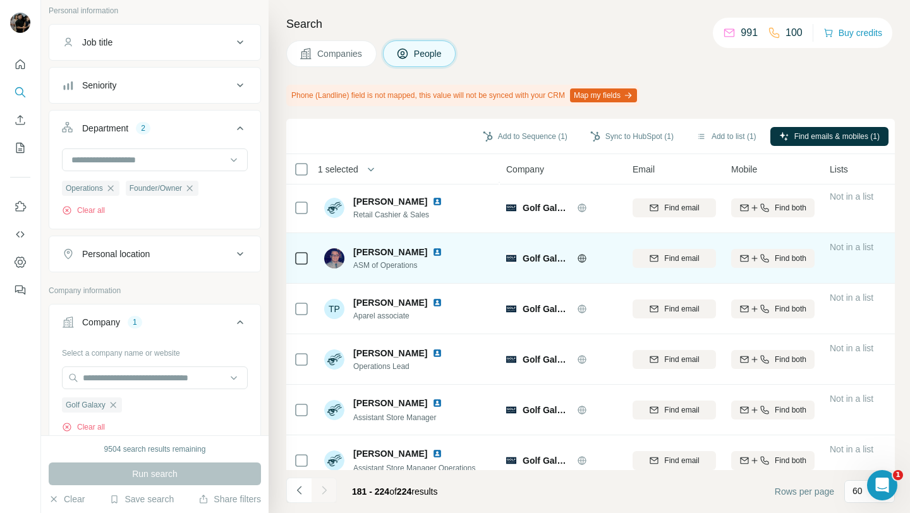
scroll to position [1313, 0]
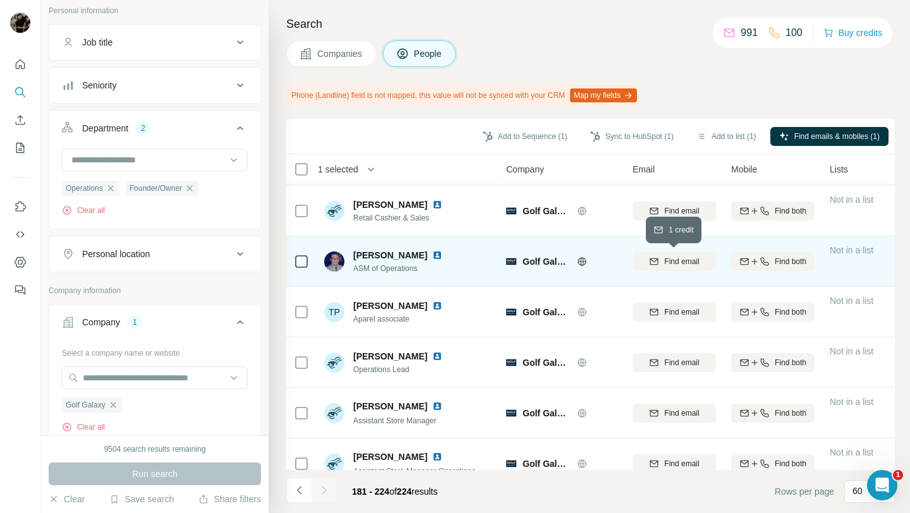
click at [657, 260] on icon "button" at bounding box center [654, 262] width 10 height 10
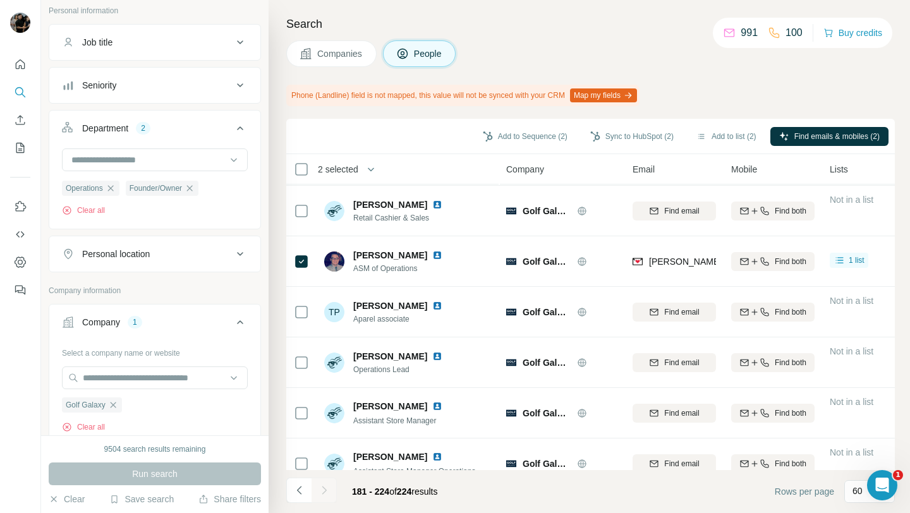
click at [353, 166] on span "2 selected" at bounding box center [338, 169] width 40 height 13
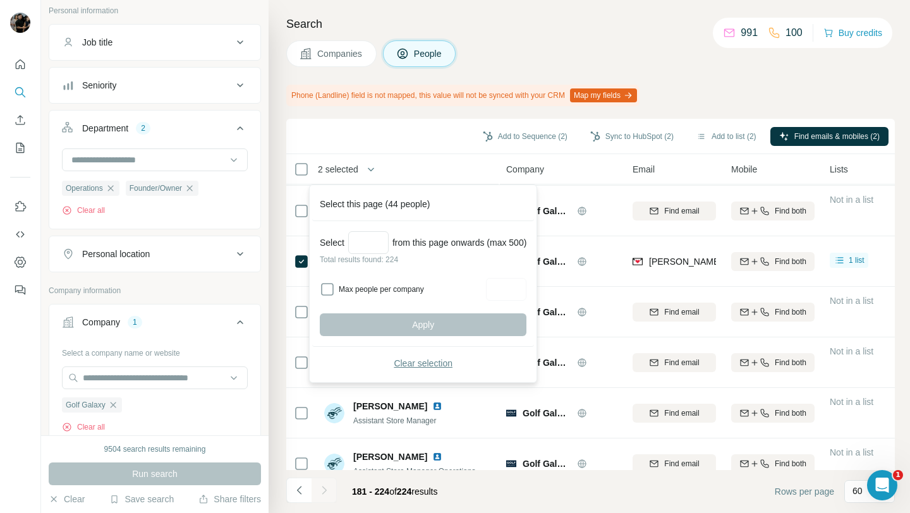
click at [416, 360] on span "Clear selection" at bounding box center [423, 363] width 59 height 13
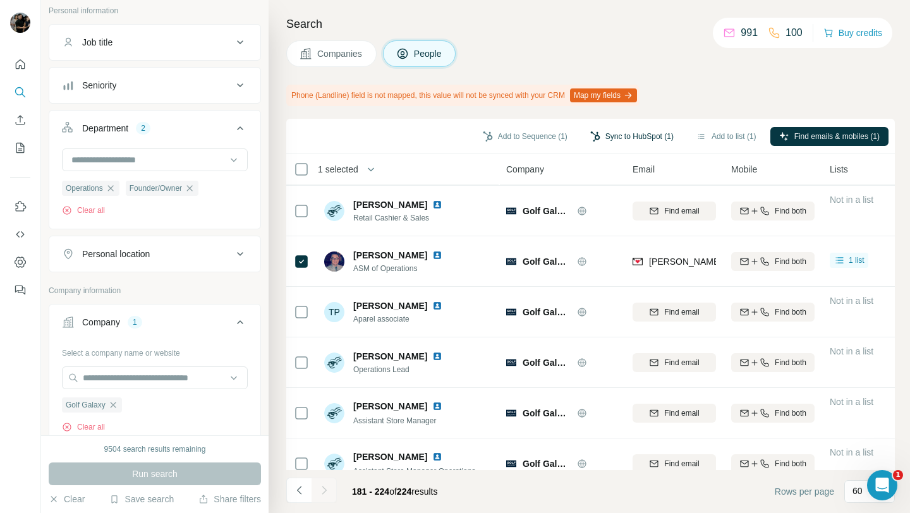
click at [605, 135] on button "Sync to HubSpot (1)" at bounding box center [631, 136] width 101 height 19
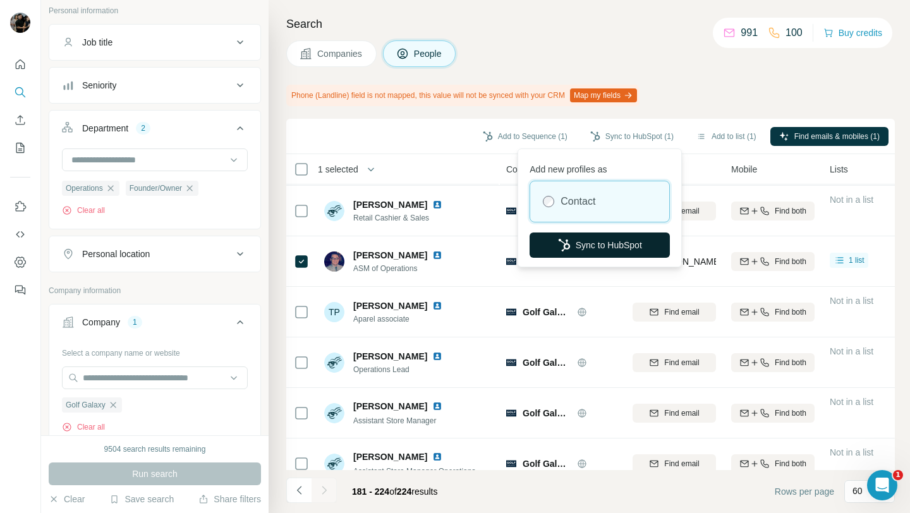
click at [612, 238] on button "Sync to HubSpot" at bounding box center [599, 245] width 140 height 25
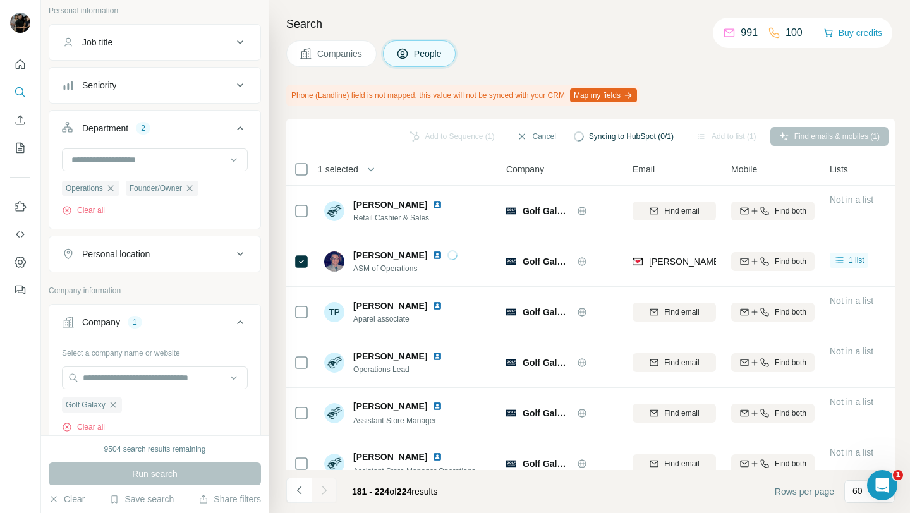
scroll to position [1939, 0]
